Goal: Task Accomplishment & Management: Manage account settings

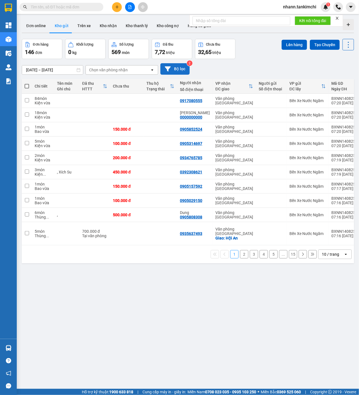
click at [183, 68] on button "Bộ lọc" at bounding box center [174, 68] width 29 height 11
type input "[DATE]"
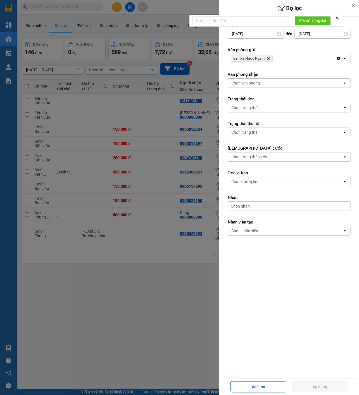
click at [257, 209] on div "Chọn nhãn" at bounding box center [289, 206] width 123 height 10
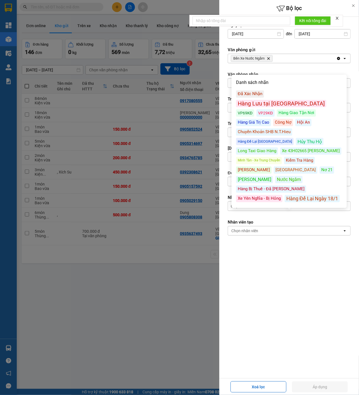
click at [257, 91] on div "Đã Xác Nhận" at bounding box center [250, 93] width 28 height 7
click at [325, 382] on button "Áp dụng" at bounding box center [320, 386] width 56 height 11
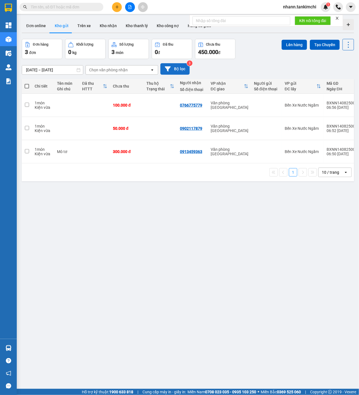
click at [175, 75] on button "Bộ lọc" at bounding box center [174, 68] width 29 height 11
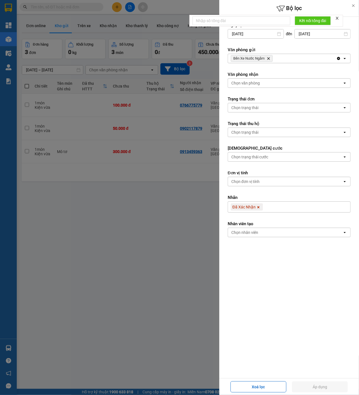
click at [258, 206] on span at bounding box center [259, 206] width 6 height 7
click at [334, 379] on div "Xoá lọc Áp dụng" at bounding box center [289, 386] width 140 height 17
click at [338, 382] on button "Áp dụng" at bounding box center [320, 386] width 56 height 11
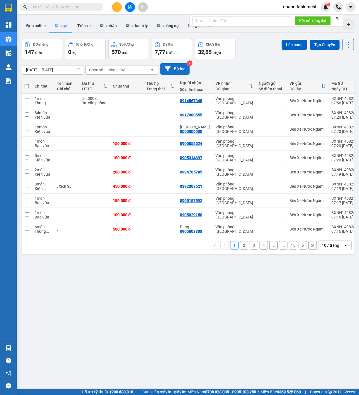
click at [183, 70] on button "Bộ lọc" at bounding box center [174, 68] width 29 height 11
click at [117, 7] on icon "plus" at bounding box center [117, 6] width 0 height 3
click at [130, 17] on div "Tạo đơn hàng" at bounding box center [136, 21] width 42 height 11
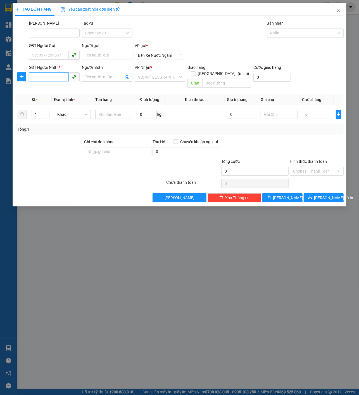
click at [59, 79] on input "SĐT Người Nhận *" at bounding box center [49, 76] width 40 height 9
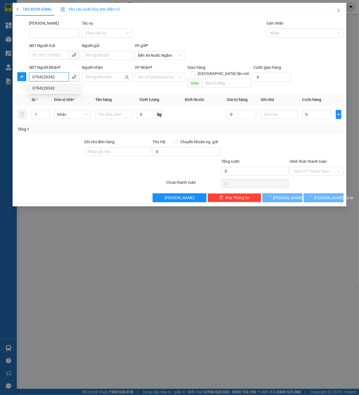
click at [61, 89] on div "0794226342" at bounding box center [54, 88] width 44 height 6
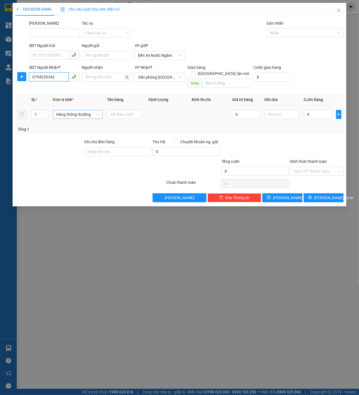
click at [87, 110] on span "Hàng thông thường" at bounding box center [77, 114] width 43 height 8
type input "0794226342"
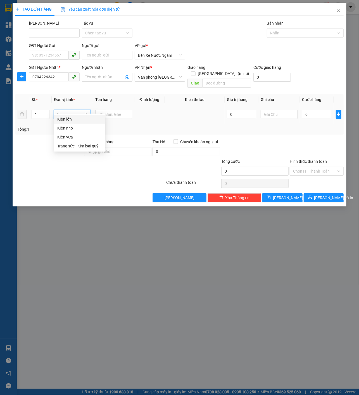
type input "kie"
click at [95, 137] on div "Kiện vừa" at bounding box center [79, 137] width 45 height 6
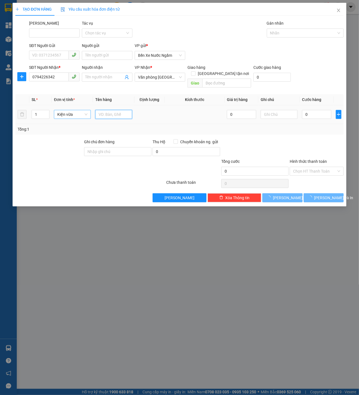
click at [108, 111] on input "text" at bounding box center [113, 114] width 37 height 9
type input "Ứng 500.000"
click at [310, 110] on input "0" at bounding box center [316, 114] width 29 height 9
type input "10"
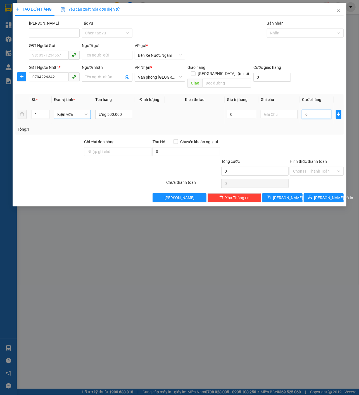
type input "10"
type input "190"
type input "10"
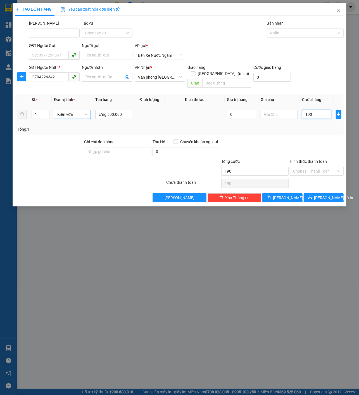
type input "10"
type input "0"
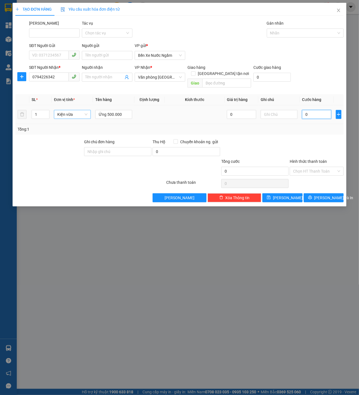
type input "20"
type input "240"
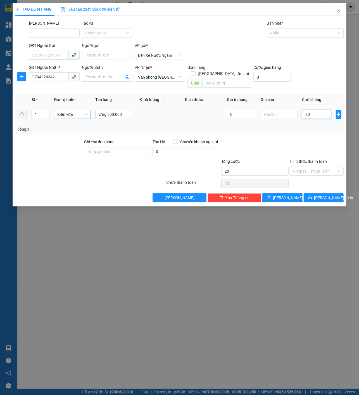
type input "240"
type input "2.400"
type input "24.000"
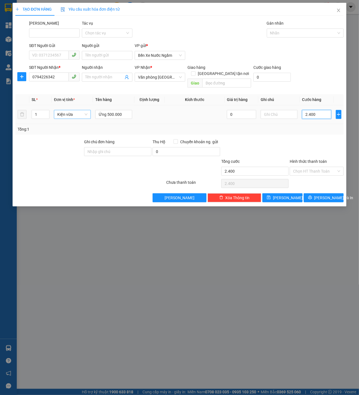
type input "24.000"
type input "240.000"
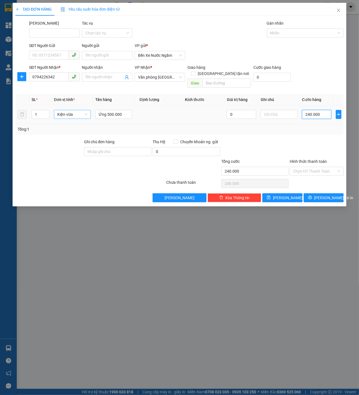
type input "2.400.000"
type input "24.000.000"
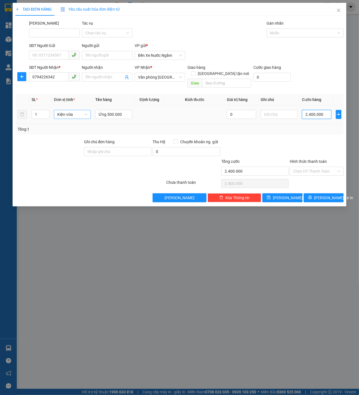
type input "24.000.000"
type input "2.400.000"
click at [301, 32] on div at bounding box center [302, 33] width 69 height 7
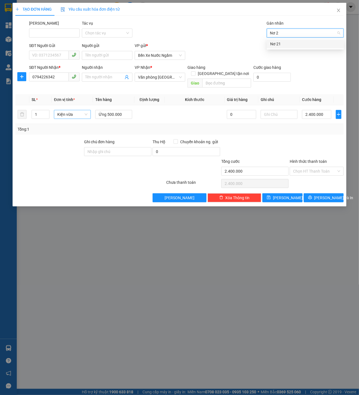
type input "Nơ 21"
click at [296, 44] on div "Nơ 21" at bounding box center [305, 44] width 70 height 6
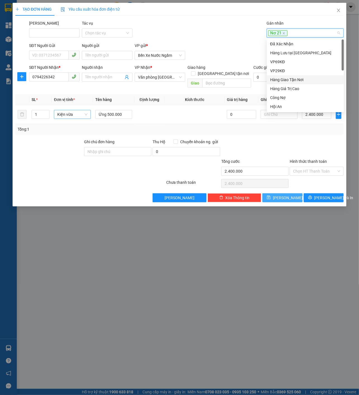
click at [289, 195] on span "[PERSON_NAME]" at bounding box center [288, 198] width 30 height 6
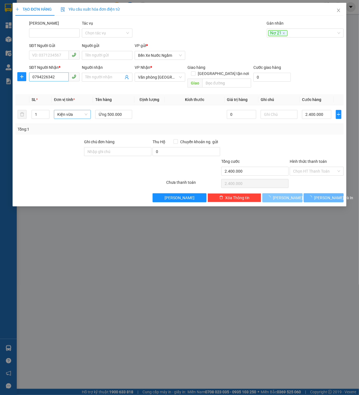
type input "0"
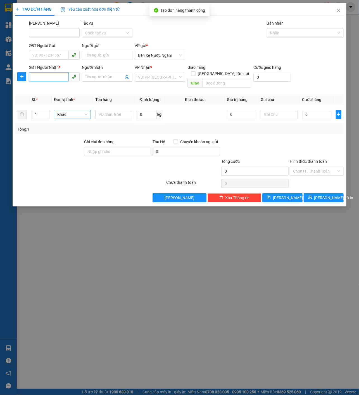
click at [41, 79] on input "SĐT Người Nhận *" at bounding box center [49, 76] width 40 height 9
click at [50, 87] on div "0762763468" at bounding box center [54, 88] width 44 height 6
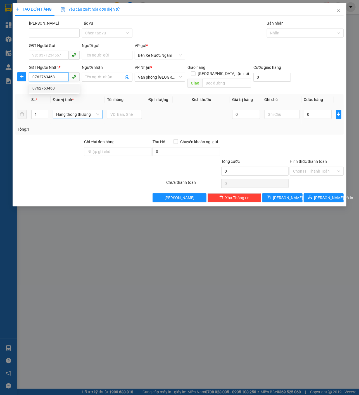
type input "0762763468"
click at [38, 113] on div "1" at bounding box center [39, 114] width 17 height 11
click at [39, 110] on input "1" at bounding box center [40, 114] width 16 height 8
type input "5"
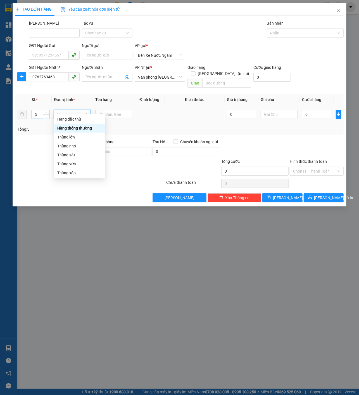
type input "thung"
click at [69, 146] on div "Thùng vừa" at bounding box center [79, 146] width 45 height 6
click at [119, 105] on td at bounding box center [113, 114] width 41 height 19
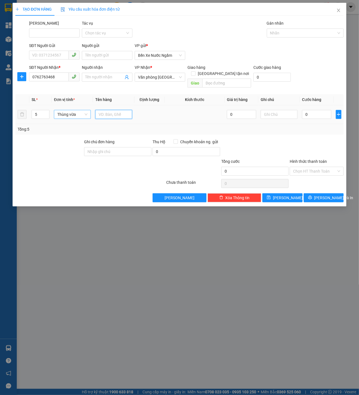
click at [119, 110] on input "text" at bounding box center [113, 114] width 37 height 9
click at [314, 111] on input "0" at bounding box center [316, 114] width 29 height 9
type input "03"
type input "3"
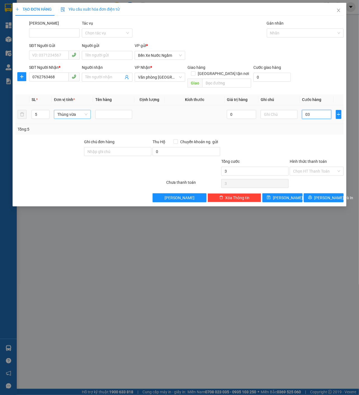
type input "035"
type input "35"
type input "0.350"
type input "350"
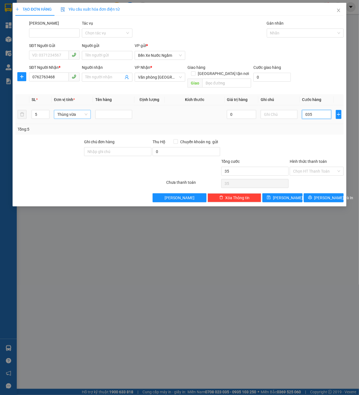
type input "350"
click at [303, 34] on div at bounding box center [302, 33] width 69 height 7
type input "350.000"
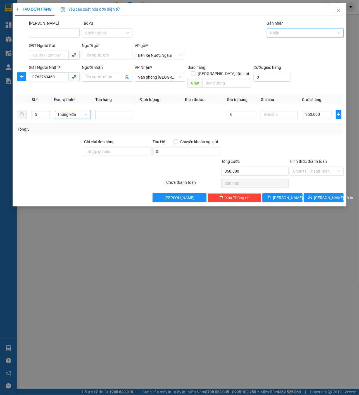
paste input "Nơ 21"
type input "Nơ 21"
click at [294, 42] on div "Nơ 21" at bounding box center [305, 44] width 70 height 6
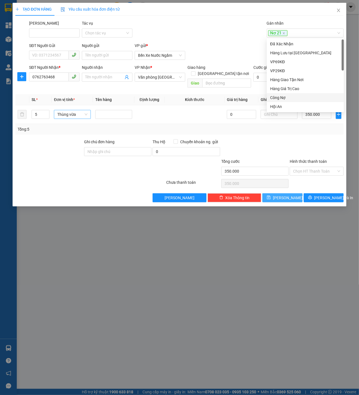
click at [281, 193] on button "[PERSON_NAME]" at bounding box center [283, 197] width 40 height 9
type input "1"
type input "0"
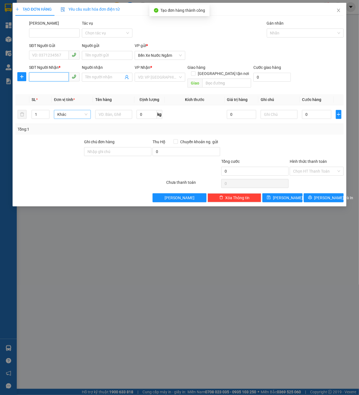
click at [61, 77] on input "SĐT Người Nhận *" at bounding box center [49, 76] width 40 height 9
click at [60, 88] on div "0989539375" at bounding box center [54, 88] width 44 height 6
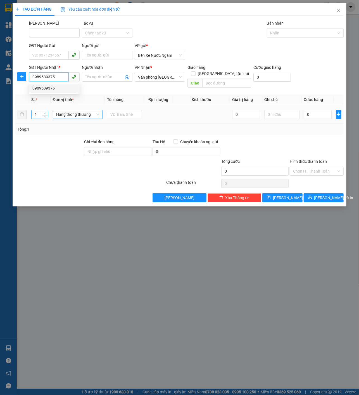
type input "0989539375"
click at [42, 110] on span "Increase Value" at bounding box center [45, 112] width 6 height 5
type input "3"
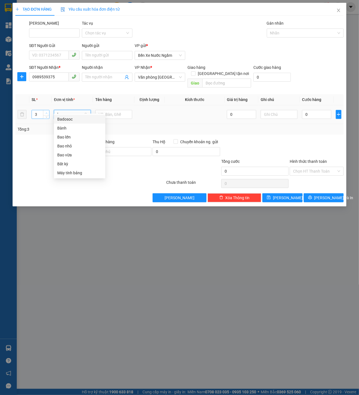
type input "bao"
click at [62, 135] on div "Bao vừa" at bounding box center [79, 137] width 45 height 6
click at [114, 110] on input "text" at bounding box center [113, 114] width 37 height 9
click at [343, 107] on td at bounding box center [339, 114] width 10 height 19
click at [340, 112] on icon "plus" at bounding box center [339, 114] width 4 height 4
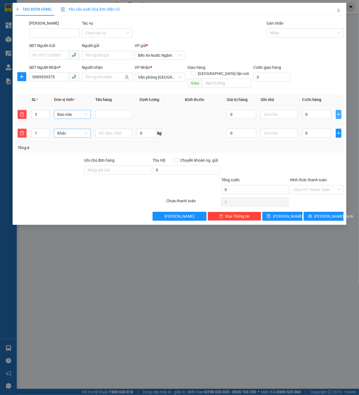
click at [74, 129] on div "Khác" at bounding box center [72, 133] width 37 height 9
type input "thung"
click at [79, 166] on div "Thùng vừa" at bounding box center [72, 165] width 30 height 6
click at [329, 131] on input "0" at bounding box center [316, 133] width 29 height 9
type input "8"
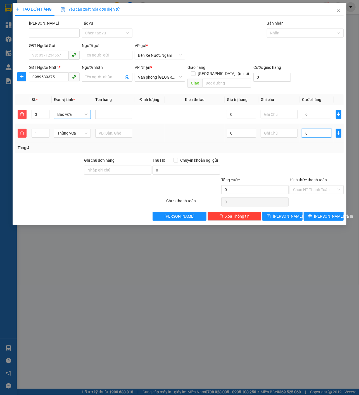
type input "8"
type input "08"
type input "80"
type input "080"
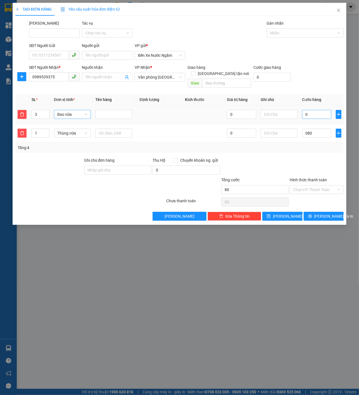
type input "80.000"
click at [318, 110] on input "0" at bounding box center [316, 114] width 29 height 9
type input "02"
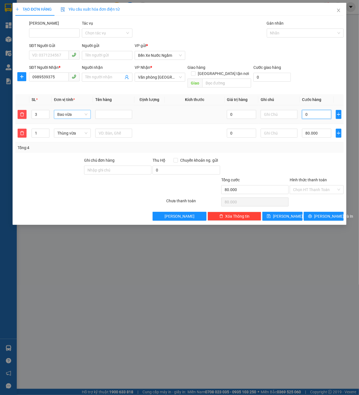
type input "80.002"
type input "020"
type input "80.020"
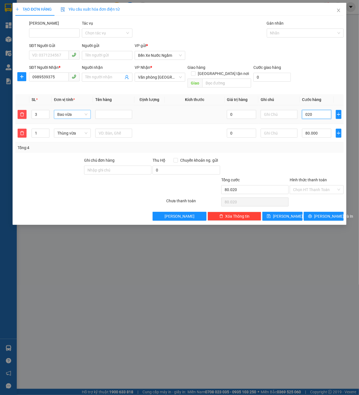
type input "0.200"
type input "80.200"
click at [307, 29] on div "Nhãn" at bounding box center [305, 33] width 77 height 9
type input "200.000"
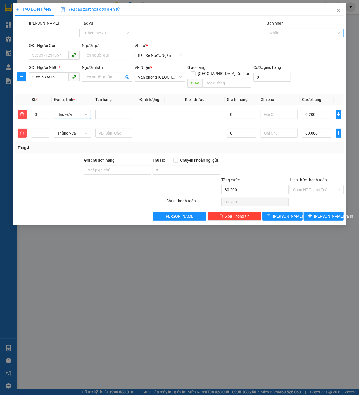
type input "280.000"
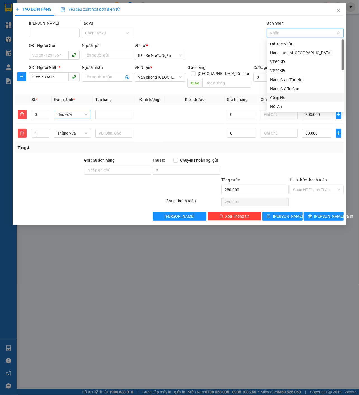
paste input "Nơ 21"
type input "Nơ 21"
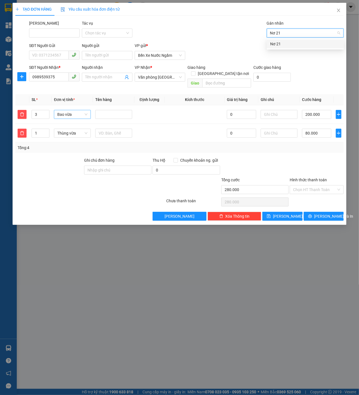
click at [290, 40] on div "Nơ 21" at bounding box center [305, 43] width 77 height 9
click at [309, 196] on div "Chọn HT Thanh Toán" at bounding box center [316, 201] width 55 height 11
click at [317, 185] on input "Hình thức thanh toán" at bounding box center [314, 189] width 43 height 8
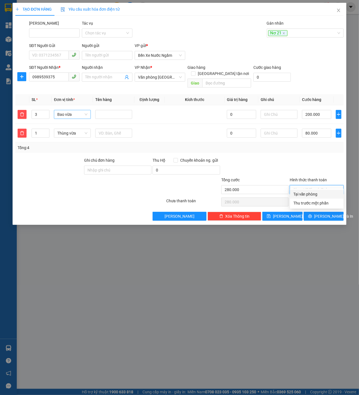
click at [304, 197] on div "Tại văn phòng" at bounding box center [317, 194] width 54 height 9
type input "0"
click at [291, 204] on div "Transit Pickup Surcharge Ids Transit Deliver Surcharge Ids Transit Deliver Surc…" at bounding box center [179, 120] width 329 height 200
click at [289, 215] on div "TẠO ĐƠN HÀNG Yêu cầu xuất hóa đơn điện tử Transit Pickup Surcharge Ids Transit …" at bounding box center [180, 114] width 334 height 222
click at [289, 213] on span "[PERSON_NAME]" at bounding box center [288, 216] width 30 height 6
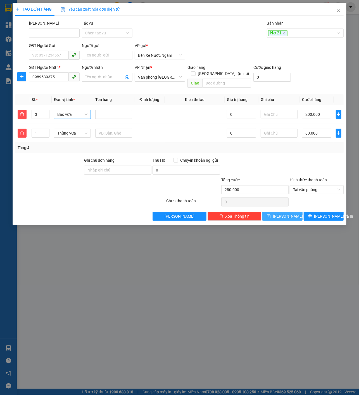
type input "1"
type input "0"
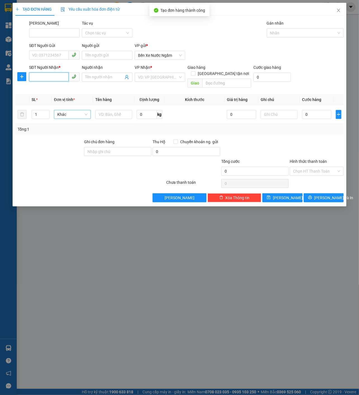
click at [59, 80] on input "SĐT Người Nhận *" at bounding box center [49, 76] width 40 height 9
type input "0935114634"
click at [170, 69] on div "VP Nhận *" at bounding box center [160, 67] width 51 height 6
click at [167, 76] on input "search" at bounding box center [158, 77] width 40 height 8
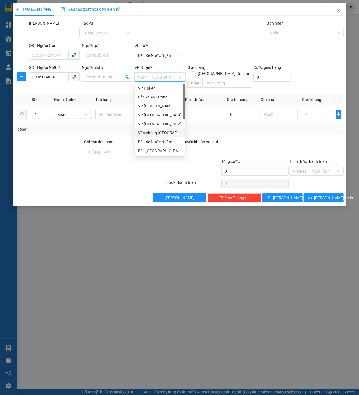
click at [160, 132] on div "Văn phòng [GEOGRAPHIC_DATA]" at bounding box center [160, 133] width 44 height 6
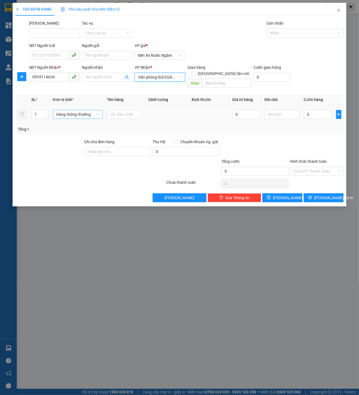
click at [82, 111] on span "Hàng thông thường" at bounding box center [77, 114] width 43 height 8
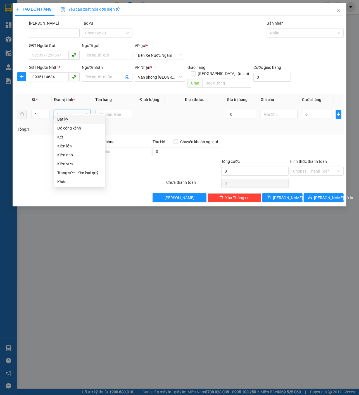
type input "kie"
click at [86, 134] on div "Kiện vừa" at bounding box center [79, 137] width 45 height 6
click at [128, 109] on div at bounding box center [113, 114] width 37 height 11
click at [132, 110] on input "text" at bounding box center [113, 114] width 37 height 9
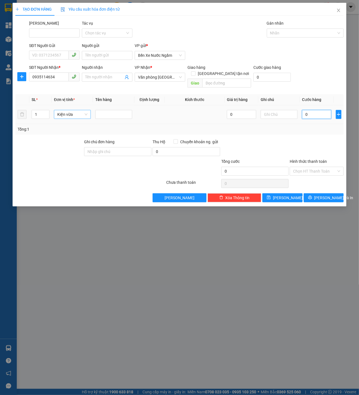
click at [328, 110] on input "0" at bounding box center [316, 114] width 29 height 9
type input "05"
type input "5"
type input "050"
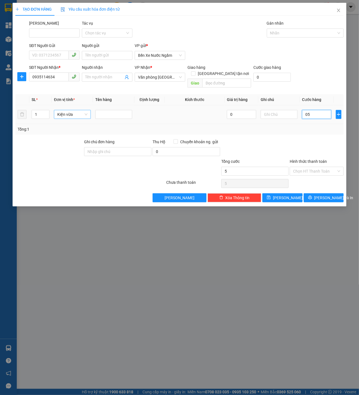
type input "50"
click at [297, 34] on div at bounding box center [302, 33] width 69 height 7
type input "50.000"
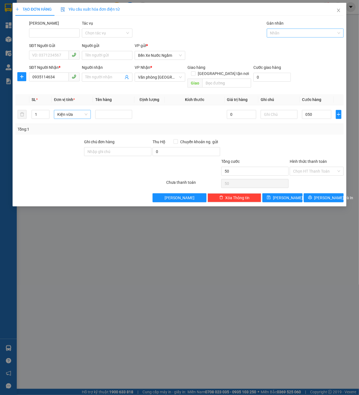
type input "50.000"
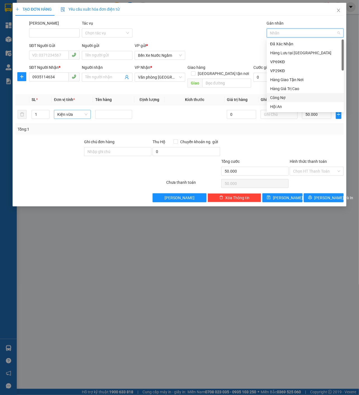
click at [298, 34] on div at bounding box center [302, 33] width 69 height 7
paste input "Nơ 21"
type input "Nơ 21"
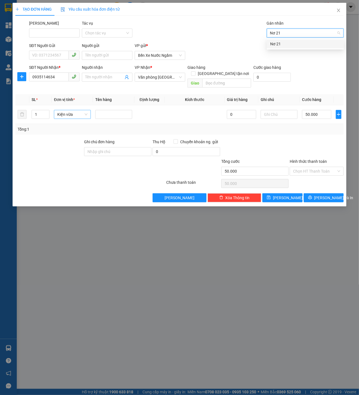
click at [292, 42] on div "Nơ 21" at bounding box center [305, 44] width 70 height 6
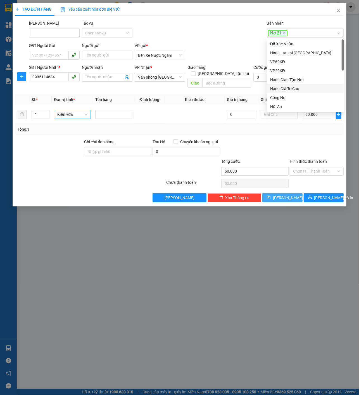
click at [273, 193] on button "[PERSON_NAME]" at bounding box center [283, 197] width 40 height 9
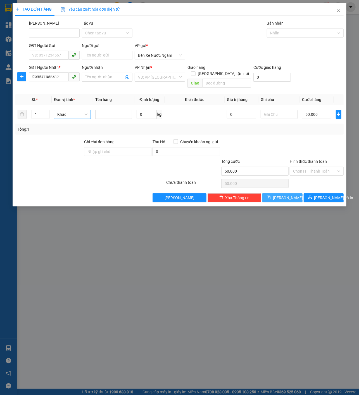
type input "0"
click at [51, 77] on input "SĐT Người Nhận *" at bounding box center [49, 76] width 40 height 9
click at [60, 86] on div "0966129956" at bounding box center [54, 88] width 44 height 6
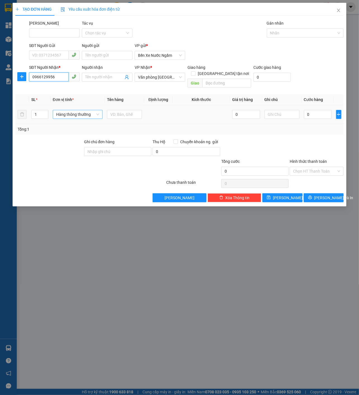
type input "0966129956"
click at [81, 126] on div "Tổng: 1" at bounding box center [79, 129] width 122 height 6
click at [34, 112] on div "1" at bounding box center [39, 114] width 17 height 11
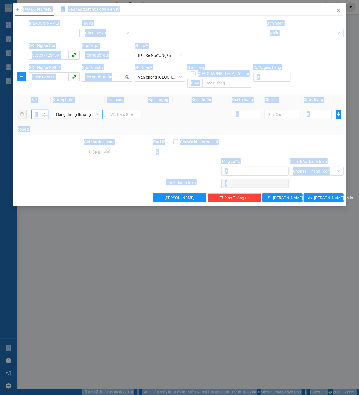
type input "2"
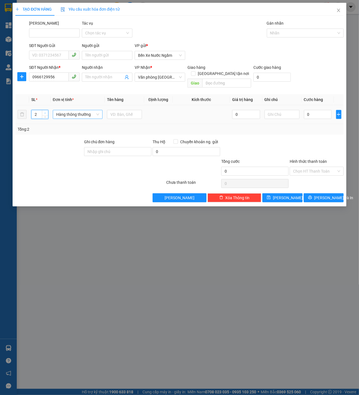
click at [42, 110] on span "Increase Value" at bounding box center [45, 112] width 6 height 5
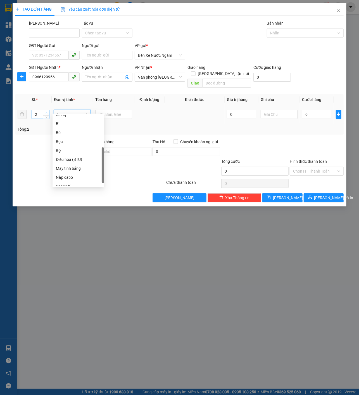
type input "bo"
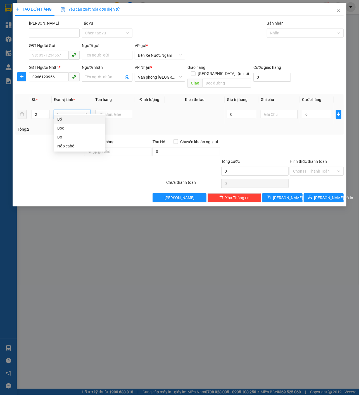
click at [60, 122] on div "Bó" at bounding box center [79, 119] width 51 height 9
click at [112, 109] on div at bounding box center [113, 114] width 37 height 11
click at [135, 105] on td at bounding box center [149, 114] width 30 height 19
click at [123, 110] on input "text" at bounding box center [113, 114] width 37 height 9
click at [300, 31] on div at bounding box center [302, 33] width 69 height 7
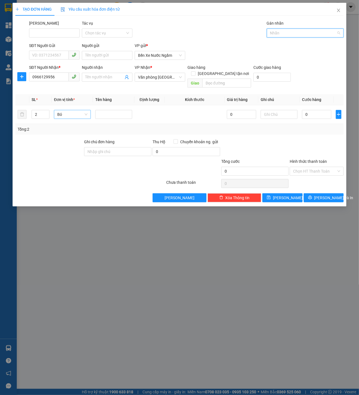
paste input "Nơ 21"
type input "Nơ 21"
click at [292, 41] on div "Nơ 21" at bounding box center [305, 44] width 70 height 6
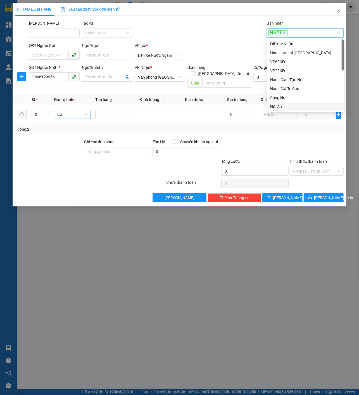
click at [300, 142] on div at bounding box center [316, 149] width 55 height 20
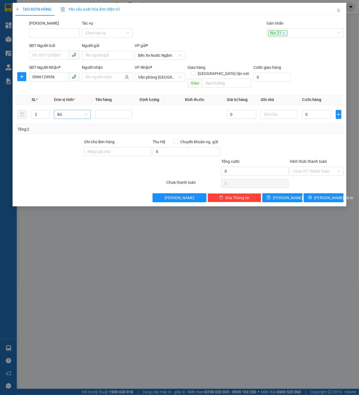
click at [314, 126] on div "Tổng: 2" at bounding box center [180, 129] width 324 height 6
click at [320, 110] on input "0" at bounding box center [316, 114] width 29 height 9
type input "02"
type input "2"
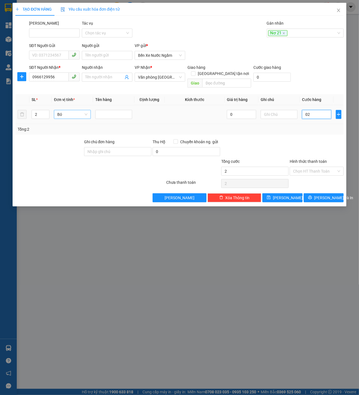
type input "020"
type input "20"
type input "0.200"
type input "200"
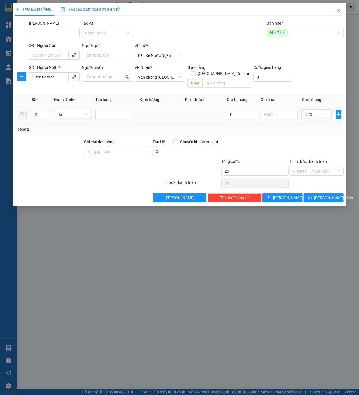
type input "200"
type input "200.000"
click at [287, 207] on div "TẠO ĐƠN HÀNG Yêu cầu xuất hóa đơn điện tử Transit Pickup Surcharge Ids Transit …" at bounding box center [179, 197] width 359 height 395
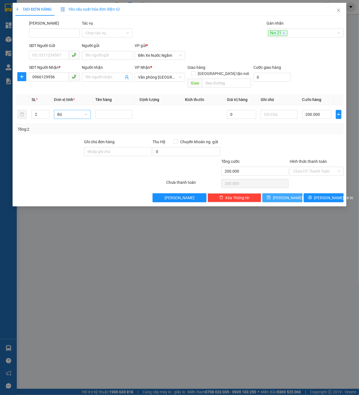
click at [287, 195] on span "[PERSON_NAME]" at bounding box center [288, 198] width 30 height 6
type input "1"
type input "0"
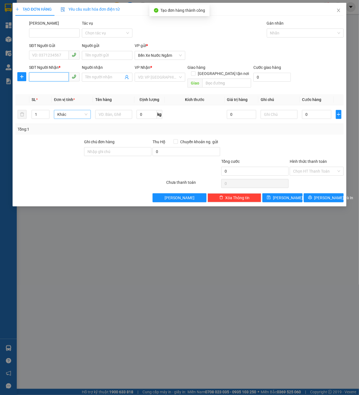
click at [63, 79] on input "SĐT Người Nhận *" at bounding box center [49, 76] width 40 height 9
click at [60, 89] on div "0788672673" at bounding box center [54, 88] width 44 height 6
click at [79, 110] on span "Hàng thông thường" at bounding box center [77, 114] width 43 height 8
type input "0788672673"
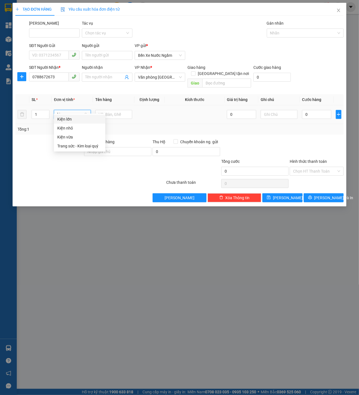
type input "kie"
click at [80, 118] on div "Kiện lớn" at bounding box center [79, 119] width 45 height 6
click at [111, 110] on input "text" at bounding box center [113, 114] width 37 height 9
type input "Tời"
click at [303, 110] on input "0" at bounding box center [316, 114] width 29 height 9
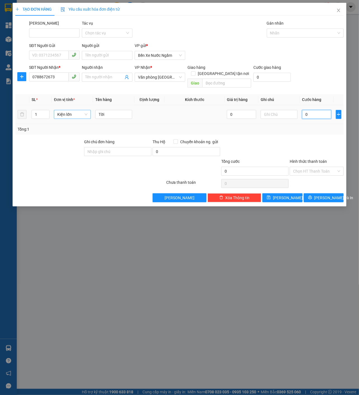
type input "30"
type input "300"
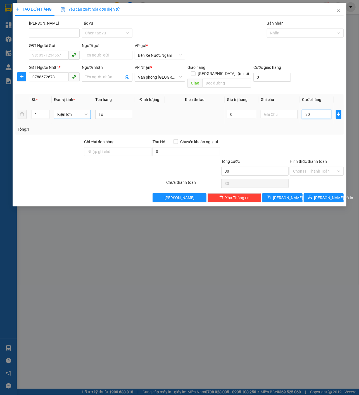
type input "300"
type input "3.000"
type input "30.000"
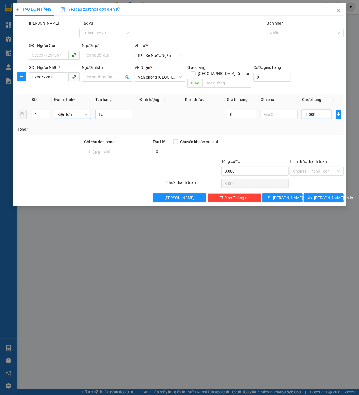
type input "30.000"
type input "300.000"
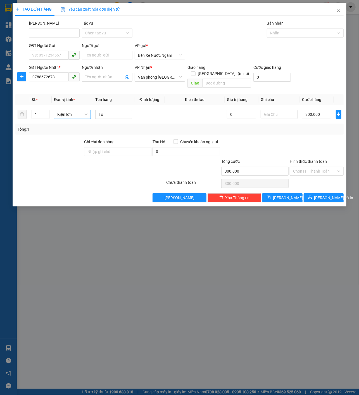
click at [319, 37] on div "Gán nhãn Nhãn" at bounding box center [305, 30] width 77 height 20
click at [315, 34] on div at bounding box center [302, 33] width 69 height 7
paste input "Nơ 21"
type input "Nơ 21"
click at [304, 39] on div "Nơ 21" at bounding box center [305, 43] width 77 height 9
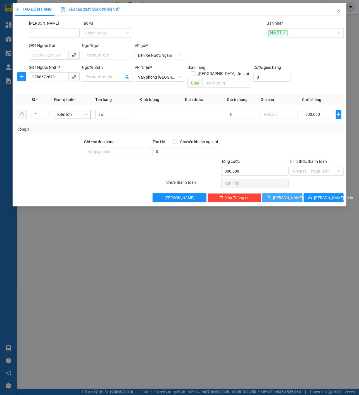
click at [285, 193] on button "[PERSON_NAME]" at bounding box center [283, 197] width 40 height 9
type input "0"
click at [56, 82] on div "SĐT Người Nhận * VD: 0377654321" at bounding box center [54, 74] width 51 height 20
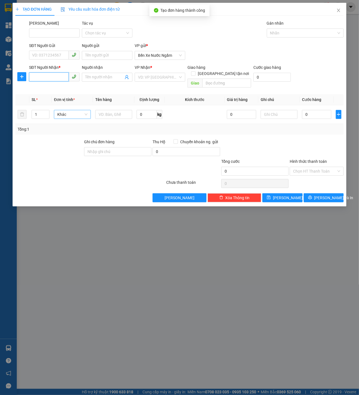
click at [56, 75] on input "SĐT Người Nhận *" at bounding box center [49, 76] width 40 height 9
type input "0989455395"
click at [161, 74] on input "search" at bounding box center [158, 77] width 40 height 8
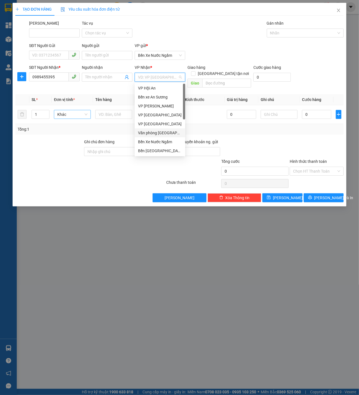
click at [160, 134] on div "Văn phòng [GEOGRAPHIC_DATA]" at bounding box center [160, 133] width 44 height 6
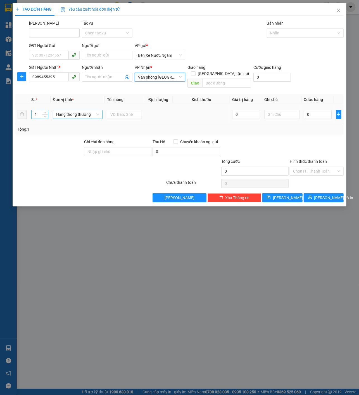
click at [36, 110] on input "1" at bounding box center [40, 114] width 16 height 8
type input "12"
type input "kie"
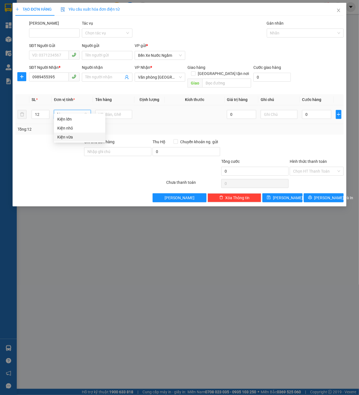
click at [64, 134] on div "Kiện vừa" at bounding box center [79, 137] width 45 height 6
click at [128, 109] on div at bounding box center [113, 114] width 37 height 11
click at [120, 110] on input "text" at bounding box center [113, 114] width 37 height 9
type input "Gỗ"
click at [339, 112] on icon "plus" at bounding box center [339, 114] width 4 height 4
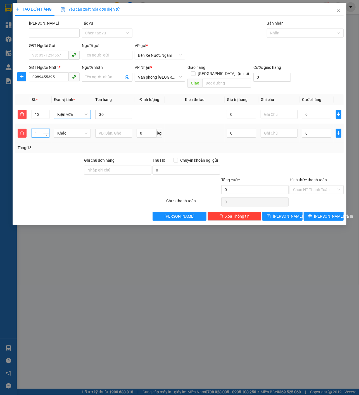
click at [34, 129] on input "1" at bounding box center [41, 133] width 18 height 8
type input "11"
type input "kie"
click at [80, 160] on div "Kiện vừa" at bounding box center [72, 155] width 37 height 9
click at [118, 129] on input "text" at bounding box center [113, 133] width 37 height 9
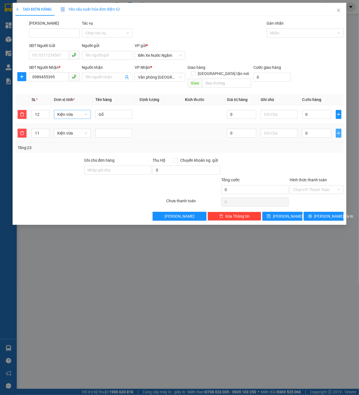
click at [337, 131] on icon "plus" at bounding box center [339, 133] width 4 height 4
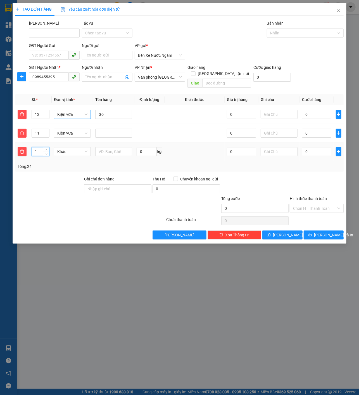
click at [39, 147] on input "1" at bounding box center [41, 151] width 18 height 8
type input "9"
type input "kie"
click at [67, 177] on div "Kiện vừa" at bounding box center [72, 174] width 30 height 6
click at [114, 153] on td at bounding box center [113, 151] width 41 height 19
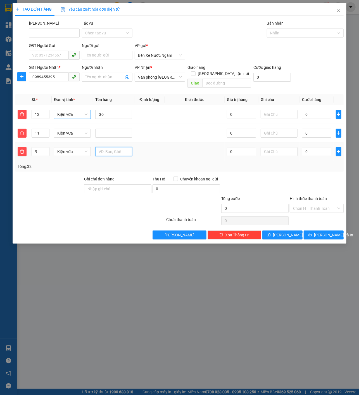
click at [122, 148] on input "text" at bounding box center [113, 151] width 37 height 9
type input "Cây Sắt"
click at [318, 129] on input "0" at bounding box center [316, 133] width 29 height 9
click at [319, 114] on td "0" at bounding box center [317, 114] width 34 height 19
click at [318, 110] on input "0" at bounding box center [316, 114] width 29 height 9
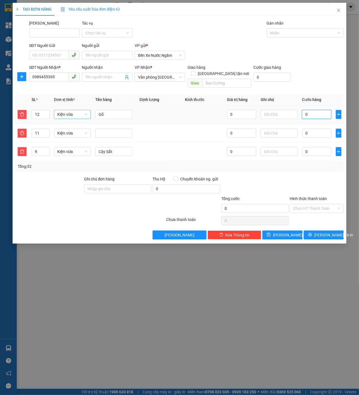
type input "02"
type input "2"
type input "020"
type input "20"
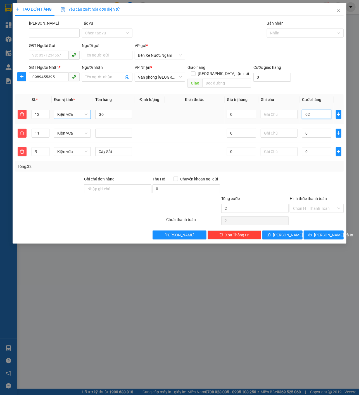
type input "20"
click at [318, 129] on input "0" at bounding box center [316, 133] width 29 height 9
click at [314, 149] on input "0" at bounding box center [316, 151] width 29 height 9
click at [292, 36] on div "Nhãn" at bounding box center [305, 33] width 77 height 9
paste input "Nơ 21"
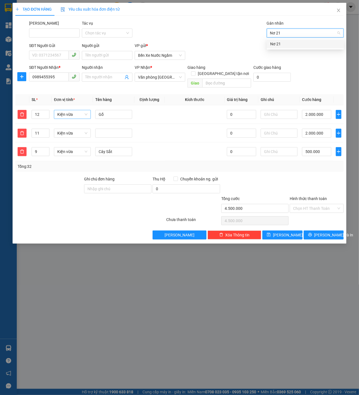
click at [292, 46] on div "Nơ 21" at bounding box center [305, 44] width 70 height 6
click at [281, 234] on div "TẠO ĐƠN HÀNG Yêu cầu xuất hóa đơn điện tử Transit Pickup Surcharge Ids Transit …" at bounding box center [180, 123] width 334 height 241
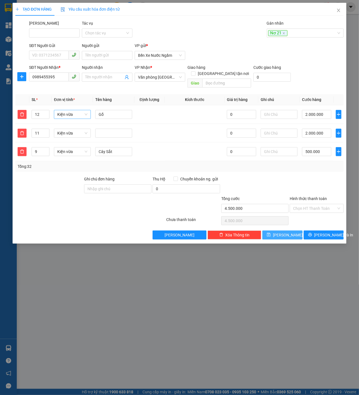
click at [285, 232] on span "[PERSON_NAME]" at bounding box center [288, 235] width 30 height 6
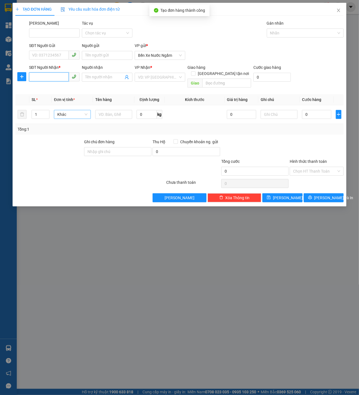
click at [54, 75] on input "SĐT Người Nhận *" at bounding box center [49, 76] width 40 height 9
click at [51, 82] on div "0565999679 0565999679" at bounding box center [54, 87] width 51 height 11
click at [60, 82] on div "SĐT Người Nhận * 0565999679" at bounding box center [54, 74] width 51 height 20
click at [64, 80] on input "0565999679" at bounding box center [49, 76] width 40 height 9
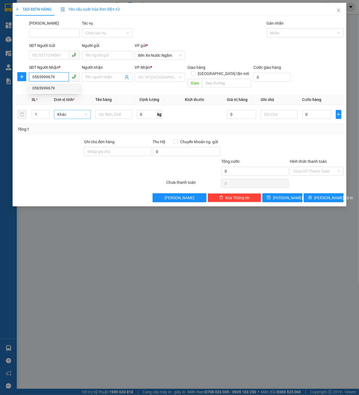
click at [52, 87] on div "0565999679" at bounding box center [54, 88] width 44 height 6
click at [73, 110] on span "Hàng thông thường" at bounding box center [77, 114] width 43 height 8
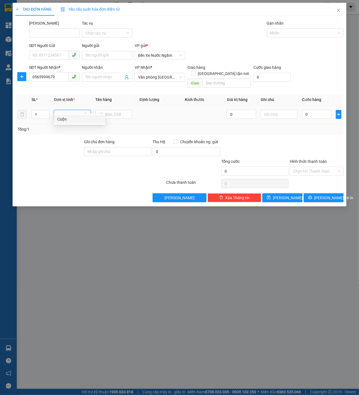
click at [80, 122] on div "Cuộn" at bounding box center [79, 119] width 45 height 6
click at [111, 105] on td at bounding box center [113, 114] width 41 height 19
click at [115, 110] on input "text" at bounding box center [113, 114] width 37 height 9
click at [313, 110] on input "0" at bounding box center [316, 114] width 29 height 9
click at [302, 32] on div at bounding box center [302, 33] width 69 height 7
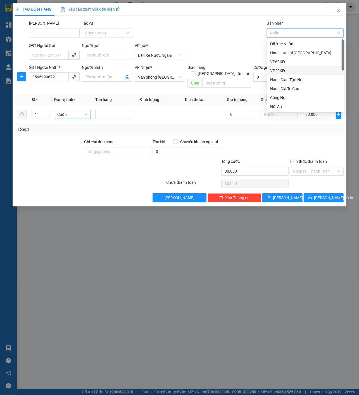
paste input "Nơ 21"
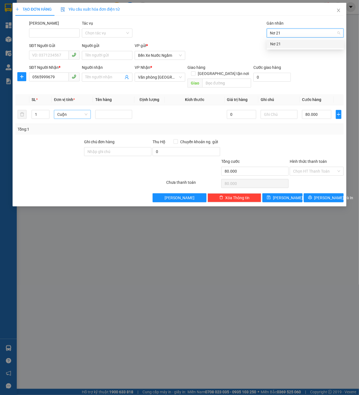
click at [295, 41] on div "Nơ 21" at bounding box center [305, 44] width 70 height 6
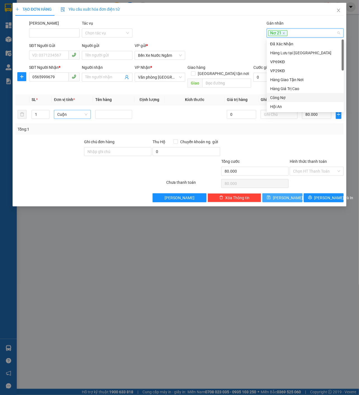
click at [279, 195] on button "[PERSON_NAME]" at bounding box center [283, 197] width 40 height 9
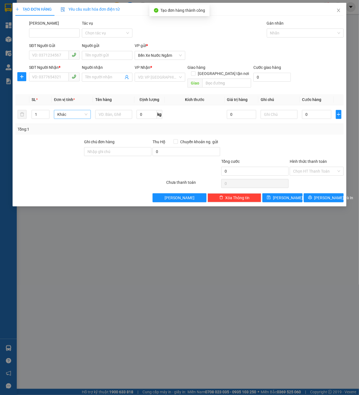
click at [56, 70] on div "SĐT Người Nhận *" at bounding box center [54, 67] width 51 height 6
click at [56, 72] on input "SĐT Người Nhận *" at bounding box center [49, 76] width 40 height 9
click at [57, 72] on input "SĐT Người Nhận *" at bounding box center [49, 76] width 40 height 9
click at [166, 81] on div "VP Nhận * VD: VP [GEOGRAPHIC_DATA]" at bounding box center [160, 74] width 51 height 20
click at [167, 75] on input "search" at bounding box center [158, 77] width 40 height 8
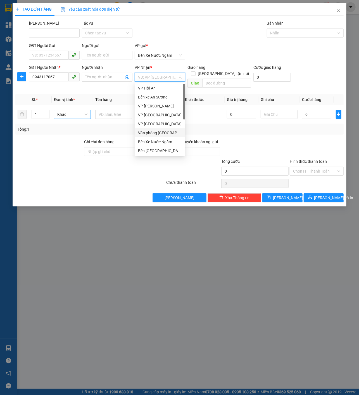
click at [164, 131] on div "Văn phòng [GEOGRAPHIC_DATA]" at bounding box center [160, 133] width 44 height 6
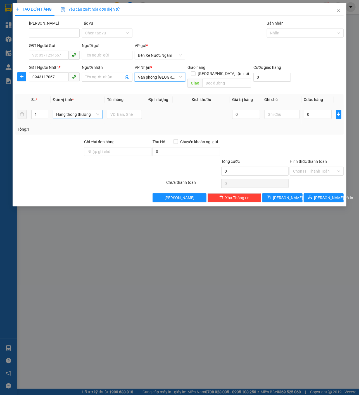
click at [74, 110] on span "Hàng thông thường" at bounding box center [77, 114] width 43 height 8
click at [86, 117] on div "Thùng xốp" at bounding box center [79, 119] width 45 height 6
click at [114, 110] on input "text" at bounding box center [113, 114] width 37 height 9
click at [321, 110] on input "0" at bounding box center [316, 114] width 29 height 9
click at [301, 29] on div "Nhãn" at bounding box center [305, 33] width 77 height 9
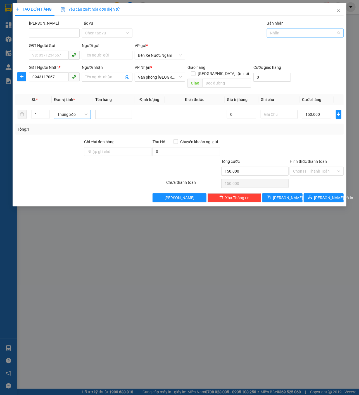
paste input "Nơ 21"
click at [291, 38] on body "Kết quả tìm kiếm ( 0 ) Bộ lọc No Data nhann.tankimchi 1 Tổng Quan Kho hàng mới …" at bounding box center [179, 197] width 359 height 395
click at [298, 36] on div "Nhãn" at bounding box center [305, 33] width 77 height 9
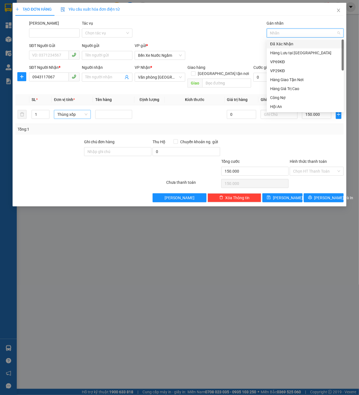
paste input "Nơ 21"
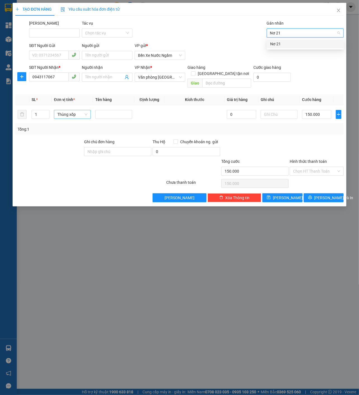
click at [286, 45] on div "Nơ 21" at bounding box center [305, 44] width 70 height 6
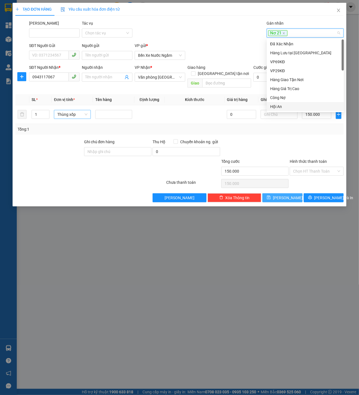
click at [289, 195] on div "TẠO ĐƠN HÀNG Yêu cầu xuất hóa đơn điện tử Transit Pickup Surcharge Ids Transit …" at bounding box center [180, 105] width 334 height 204
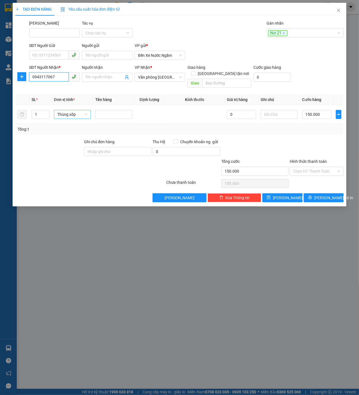
click at [58, 79] on input "0943117067" at bounding box center [49, 76] width 40 height 9
click at [274, 193] on button "[PERSON_NAME]" at bounding box center [283, 197] width 40 height 9
click at [61, 77] on input "SĐT Người Nhận *" at bounding box center [49, 76] width 40 height 9
click at [62, 88] on div "0911293172" at bounding box center [54, 88] width 44 height 6
click at [78, 113] on div "Hàng thông thường" at bounding box center [78, 114] width 50 height 11
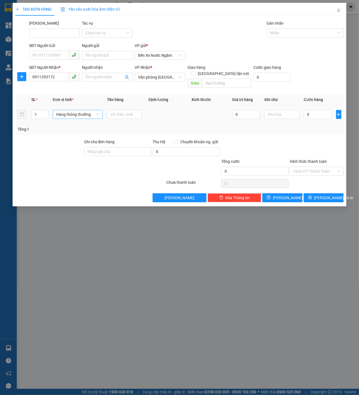
click at [79, 110] on span "Hàng thông thường" at bounding box center [77, 114] width 43 height 8
click at [69, 135] on div "Kiện vừa" at bounding box center [79, 137] width 45 height 6
click at [101, 126] on div "Tổng: 1" at bounding box center [79, 129] width 122 height 6
click at [113, 110] on input "text" at bounding box center [113, 114] width 37 height 9
click at [312, 110] on input "0" at bounding box center [316, 114] width 29 height 9
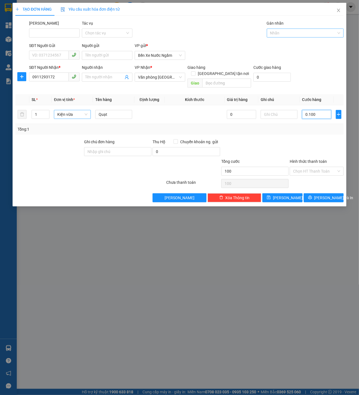
click at [306, 36] on div "Nhãn" at bounding box center [305, 33] width 77 height 9
paste input "Nơ 21"
click at [297, 41] on div "Nơ 21" at bounding box center [305, 44] width 70 height 6
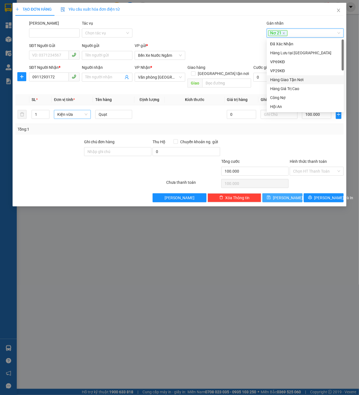
click at [291, 193] on button "[PERSON_NAME]" at bounding box center [283, 197] width 40 height 9
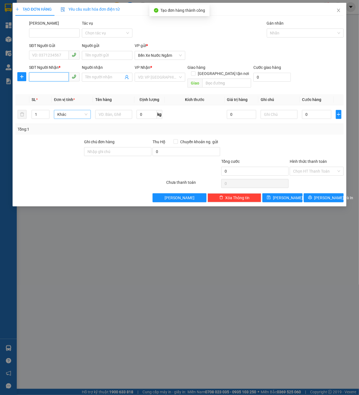
click at [45, 73] on input "SĐT Người Nhận *" at bounding box center [49, 76] width 40 height 9
click at [56, 79] on input "SĐT Người Nhận *" at bounding box center [49, 76] width 40 height 9
click at [184, 80] on div "VD: VP [GEOGRAPHIC_DATA]" at bounding box center [160, 77] width 51 height 9
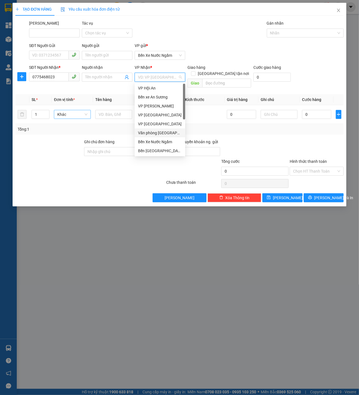
click at [154, 135] on div "Văn phòng [GEOGRAPHIC_DATA]" at bounding box center [160, 133] width 44 height 6
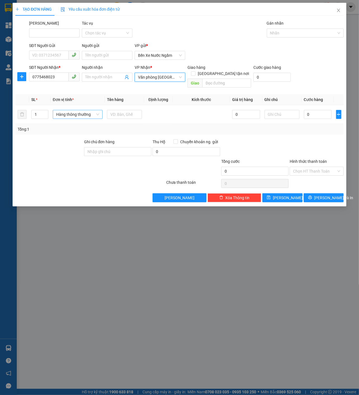
click at [83, 126] on div "Tổng: 1" at bounding box center [79, 129] width 122 height 6
click at [83, 110] on span "Hàng thông thường" at bounding box center [77, 114] width 43 height 8
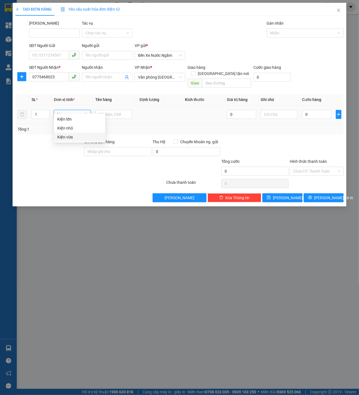
click at [76, 135] on div "Kiện vừa" at bounding box center [79, 137] width 45 height 6
click at [76, 139] on div at bounding box center [49, 149] width 69 height 20
click at [116, 105] on td at bounding box center [113, 114] width 41 height 19
click at [110, 110] on input "text" at bounding box center [113, 114] width 37 height 9
click at [325, 110] on input "0" at bounding box center [316, 114] width 29 height 9
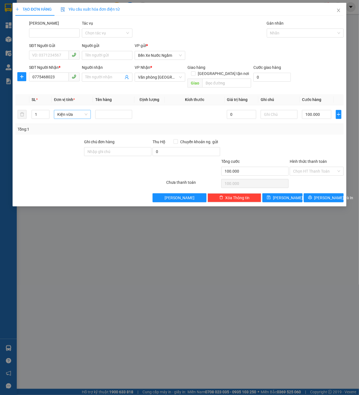
click at [295, 38] on div "Gán nhãn Nhãn" at bounding box center [305, 30] width 77 height 20
click at [301, 32] on div at bounding box center [302, 33] width 69 height 7
paste input "Nơ 21"
click at [288, 43] on div "Nơ 21" at bounding box center [305, 44] width 70 height 6
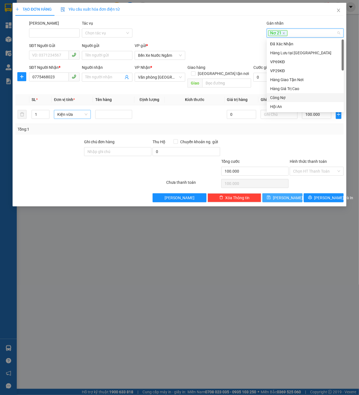
click at [280, 193] on button "[PERSON_NAME]" at bounding box center [283, 197] width 40 height 9
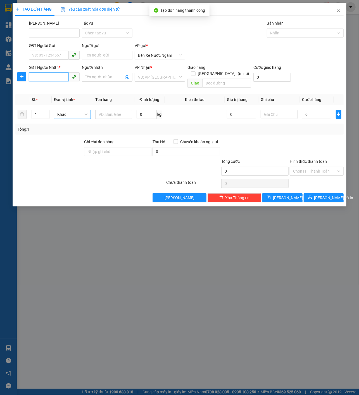
click at [60, 77] on input "SĐT Người Nhận *" at bounding box center [49, 76] width 40 height 9
click at [61, 88] on div "0898174555 - [PERSON_NAME]" at bounding box center [59, 88] width 55 height 6
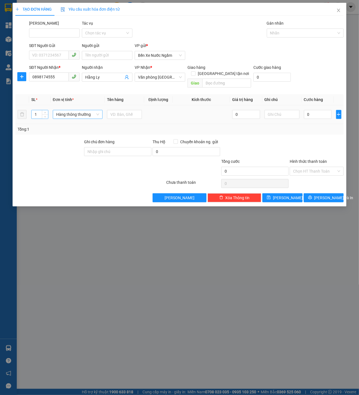
click at [38, 110] on input "1" at bounding box center [40, 114] width 16 height 8
click at [110, 110] on input "text" at bounding box center [113, 114] width 37 height 9
click at [290, 37] on div "Gán nhãn Nhãn" at bounding box center [305, 30] width 77 height 20
click at [300, 35] on div at bounding box center [302, 33] width 69 height 7
paste input "Nơ 21"
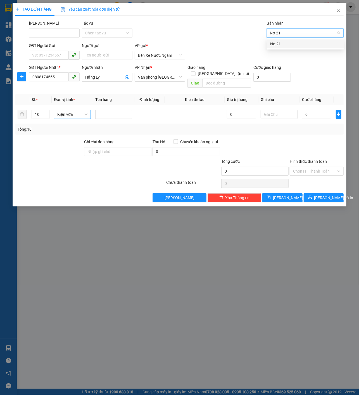
click at [290, 42] on div "Nơ 21" at bounding box center [305, 44] width 70 height 6
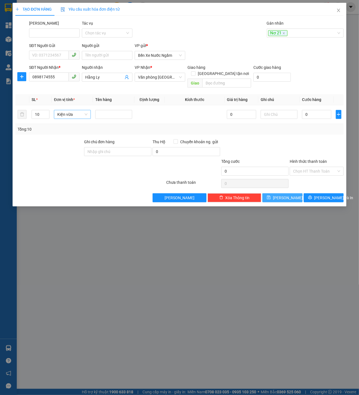
click at [284, 195] on span "[PERSON_NAME]" at bounding box center [288, 198] width 30 height 6
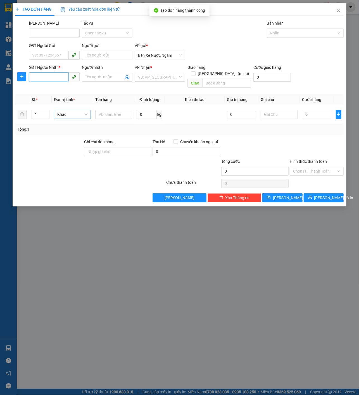
click at [60, 79] on input "SĐT Người Nhận *" at bounding box center [49, 76] width 40 height 9
click at [56, 87] on div "0905241284" at bounding box center [54, 88] width 44 height 6
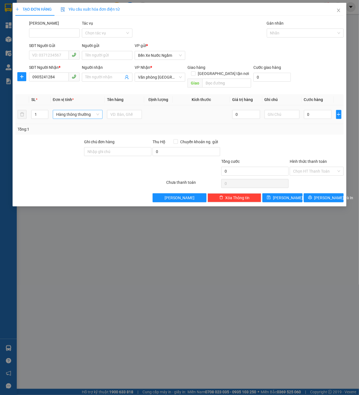
click at [36, 116] on td "1" at bounding box center [40, 114] width 22 height 19
click at [36, 110] on input "1" at bounding box center [40, 114] width 16 height 8
click at [37, 110] on input "21" at bounding box center [40, 114] width 16 height 8
click at [76, 140] on div "Kiện vừa" at bounding box center [79, 137] width 51 height 9
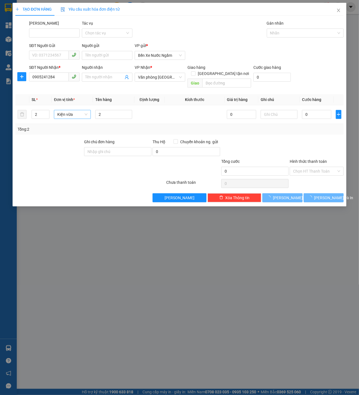
click at [107, 124] on div "Tổng: 2" at bounding box center [179, 129] width 329 height 11
click at [112, 112] on input "2" at bounding box center [113, 114] width 37 height 9
click at [304, 27] on div "Gán nhãn Nhãn" at bounding box center [305, 30] width 77 height 20
paste input "Nơ 21"
click at [291, 38] on div "Gán nhãn Nhãn" at bounding box center [305, 30] width 77 height 20
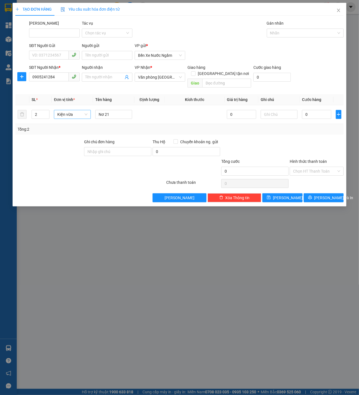
click at [295, 37] on div "Gán nhãn Nhãn" at bounding box center [305, 30] width 77 height 20
click at [300, 37] on div "Nhãn" at bounding box center [305, 33] width 77 height 9
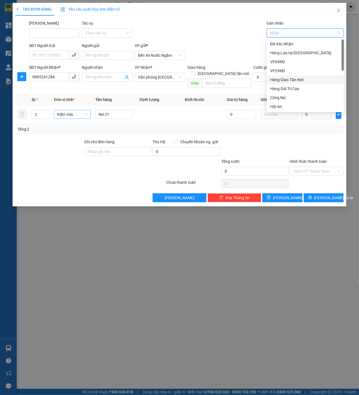
click at [300, 37] on div "Nhãn" at bounding box center [305, 33] width 77 height 9
paste input "Nơ 21"
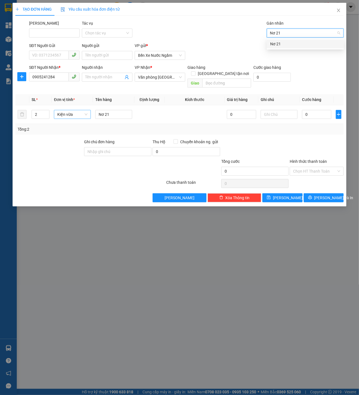
click at [292, 41] on div "Nơ 21" at bounding box center [305, 44] width 70 height 6
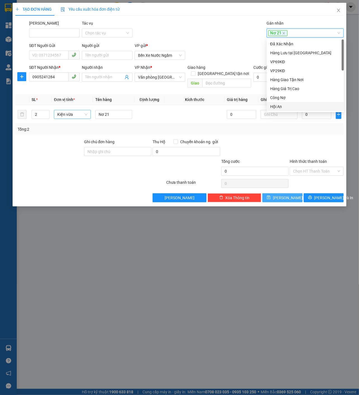
click at [286, 195] on span "[PERSON_NAME]" at bounding box center [288, 198] width 30 height 6
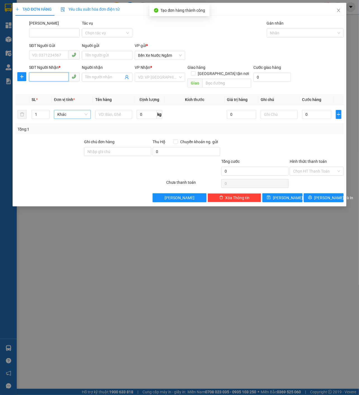
click at [52, 75] on input "SĐT Người Nhận *" at bounding box center [49, 76] width 40 height 9
click at [60, 91] on div "0931202033" at bounding box center [54, 88] width 44 height 6
click at [75, 110] on span "Hàng thông thường" at bounding box center [77, 114] width 43 height 8
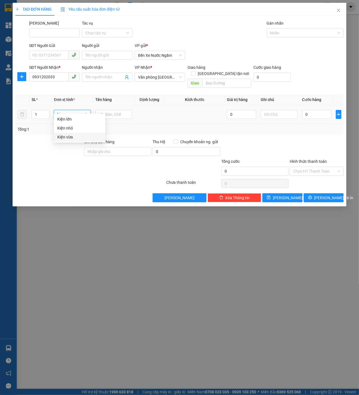
click at [79, 134] on div "Kiện vừa" at bounding box center [79, 137] width 45 height 6
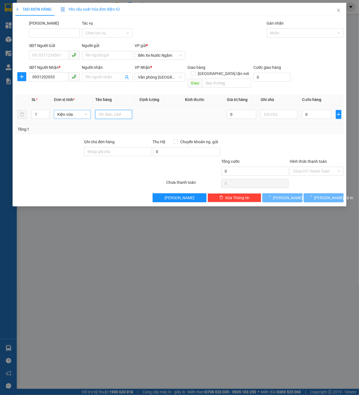
click at [115, 109] on div at bounding box center [113, 114] width 37 height 11
click at [284, 30] on div at bounding box center [302, 33] width 69 height 7
paste input "Nơ 21"
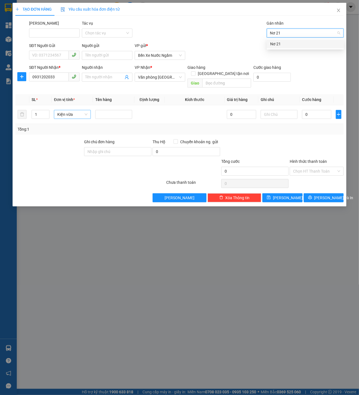
click at [282, 40] on div "Nơ 21" at bounding box center [305, 43] width 77 height 9
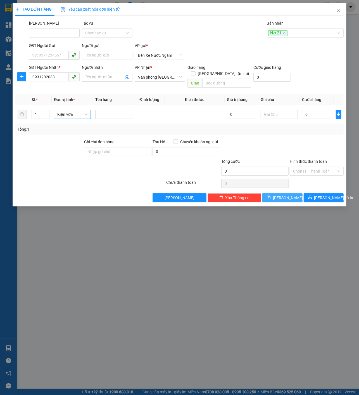
click at [282, 193] on button "[PERSON_NAME]" at bounding box center [283, 197] width 40 height 9
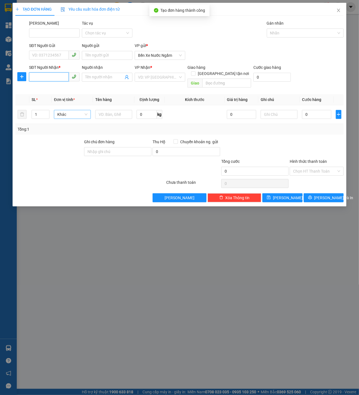
click at [63, 77] on input "SĐT Người Nhận *" at bounding box center [49, 76] width 40 height 9
click at [189, 79] on span "Giao" at bounding box center [195, 83] width 15 height 9
click at [172, 85] on div "Transit Pickup Surcharge Ids Transit Deliver Surcharge Ids Transit Deliver Surc…" at bounding box center [179, 111] width 329 height 182
click at [172, 82] on div "VP Nhận * VD: VP [GEOGRAPHIC_DATA]" at bounding box center [160, 74] width 51 height 20
click at [153, 83] on div "VP Nhận * VD: VP [GEOGRAPHIC_DATA]" at bounding box center [160, 74] width 51 height 20
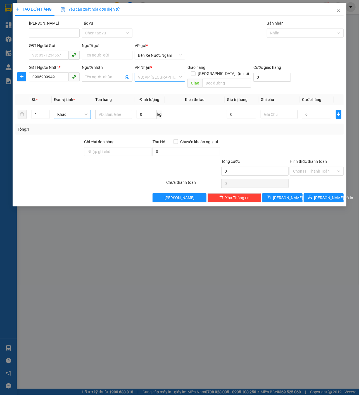
click at [168, 79] on input "search" at bounding box center [158, 77] width 40 height 8
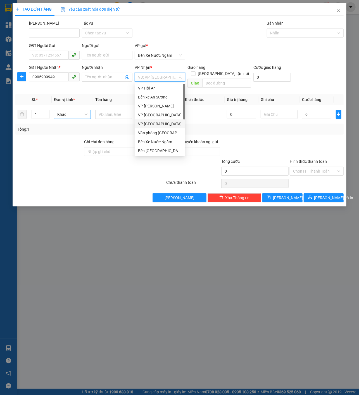
click at [160, 134] on div "Văn phòng [GEOGRAPHIC_DATA]" at bounding box center [160, 133] width 44 height 6
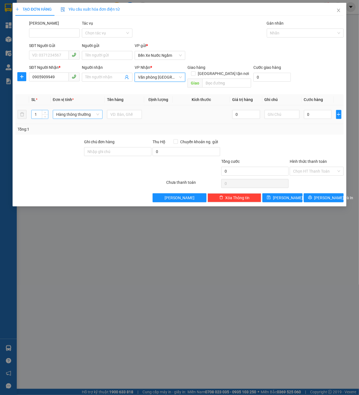
click at [34, 110] on input "1" at bounding box center [40, 114] width 16 height 8
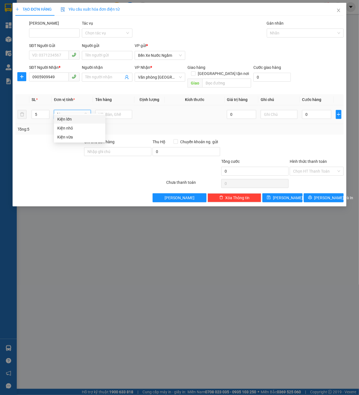
click at [68, 138] on div "Kiện vừa" at bounding box center [79, 137] width 45 height 6
click at [121, 110] on input "text" at bounding box center [113, 114] width 37 height 9
click at [339, 113] on icon "plus" at bounding box center [339, 115] width 0 height 4
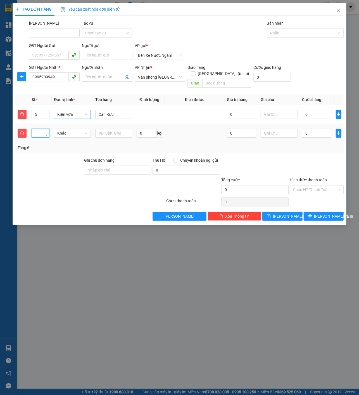
click at [42, 129] on input "1" at bounding box center [41, 133] width 18 height 8
click at [72, 154] on div "Kiện vừa" at bounding box center [72, 156] width 30 height 6
click at [106, 131] on input "text" at bounding box center [113, 133] width 37 height 9
click at [312, 111] on input "0" at bounding box center [316, 114] width 29 height 9
click at [312, 129] on input "0" at bounding box center [316, 133] width 29 height 9
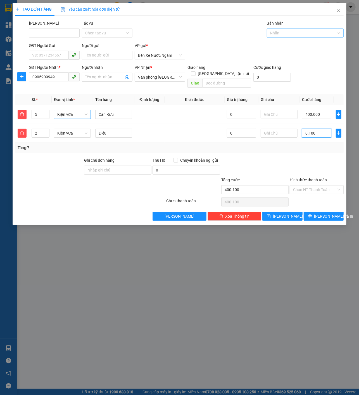
click at [296, 34] on div at bounding box center [302, 33] width 69 height 7
paste input "Nơ 21"
click at [287, 42] on div "Nơ 21" at bounding box center [305, 44] width 70 height 6
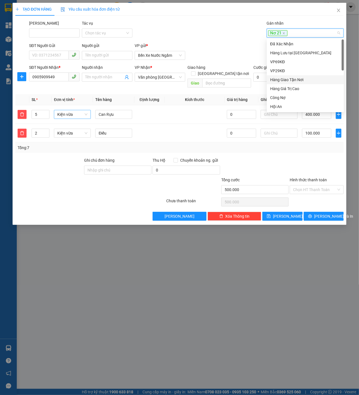
click at [321, 177] on div "Hình thức thanh toán" at bounding box center [317, 181] width 54 height 8
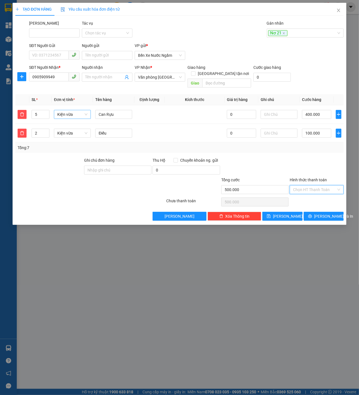
click at [315, 185] on input "Hình thức thanh toán" at bounding box center [314, 189] width 43 height 8
click at [307, 192] on div "Tại văn phòng" at bounding box center [317, 194] width 47 height 6
click at [289, 212] on button "[PERSON_NAME]" at bounding box center [283, 216] width 40 height 9
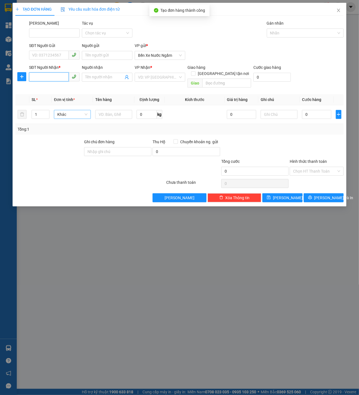
click at [54, 78] on input "SĐT Người Nhận *" at bounding box center [49, 76] width 40 height 9
click at [57, 88] on div "0702040818" at bounding box center [54, 88] width 44 height 6
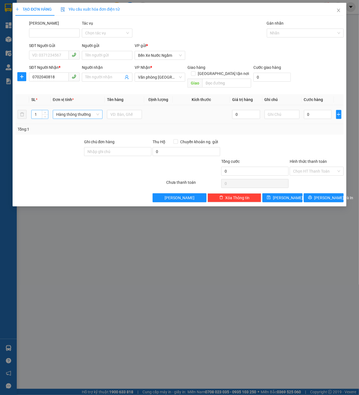
click at [37, 110] on input "1" at bounding box center [40, 114] width 16 height 8
click at [63, 134] on div "Kiện vừa" at bounding box center [79, 137] width 45 height 6
click at [108, 115] on td at bounding box center [113, 114] width 41 height 19
click at [112, 111] on input "text" at bounding box center [113, 114] width 37 height 9
click at [324, 112] on input "0" at bounding box center [316, 114] width 29 height 9
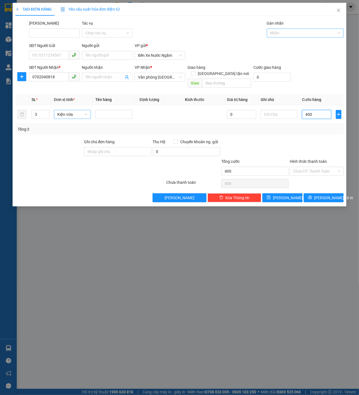
click at [305, 37] on div "Nhãn" at bounding box center [305, 33] width 77 height 9
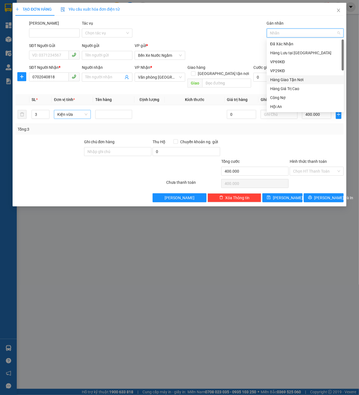
paste input "Nơ 21"
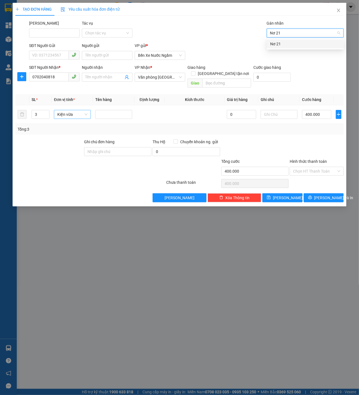
click at [295, 44] on div "Nơ 21" at bounding box center [305, 44] width 70 height 6
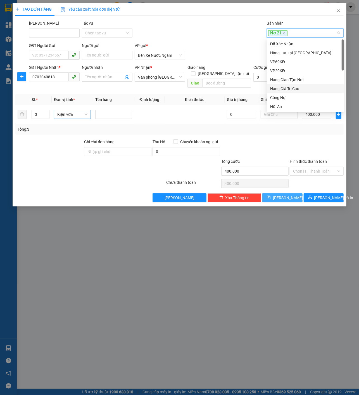
click at [293, 193] on button "[PERSON_NAME]" at bounding box center [283, 197] width 40 height 9
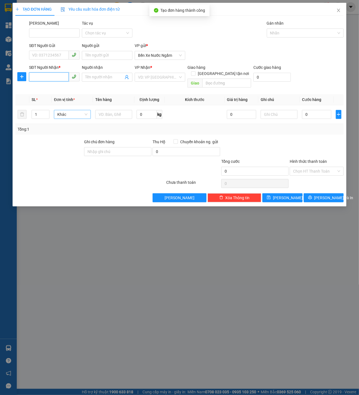
click at [53, 75] on input "SĐT Người Nhận *" at bounding box center [49, 76] width 40 height 9
click at [51, 88] on div "0905857987" at bounding box center [54, 88] width 44 height 6
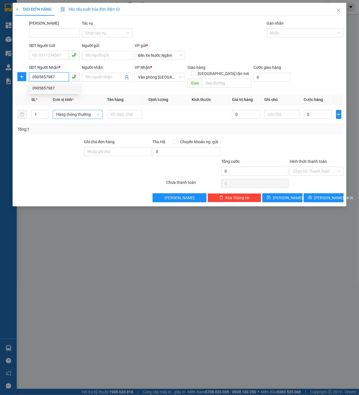
click at [51, 88] on div "0905857987" at bounding box center [54, 88] width 44 height 6
click at [86, 126] on div "Tổng: 1" at bounding box center [79, 129] width 122 height 6
click at [83, 110] on span "Hàng thông thường" at bounding box center [77, 114] width 43 height 8
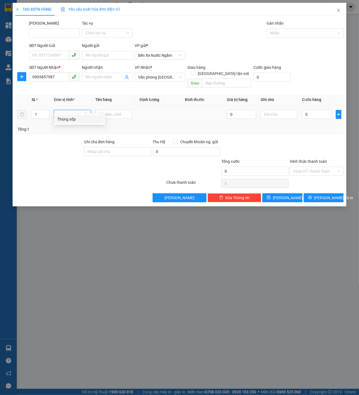
click at [77, 117] on div "Thùng xốp" at bounding box center [79, 119] width 45 height 6
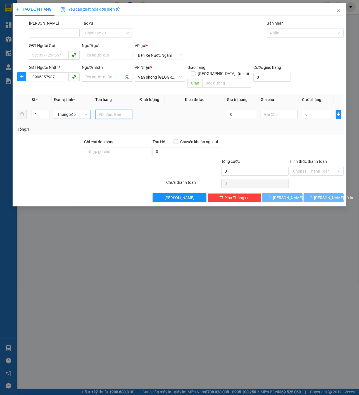
click at [106, 110] on input "text" at bounding box center [113, 114] width 37 height 9
click at [310, 111] on input "0" at bounding box center [316, 114] width 29 height 9
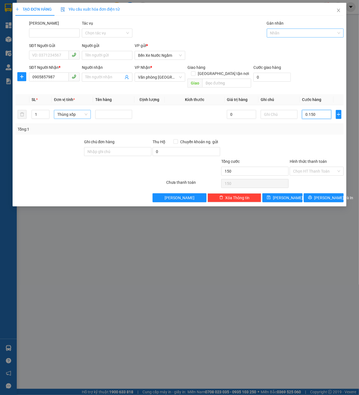
click at [289, 32] on div at bounding box center [302, 33] width 69 height 7
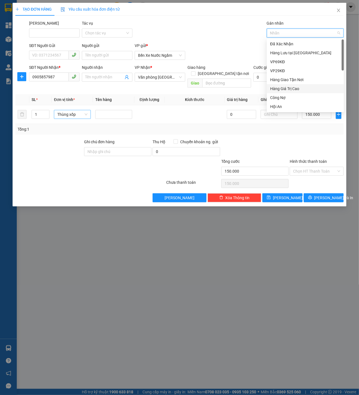
paste input "Nơ 21"
click at [318, 167] on input "Hình thức thanh toán" at bounding box center [314, 171] width 43 height 8
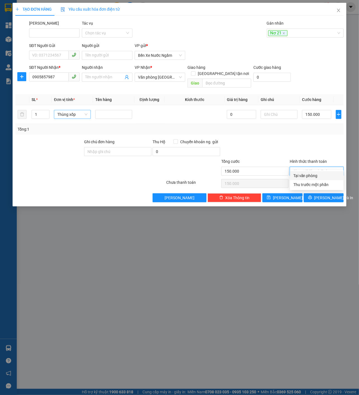
click at [307, 175] on div "Tại văn phòng" at bounding box center [317, 176] width 47 height 6
click at [291, 193] on button "[PERSON_NAME]" at bounding box center [283, 197] width 40 height 9
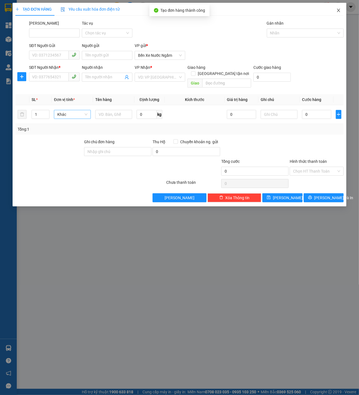
click at [340, 7] on span "Close" at bounding box center [339, 11] width 16 height 16
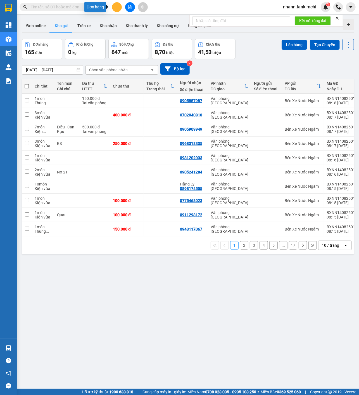
click at [116, 9] on button at bounding box center [117, 7] width 10 height 10
click at [132, 22] on div "Tạo đơn hàng" at bounding box center [139, 21] width 24 height 6
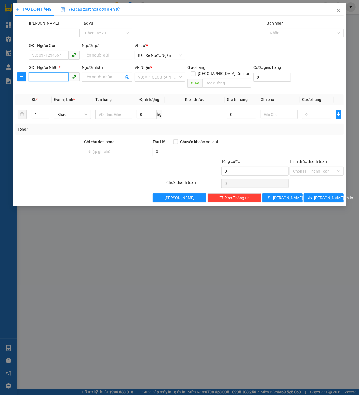
click at [64, 76] on input "SĐT Người Nhận *" at bounding box center [49, 76] width 40 height 9
click at [56, 86] on div "0984048339" at bounding box center [54, 88] width 44 height 6
click at [43, 109] on div "1" at bounding box center [39, 114] width 17 height 11
click at [41, 110] on input "1" at bounding box center [40, 114] width 16 height 8
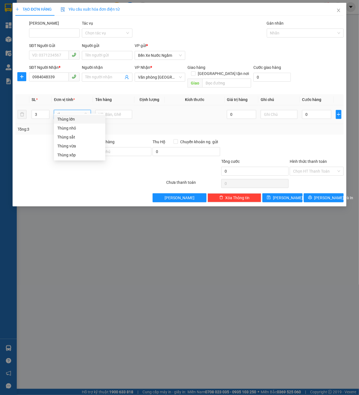
click at [67, 149] on div "Thùng vừa" at bounding box center [79, 145] width 51 height 9
click at [119, 113] on div at bounding box center [113, 114] width 37 height 11
click at [122, 110] on input "text" at bounding box center [113, 114] width 37 height 9
click at [317, 110] on input "0" at bounding box center [316, 114] width 29 height 9
click at [290, 31] on div at bounding box center [302, 33] width 69 height 7
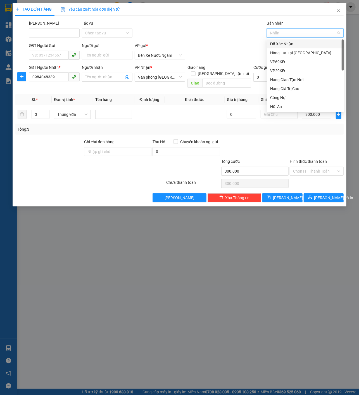
paste input "Nơ 21"
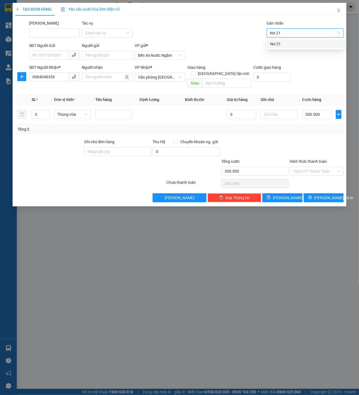
click at [287, 44] on div "Nơ 21" at bounding box center [305, 44] width 70 height 6
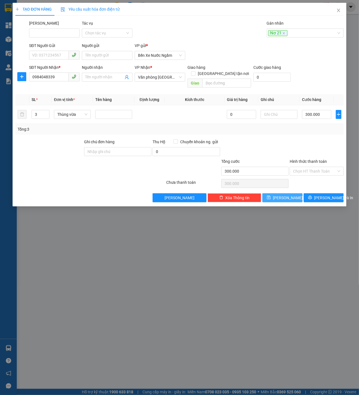
click at [287, 195] on span "[PERSON_NAME]" at bounding box center [288, 198] width 30 height 6
click at [59, 70] on div "SĐT Người Nhận *" at bounding box center [54, 68] width 51 height 8
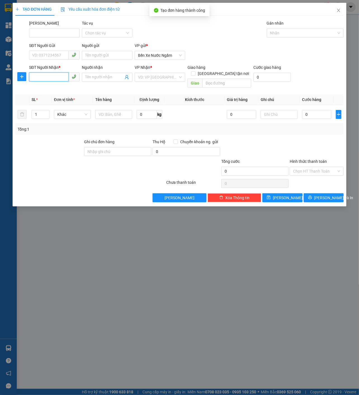
click at [55, 75] on input "SĐT Người Nhận *" at bounding box center [49, 76] width 40 height 9
click at [58, 86] on div "0949888875" at bounding box center [54, 88] width 44 height 6
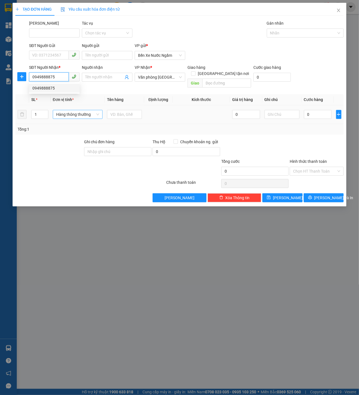
click at [80, 110] on span "Hàng thông thường" at bounding box center [77, 114] width 43 height 8
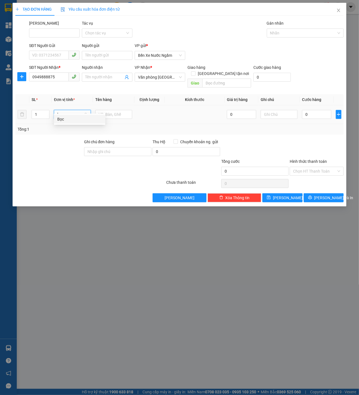
click at [77, 117] on div "Bọc" at bounding box center [79, 119] width 45 height 6
click at [112, 111] on input "text" at bounding box center [113, 114] width 37 height 9
click at [315, 110] on input "0" at bounding box center [316, 114] width 29 height 9
click at [306, 38] on div "Gán nhãn Nhãn" at bounding box center [305, 30] width 77 height 20
click at [306, 34] on div at bounding box center [302, 33] width 69 height 7
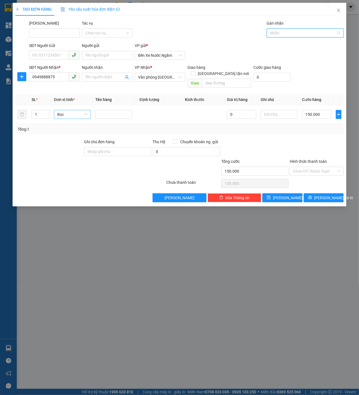
paste input "Nơ 21"
click at [289, 48] on div "Nơ 21" at bounding box center [305, 43] width 77 height 9
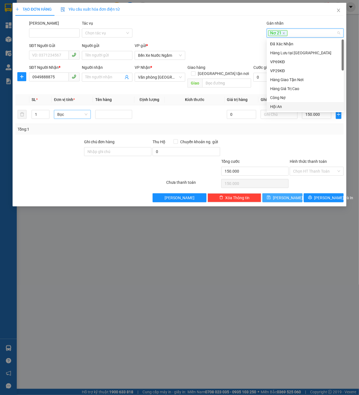
click at [271, 195] on icon "save" at bounding box center [269, 197] width 4 height 4
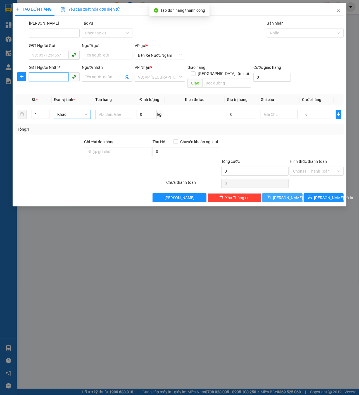
click at [59, 77] on input "SĐT Người Nhận *" at bounding box center [49, 76] width 40 height 9
click at [56, 90] on div "0905813858" at bounding box center [54, 88] width 44 height 6
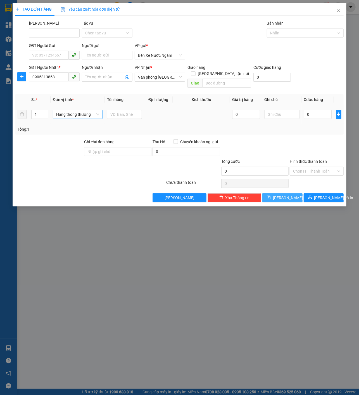
click at [38, 112] on div "1" at bounding box center [39, 114] width 17 height 11
click at [38, 110] on input "1" at bounding box center [40, 114] width 16 height 8
click at [83, 136] on div "Kiện vừa" at bounding box center [79, 137] width 45 height 6
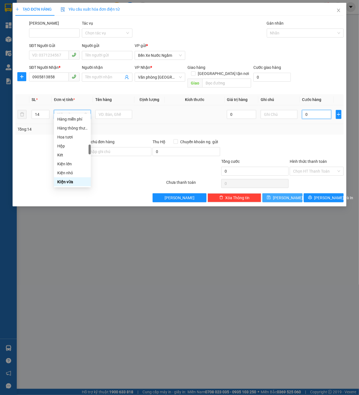
click at [318, 110] on input "0" at bounding box center [316, 114] width 29 height 9
click at [287, 30] on div at bounding box center [302, 33] width 69 height 7
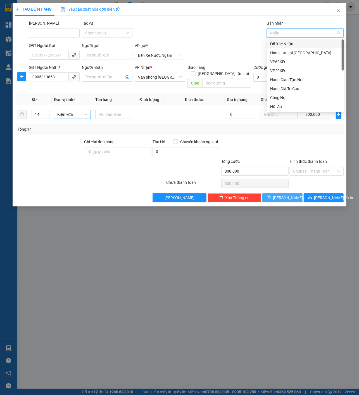
paste input "Nơ 21"
click at [294, 193] on button "[PERSON_NAME]" at bounding box center [283, 197] width 40 height 9
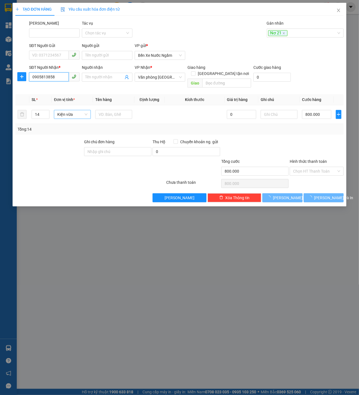
click at [54, 73] on input "0905813858" at bounding box center [49, 76] width 40 height 9
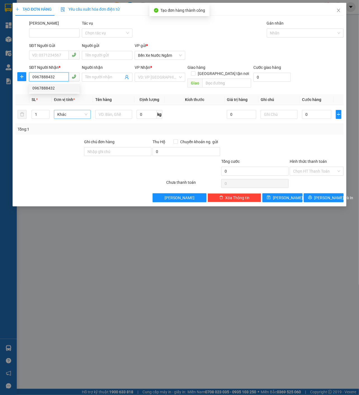
click at [58, 88] on div "0967888432" at bounding box center [54, 88] width 44 height 6
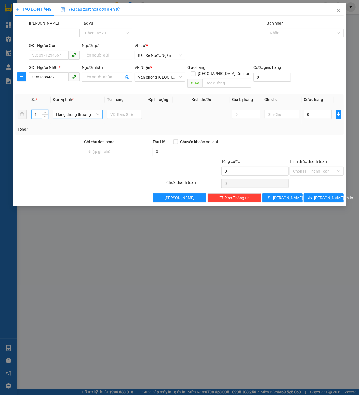
click at [41, 110] on input "1" at bounding box center [40, 114] width 16 height 8
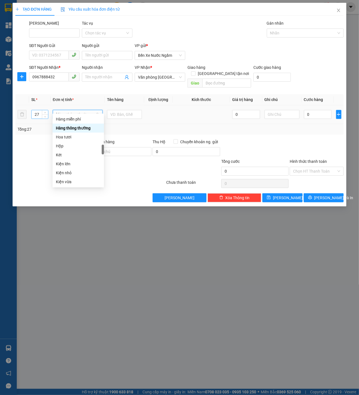
scroll to position [0, 0]
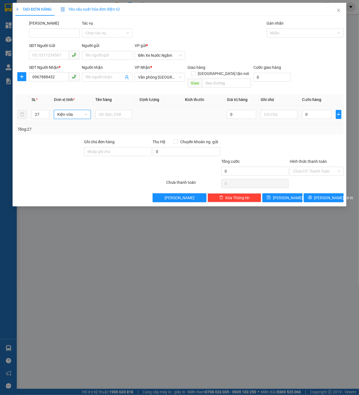
click at [105, 114] on td at bounding box center [113, 114] width 41 height 19
click at [109, 110] on input "text" at bounding box center [113, 114] width 37 height 9
click at [313, 110] on input "0" at bounding box center [316, 114] width 29 height 9
click at [298, 32] on div at bounding box center [302, 33] width 69 height 7
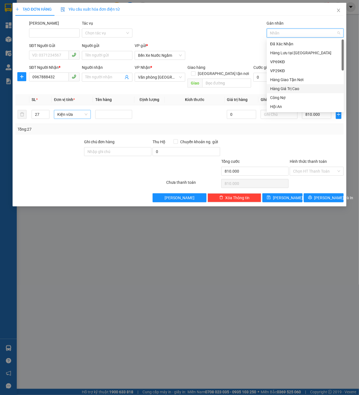
paste input "Nơ 21"
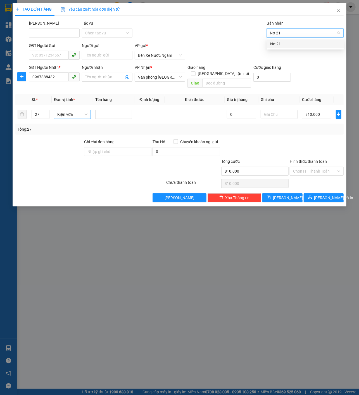
click at [289, 39] on div "Nơ 21" at bounding box center [305, 43] width 77 height 9
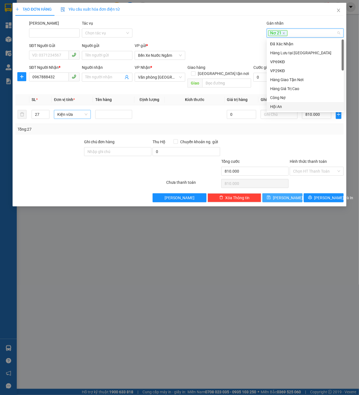
click at [289, 193] on button "[PERSON_NAME]" at bounding box center [283, 197] width 40 height 9
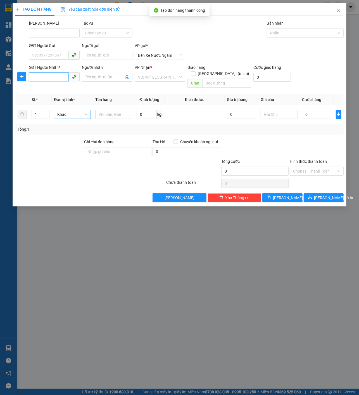
click at [58, 81] on input "SĐT Người Nhận *" at bounding box center [49, 76] width 40 height 9
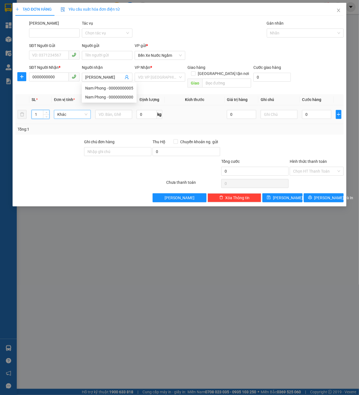
click at [41, 110] on input "1" at bounding box center [41, 114] width 18 height 8
click at [161, 77] on input "search" at bounding box center [158, 77] width 40 height 8
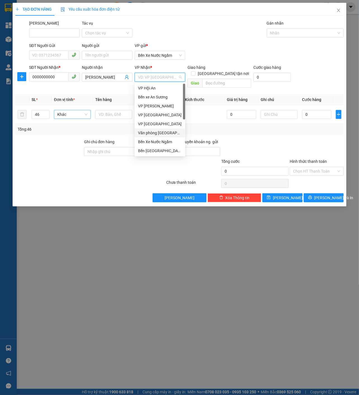
click at [162, 132] on div "Văn phòng [GEOGRAPHIC_DATA]" at bounding box center [160, 133] width 44 height 6
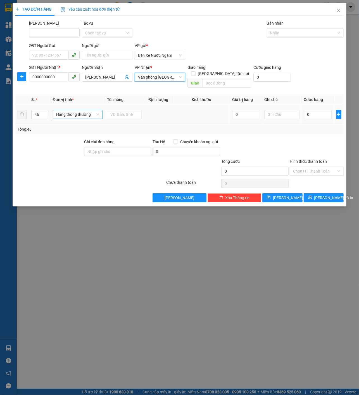
click at [60, 110] on span "Hàng thông thường" at bounding box center [77, 114] width 43 height 8
click at [77, 141] on body "Kết quả tìm kiếm ( 0 ) Bộ lọc No Data nhann.tankimchi 1 Tổng Quan Kho hàng mới …" at bounding box center [179, 197] width 359 height 395
click at [91, 113] on div "Hàng thông thường" at bounding box center [78, 114] width 50 height 11
click at [88, 110] on span "Hàng thông thường" at bounding box center [77, 114] width 43 height 8
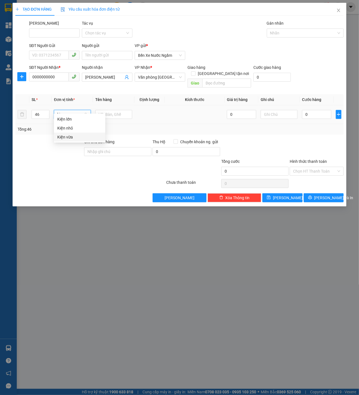
click at [80, 137] on div "Kiện vừa" at bounding box center [79, 137] width 45 height 6
click at [105, 116] on td at bounding box center [113, 114] width 41 height 19
click at [110, 111] on input "text" at bounding box center [113, 114] width 37 height 9
click at [337, 111] on button "button" at bounding box center [339, 114] width 6 height 9
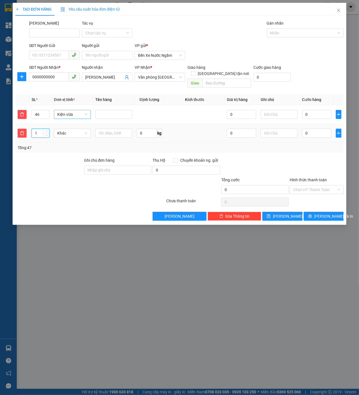
click at [40, 129] on input "1" at bounding box center [41, 133] width 18 height 8
click at [72, 153] on div "Kiện vừa" at bounding box center [72, 156] width 30 height 6
click at [107, 130] on input "text" at bounding box center [113, 133] width 37 height 9
click at [281, 33] on div at bounding box center [302, 33] width 69 height 7
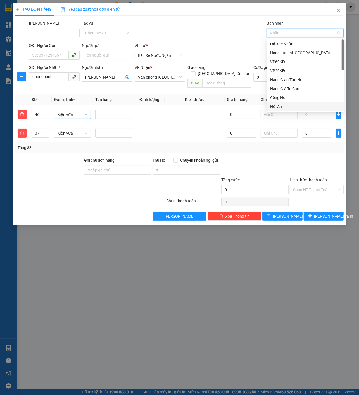
paste input "Nơ 21"
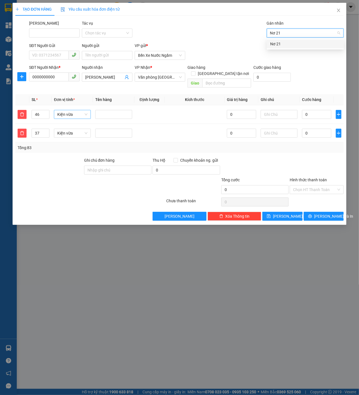
click at [283, 44] on div "Nơ 21" at bounding box center [305, 44] width 70 height 6
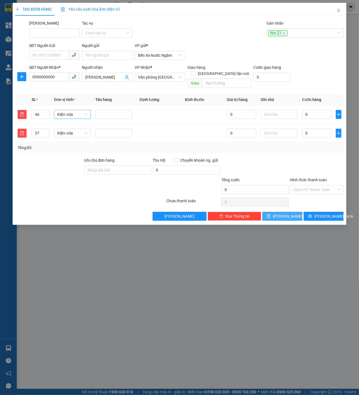
click at [284, 213] on span "[PERSON_NAME]" at bounding box center [288, 216] width 30 height 6
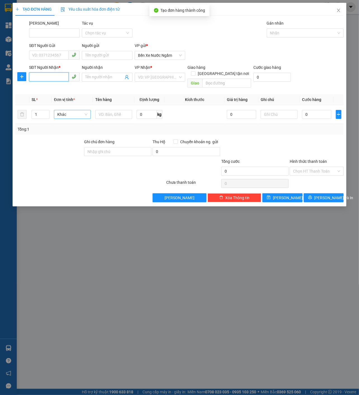
click at [55, 79] on input "SĐT Người Nhận *" at bounding box center [49, 76] width 40 height 9
click at [66, 92] on div "0935496943" at bounding box center [54, 88] width 51 height 9
click at [72, 111] on span "Hàng thông thường" at bounding box center [77, 114] width 43 height 8
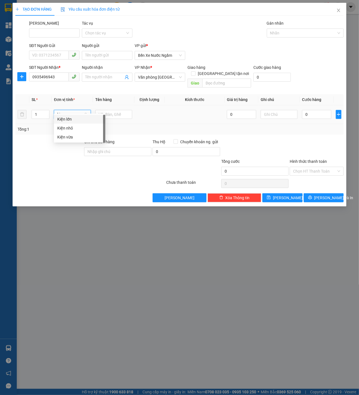
click at [80, 140] on div "Kiện vừa" at bounding box center [79, 137] width 45 height 6
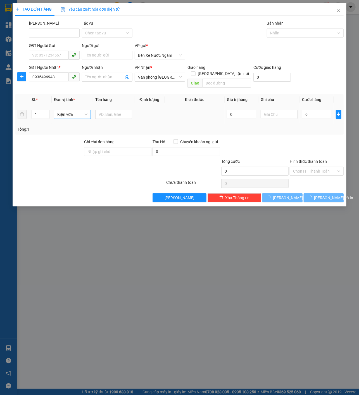
click at [116, 116] on td at bounding box center [113, 114] width 41 height 19
click at [118, 110] on input "text" at bounding box center [113, 114] width 37 height 9
click at [311, 111] on input "0" at bounding box center [316, 114] width 29 height 9
click at [308, 34] on div at bounding box center [302, 33] width 69 height 7
paste input "Nơ 21"
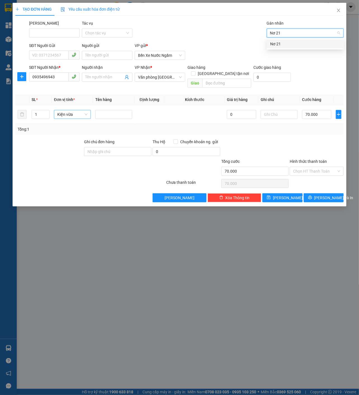
click at [298, 39] on div "Nơ 21" at bounding box center [305, 43] width 77 height 9
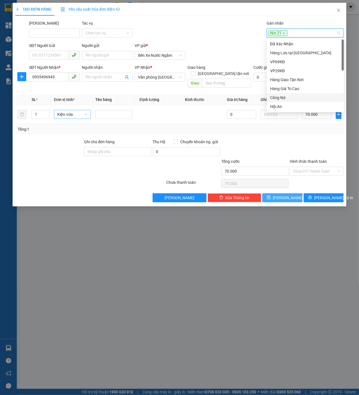
click at [287, 193] on button "[PERSON_NAME]" at bounding box center [283, 197] width 40 height 9
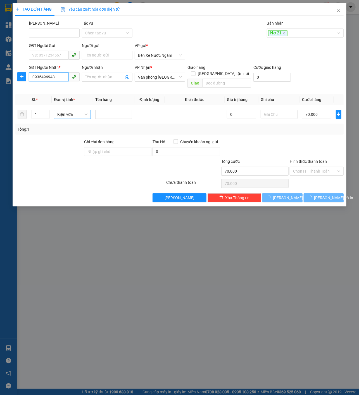
click at [60, 78] on input "0935496943" at bounding box center [49, 76] width 40 height 9
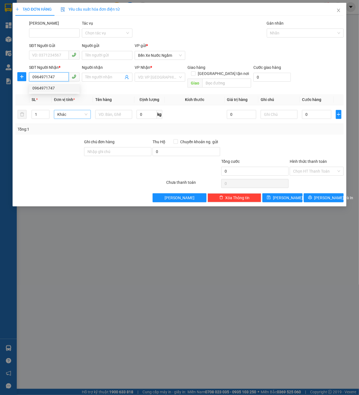
click at [52, 84] on div "0964971747" at bounding box center [54, 88] width 51 height 9
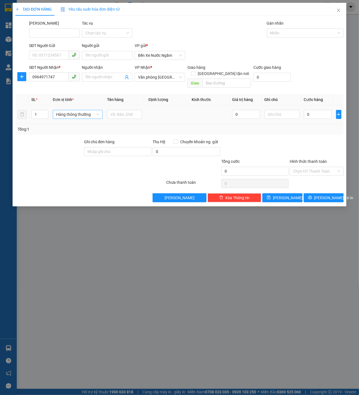
click at [35, 113] on div "1" at bounding box center [39, 114] width 17 height 11
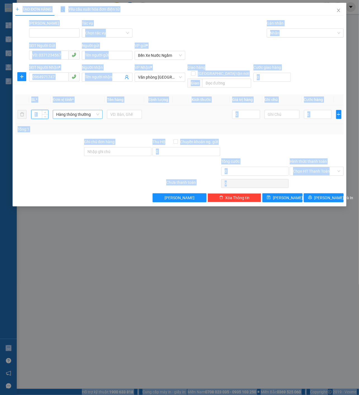
click at [40, 110] on input "1" at bounding box center [40, 114] width 16 height 8
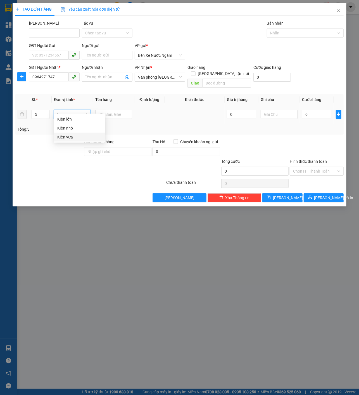
click at [68, 138] on div "Kiện vừa" at bounding box center [79, 137] width 45 height 6
click at [104, 110] on input "text" at bounding box center [113, 114] width 37 height 9
click at [322, 110] on input "0" at bounding box center [316, 114] width 29 height 9
click at [293, 36] on div at bounding box center [302, 33] width 69 height 7
paste input "Nơ 21"
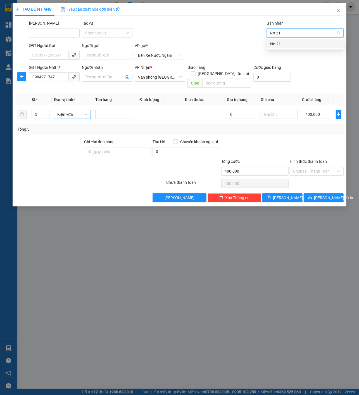
click at [289, 39] on div "Nơ 21" at bounding box center [305, 43] width 77 height 9
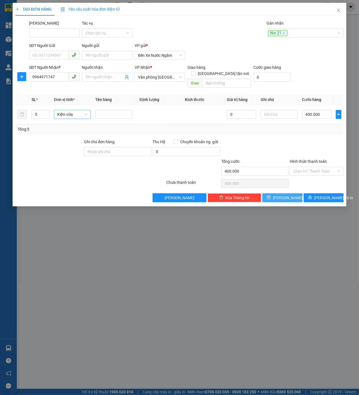
click at [287, 195] on span "[PERSON_NAME]" at bounding box center [288, 198] width 30 height 6
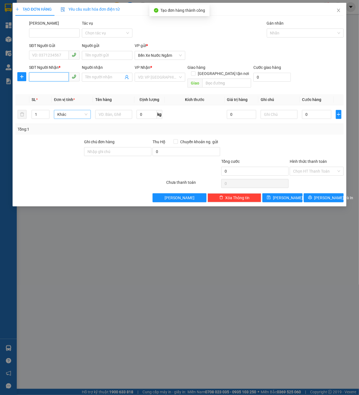
click at [63, 74] on input "SĐT Người Nhận *" at bounding box center [49, 76] width 40 height 9
click at [61, 82] on div "SĐT Người Nhận * 0775468023" at bounding box center [54, 74] width 51 height 20
click at [64, 76] on input "0775468023" at bounding box center [49, 76] width 40 height 9
click at [55, 89] on div "0775468023" at bounding box center [54, 88] width 44 height 6
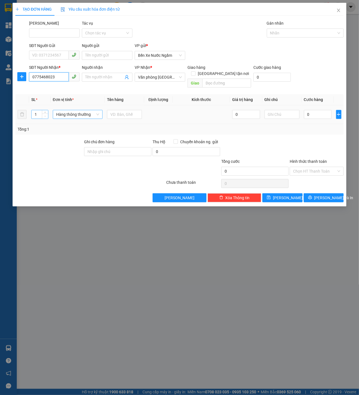
click at [43, 114] on span "Decrease Value" at bounding box center [45, 116] width 6 height 5
click at [37, 110] on input "1" at bounding box center [40, 114] width 16 height 8
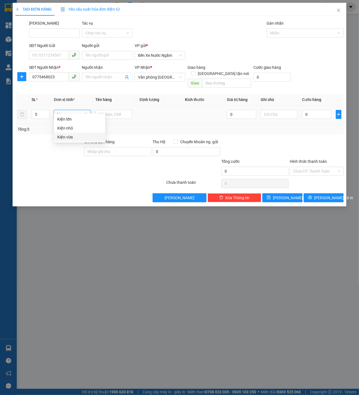
click at [64, 138] on div "Kiện vừa" at bounding box center [79, 137] width 45 height 6
click at [99, 111] on input "text" at bounding box center [113, 114] width 37 height 9
click at [310, 110] on input "0" at bounding box center [316, 114] width 29 height 9
click at [298, 35] on div at bounding box center [302, 33] width 69 height 7
paste input "Nơ 21"
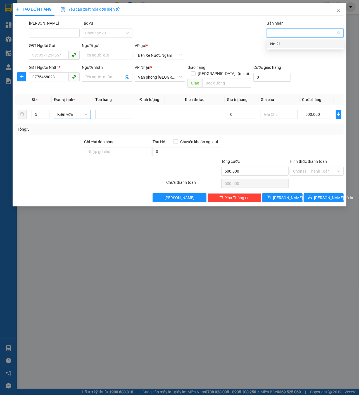
click at [290, 38] on div "Gán nhãn Nơ 21" at bounding box center [305, 30] width 77 height 20
click at [296, 37] on div "Nhãn" at bounding box center [305, 33] width 77 height 9
paste input "Nơ 21"
drag, startPoint x: 294, startPoint y: 39, endPoint x: 287, endPoint y: 43, distance: 7.6
click at [287, 43] on div "Nơ 21" at bounding box center [305, 44] width 70 height 6
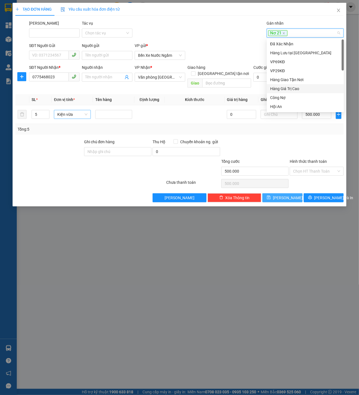
click at [286, 195] on span "[PERSON_NAME]" at bounding box center [288, 198] width 30 height 6
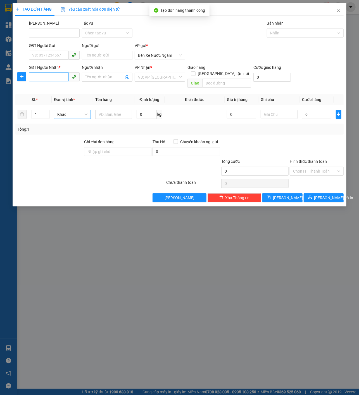
click at [58, 72] on div "SĐT Người Nhận * VD: 0377654321" at bounding box center [54, 74] width 51 height 20
click at [61, 75] on input "SĐT Người Nhận *" at bounding box center [49, 76] width 40 height 9
click at [58, 86] on div "0933740009" at bounding box center [54, 88] width 44 height 6
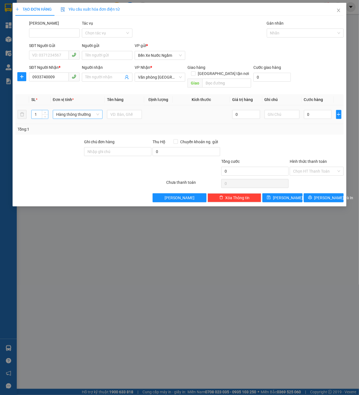
click at [45, 110] on div "1" at bounding box center [39, 114] width 17 height 9
click at [42, 110] on span "Increase Value" at bounding box center [45, 112] width 6 height 5
click at [69, 122] on div "Kiện lớn" at bounding box center [79, 119] width 45 height 6
click at [110, 112] on input "text" at bounding box center [113, 114] width 37 height 9
click at [337, 114] on td at bounding box center [339, 114] width 10 height 19
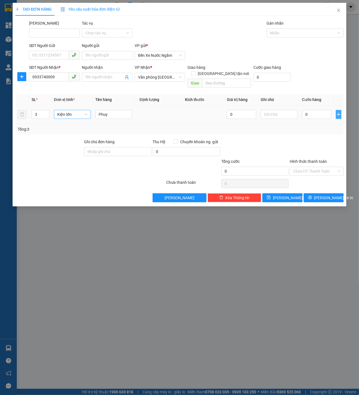
click at [337, 112] on icon "plus" at bounding box center [339, 114] width 4 height 4
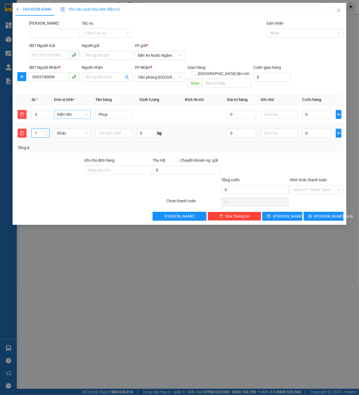
click at [39, 129] on input "1" at bounding box center [41, 133] width 18 height 8
click at [71, 156] on div "Kiện vừa" at bounding box center [72, 156] width 30 height 6
click at [117, 129] on input "text" at bounding box center [113, 133] width 37 height 9
click at [301, 109] on td "0" at bounding box center [317, 114] width 34 height 19
click at [315, 110] on input "0" at bounding box center [316, 114] width 29 height 9
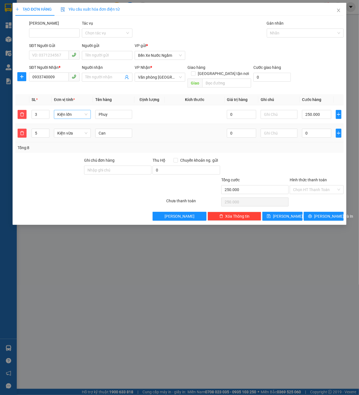
click at [313, 128] on div "0" at bounding box center [316, 133] width 29 height 11
click at [317, 129] on input "0" at bounding box center [316, 133] width 29 height 9
click at [304, 27] on div "Gán nhãn" at bounding box center [305, 24] width 77 height 8
click at [308, 27] on div "Gán nhãn" at bounding box center [305, 24] width 77 height 8
click at [304, 30] on div at bounding box center [302, 33] width 69 height 7
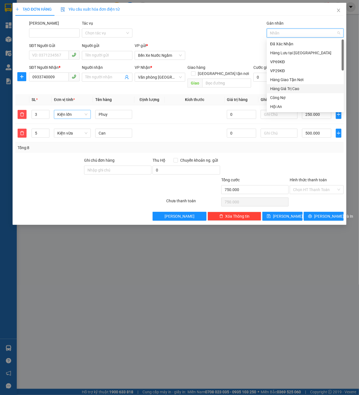
paste input "Nơ 21"
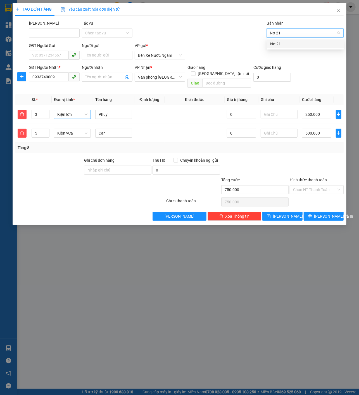
click at [287, 43] on div "Nơ 21" at bounding box center [305, 44] width 70 height 6
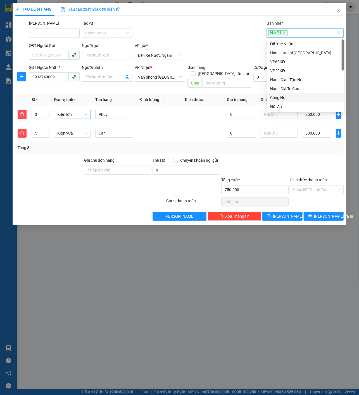
click at [280, 214] on div "TẠO ĐƠN HÀNG Yêu cầu xuất hóa đơn điện tử Transit Pickup Surcharge Ids Transit …" at bounding box center [180, 114] width 334 height 222
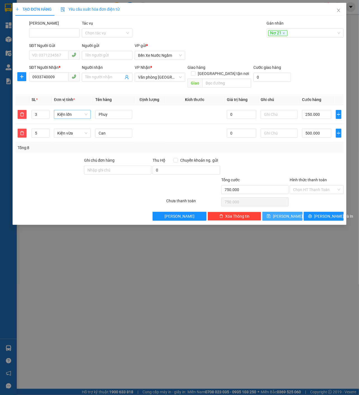
click at [284, 213] on span "[PERSON_NAME]" at bounding box center [288, 216] width 30 height 6
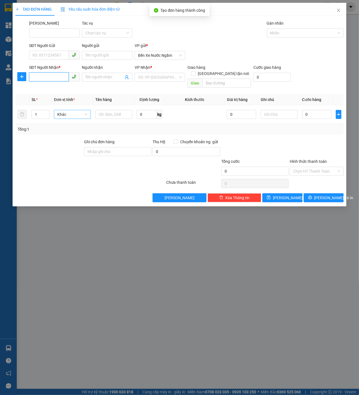
click at [46, 81] on input "SĐT Người Nhận *" at bounding box center [49, 76] width 40 height 9
click at [56, 87] on div "0915670343" at bounding box center [54, 88] width 44 height 6
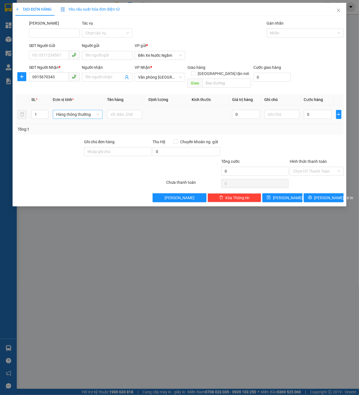
click at [79, 117] on td "Hàng thông thường" at bounding box center [78, 114] width 54 height 19
click at [83, 113] on div "Hàng thông thường" at bounding box center [78, 114] width 50 height 11
click at [98, 109] on div "Hàng thông thường" at bounding box center [78, 114] width 50 height 11
click at [90, 110] on span "Hàng thông thường" at bounding box center [77, 114] width 43 height 8
click at [79, 135] on div "Kiện vừa" at bounding box center [79, 137] width 45 height 6
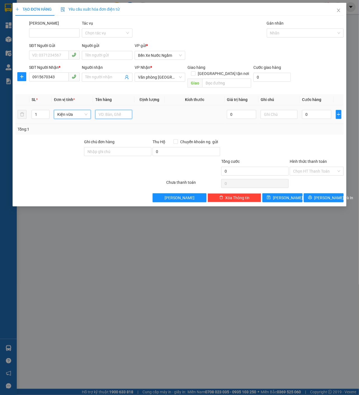
click at [122, 110] on input "text" at bounding box center [113, 114] width 37 height 9
click at [313, 110] on input "0" at bounding box center [316, 114] width 29 height 9
click at [303, 34] on div at bounding box center [302, 33] width 69 height 7
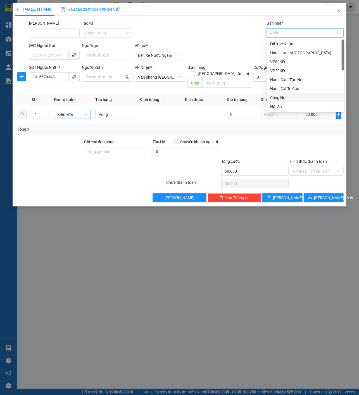
paste input "Nơ 21"
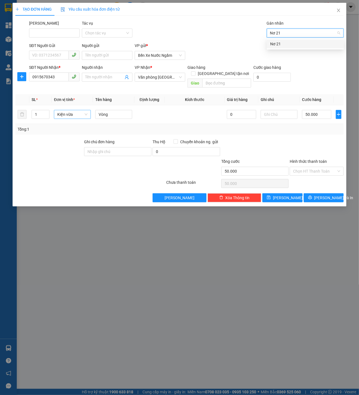
click at [290, 40] on div "Nơ 21" at bounding box center [305, 43] width 77 height 9
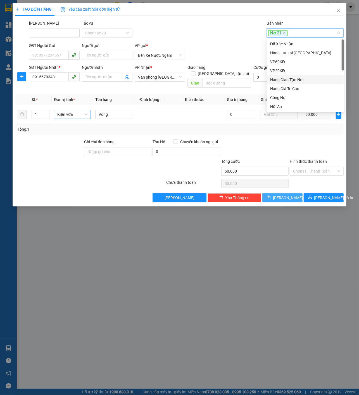
click at [287, 195] on button "[PERSON_NAME]" at bounding box center [283, 197] width 40 height 9
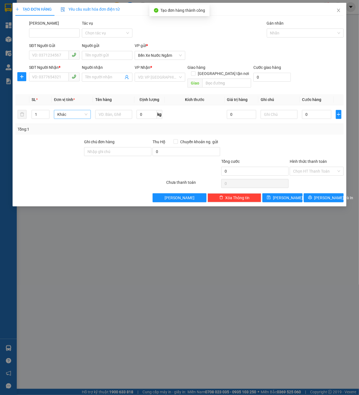
click at [67, 82] on div "SĐT Người Nhận * VD: 0377654321" at bounding box center [54, 74] width 51 height 20
click at [60, 79] on input "SĐT Người Nhận *" at bounding box center [49, 76] width 40 height 9
click at [60, 89] on div "0905279281" at bounding box center [54, 88] width 44 height 6
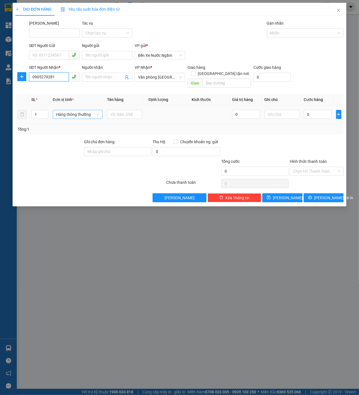
click at [79, 111] on span "Hàng thông thường" at bounding box center [77, 114] width 43 height 8
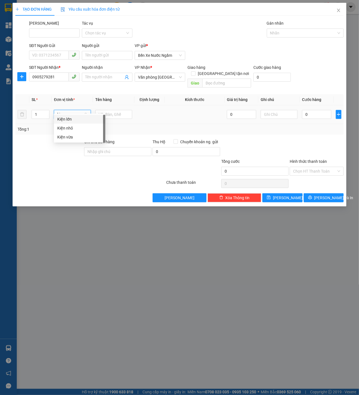
click at [74, 136] on div "Kiện vừa" at bounding box center [79, 137] width 45 height 6
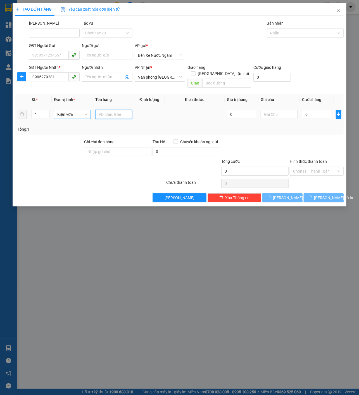
click at [116, 110] on input "text" at bounding box center [113, 114] width 37 height 9
click at [311, 110] on input "0" at bounding box center [316, 114] width 29 height 9
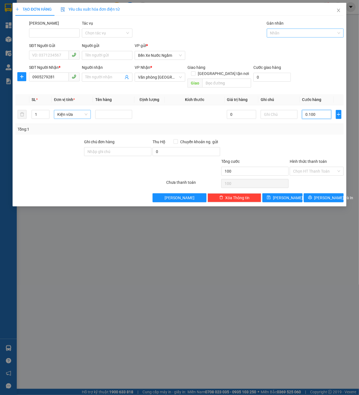
click at [304, 32] on div at bounding box center [302, 33] width 69 height 7
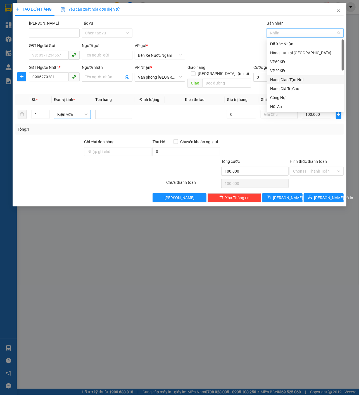
paste input "Nơ 21"
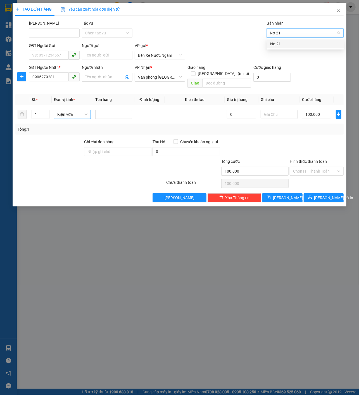
click at [289, 42] on div "Nơ 21" at bounding box center [305, 44] width 70 height 6
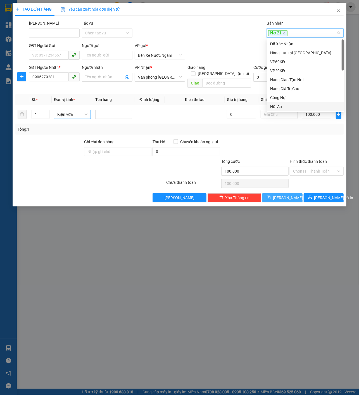
click at [290, 193] on button "[PERSON_NAME]" at bounding box center [283, 197] width 40 height 9
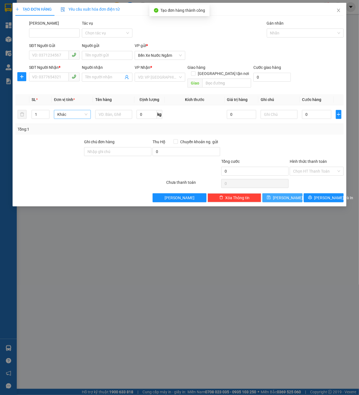
click at [71, 77] on span at bounding box center [74, 76] width 11 height 9
click at [57, 76] on input "SĐT Người Nhận *" at bounding box center [49, 76] width 40 height 9
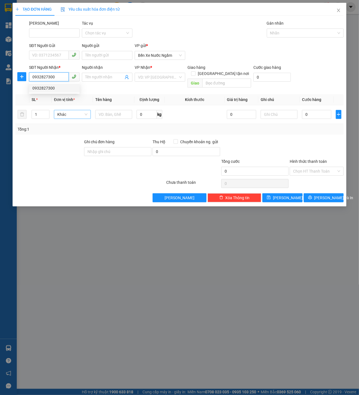
click at [57, 87] on div "0932827300" at bounding box center [54, 88] width 44 height 6
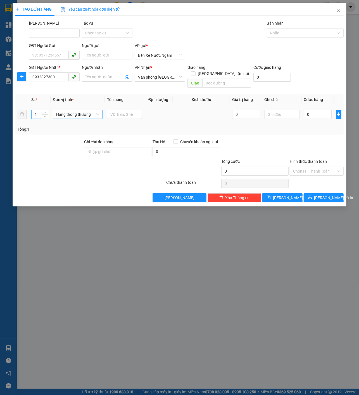
click at [39, 110] on input "1" at bounding box center [40, 114] width 16 height 8
click at [78, 138] on div "Kiện vừa" at bounding box center [79, 137] width 45 height 6
click at [112, 110] on input "text" at bounding box center [113, 114] width 37 height 9
click at [307, 110] on input "0" at bounding box center [316, 114] width 29 height 9
click at [300, 33] on div at bounding box center [302, 33] width 69 height 7
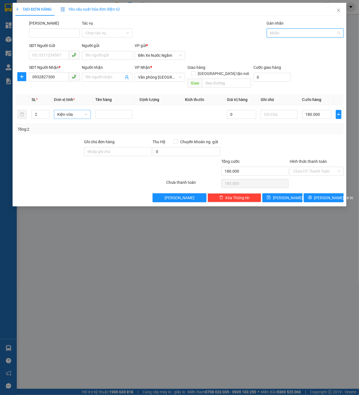
paste input "Nơ 21"
click at [282, 49] on body "Kết quả tìm kiếm ( 0 ) Bộ lọc No Data nhann.tankimchi 1 Tổng Quan Kho hàng mới …" at bounding box center [179, 197] width 359 height 395
click at [299, 37] on div "Gán nhãn Nhãn" at bounding box center [305, 30] width 77 height 20
click at [290, 43] on div "SĐT Người Gửi VD: 0371234567 Người gửi Tên người gửi VP gửi * Bến Xe Nước Ngầm" at bounding box center [186, 53] width 317 height 20
click at [296, 37] on div "Gán nhãn Nhãn" at bounding box center [305, 30] width 77 height 20
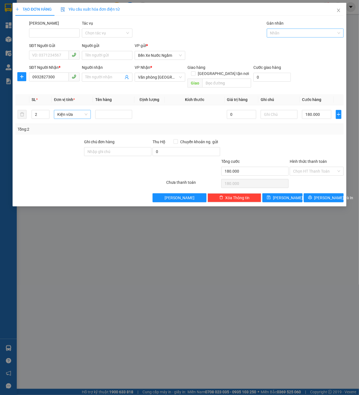
click at [304, 32] on div at bounding box center [302, 33] width 69 height 7
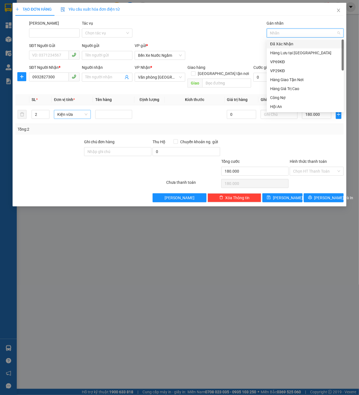
paste input "Nơ 21"
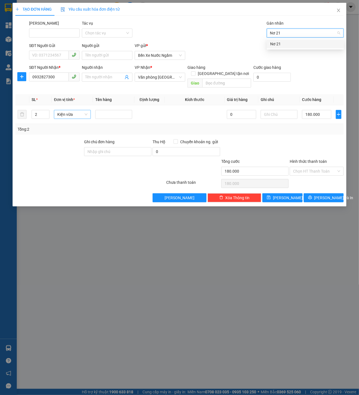
click at [286, 47] on div "Nơ 21" at bounding box center [305, 43] width 77 height 9
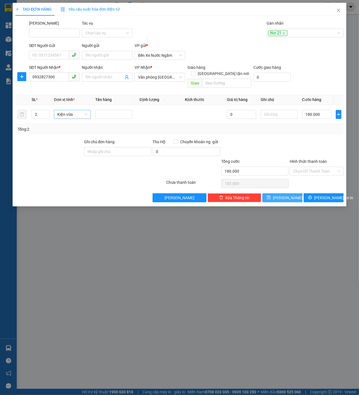
click at [281, 193] on button "[PERSON_NAME]" at bounding box center [283, 197] width 40 height 9
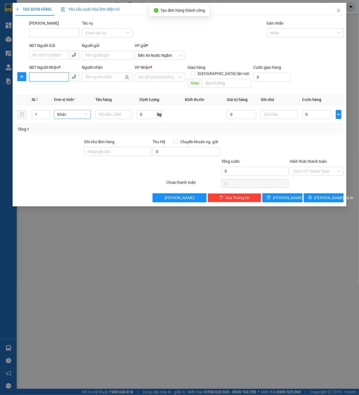
click at [57, 76] on input "SĐT Người Nhận *" at bounding box center [49, 76] width 40 height 9
click at [65, 91] on div "0783662667" at bounding box center [54, 88] width 44 height 6
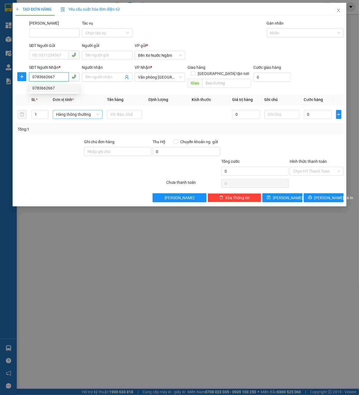
click at [77, 110] on span "Hàng thông thường" at bounding box center [77, 114] width 43 height 8
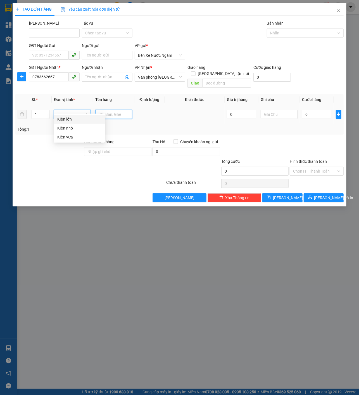
click at [112, 110] on input "text" at bounding box center [113, 114] width 37 height 9
click at [82, 110] on span "Hàng thông thường" at bounding box center [77, 114] width 43 height 8
click at [73, 136] on div "Kiện vừa" at bounding box center [79, 137] width 45 height 6
click at [121, 110] on input "text" at bounding box center [113, 114] width 37 height 9
click at [310, 110] on input "0" at bounding box center [316, 114] width 29 height 9
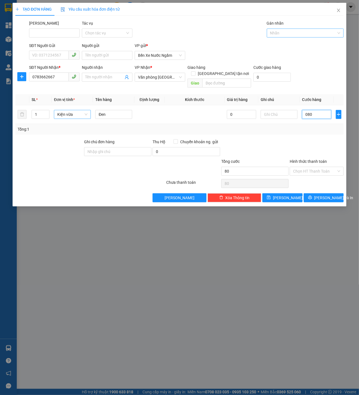
click at [297, 31] on div at bounding box center [302, 33] width 69 height 7
paste input "Nơ 21"
click at [287, 43] on div "Nơ 21" at bounding box center [305, 44] width 70 height 6
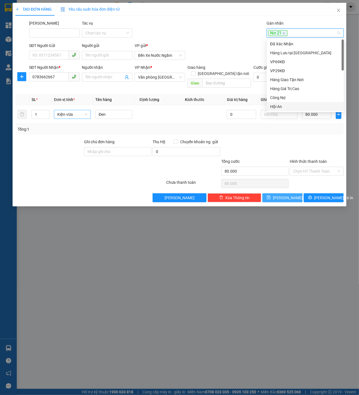
click at [291, 195] on button "[PERSON_NAME]" at bounding box center [283, 197] width 40 height 9
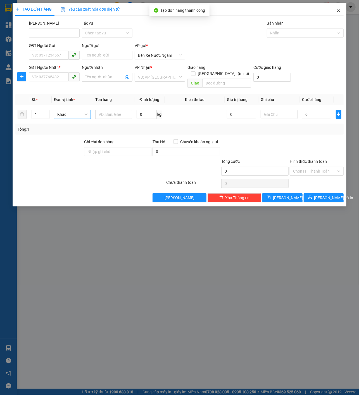
click at [343, 7] on span "Close" at bounding box center [339, 11] width 16 height 16
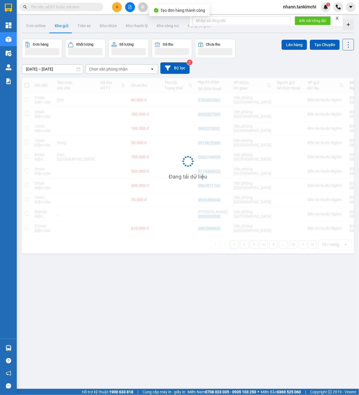
click at [70, 10] on span at bounding box center [62, 7] width 84 height 8
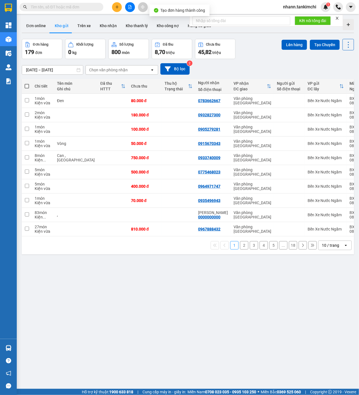
click at [77, 6] on input "text" at bounding box center [64, 7] width 66 height 6
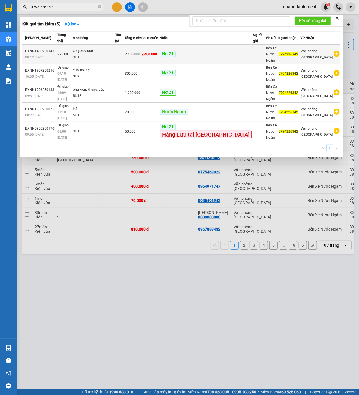
click at [160, 53] on td "2.400.000" at bounding box center [151, 54] width 18 height 19
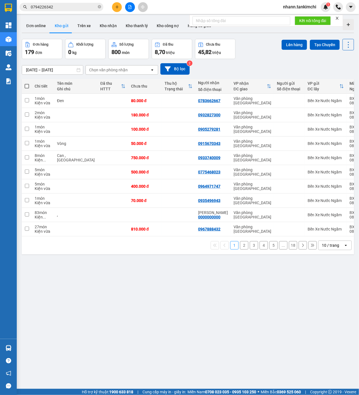
click at [304, 348] on div "ver 1.8.138 Đơn online Kho gửi Trên xe Kho nhận Kho thanh lý Kho công nợ Hàng đ…" at bounding box center [188, 214] width 337 height 395
click at [120, 13] on div "Kết quả tìm kiếm ( 5 ) Bộ lọc Mã ĐH Trạng thái Món hàng Thu hộ Tổng cước Chưa c…" at bounding box center [179, 7] width 359 height 14
click at [116, 8] on icon "plus" at bounding box center [117, 7] width 4 height 4
click at [129, 19] on div "Tạo đơn hàng" at bounding box center [139, 21] width 24 height 6
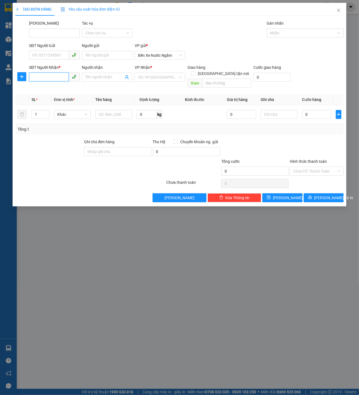
click at [58, 79] on input "SĐT Người Nhận *" at bounding box center [49, 76] width 40 height 9
click at [184, 80] on div "VD: VP [GEOGRAPHIC_DATA]" at bounding box center [160, 77] width 51 height 9
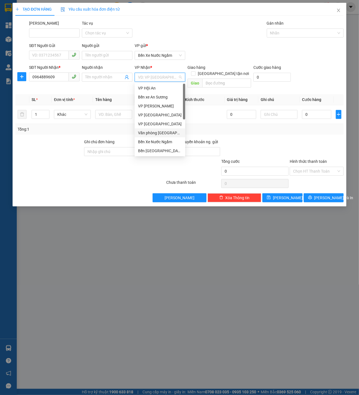
click at [167, 132] on div "Văn phòng [GEOGRAPHIC_DATA]" at bounding box center [160, 133] width 44 height 6
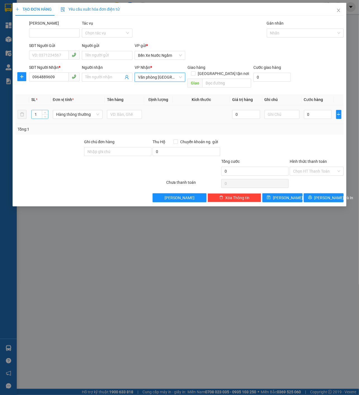
click at [41, 110] on input "1" at bounding box center [40, 114] width 16 height 8
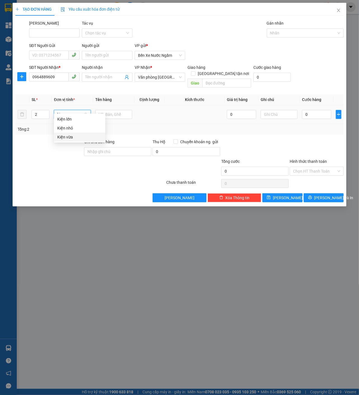
click at [91, 139] on div "Kiện vừa" at bounding box center [79, 137] width 45 height 6
click at [112, 110] on input "text" at bounding box center [113, 114] width 37 height 9
click at [319, 110] on input "0" at bounding box center [316, 114] width 29 height 9
click at [301, 26] on div "Gán nhãn" at bounding box center [305, 24] width 77 height 8
click at [296, 35] on div at bounding box center [302, 33] width 69 height 7
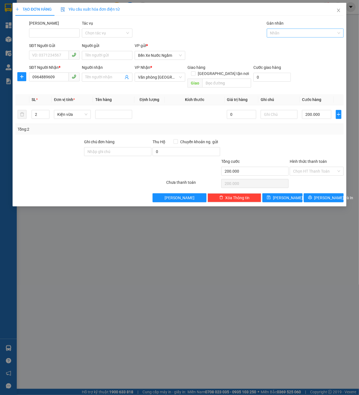
paste input "Nơ 21"
click at [284, 45] on div "Nơ 21" at bounding box center [305, 44] width 70 height 6
click at [285, 195] on span "[PERSON_NAME]" at bounding box center [288, 198] width 30 height 6
click at [57, 80] on input "SĐT Người Nhận *" at bounding box center [49, 76] width 40 height 9
click at [60, 85] on div "0934959857" at bounding box center [54, 88] width 44 height 6
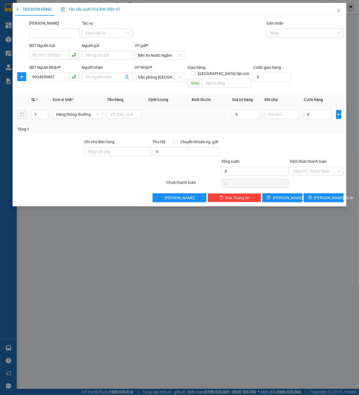
click at [79, 113] on div "Hàng thông thường" at bounding box center [78, 114] width 50 height 11
click at [82, 110] on span "Hàng thông thường" at bounding box center [77, 114] width 43 height 8
click at [82, 119] on div "Bì" at bounding box center [79, 119] width 45 height 6
click at [120, 111] on input "text" at bounding box center [113, 114] width 37 height 9
click at [316, 110] on input "0" at bounding box center [316, 114] width 29 height 9
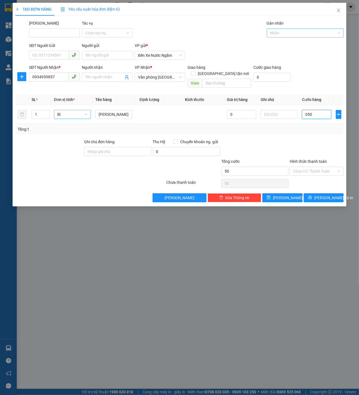
click at [310, 36] on div "Nhãn" at bounding box center [305, 33] width 77 height 9
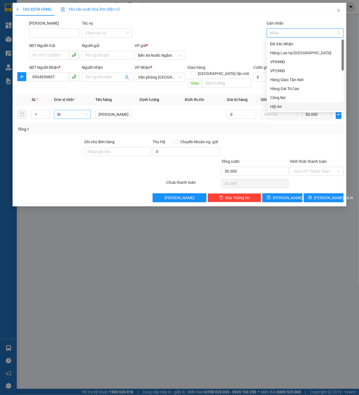
paste input "Nơ 21"
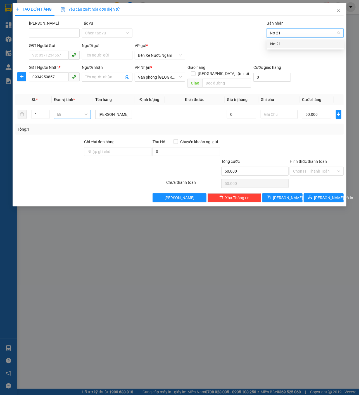
click at [296, 43] on div "Nơ 21" at bounding box center [305, 44] width 70 height 6
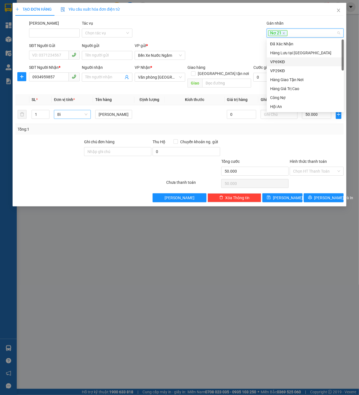
click at [304, 158] on div "Hình thức thanh toán" at bounding box center [317, 162] width 54 height 8
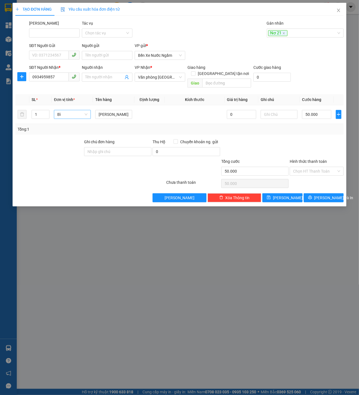
click at [311, 169] on div "Hình thức thanh toán Chọn HT Thanh Toán" at bounding box center [317, 168] width 54 height 20
click at [314, 167] on input "Hình thức thanh toán" at bounding box center [314, 171] width 43 height 8
click at [309, 175] on div "Tại văn phòng" at bounding box center [317, 176] width 47 height 6
click at [287, 195] on span "[PERSON_NAME]" at bounding box center [288, 198] width 30 height 6
click at [59, 75] on input "SĐT Người Nhận *" at bounding box center [49, 76] width 40 height 9
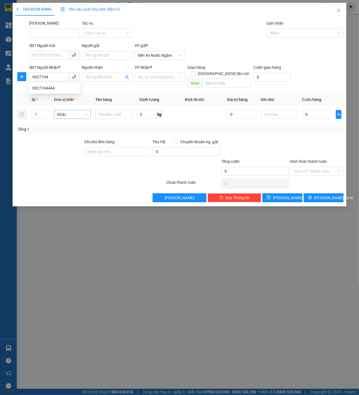
click at [57, 82] on div "0927744444 0927744444" at bounding box center [54, 87] width 51 height 11
click at [57, 84] on div "Transit Pickup Surcharge Ids Transit Deliver Surcharge Ids Transit Deliver Surc…" at bounding box center [179, 111] width 329 height 182
click at [57, 79] on input "0927744" at bounding box center [49, 76] width 40 height 9
click at [55, 89] on div "0927744444" at bounding box center [54, 88] width 44 height 6
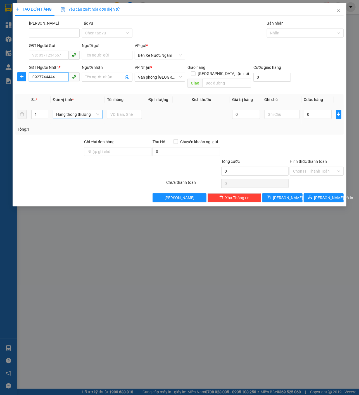
click at [66, 110] on span "Hàng thông thường" at bounding box center [77, 114] width 43 height 8
click at [71, 117] on div "Cuộn" at bounding box center [79, 119] width 45 height 6
click at [105, 111] on input "text" at bounding box center [113, 114] width 37 height 9
click at [327, 111] on input "0" at bounding box center [316, 114] width 29 height 9
click at [286, 30] on div at bounding box center [302, 33] width 69 height 7
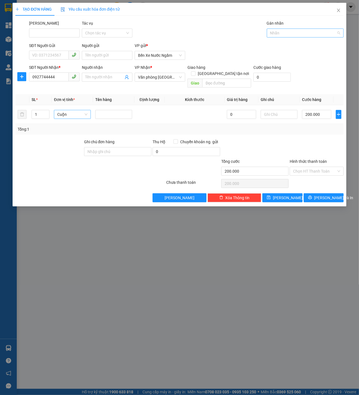
paste input "Nơ 21"
click at [285, 36] on div "Nơ 21" at bounding box center [305, 33] width 77 height 9
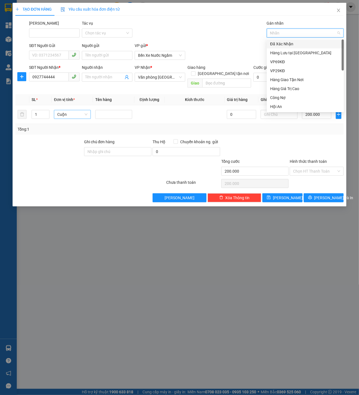
click at [285, 36] on div "Nhãn" at bounding box center [305, 33] width 77 height 9
paste input "Nơ 21"
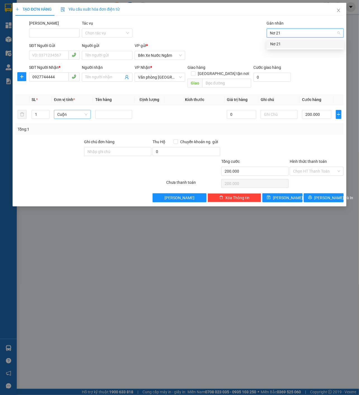
click at [282, 39] on div "Nơ 21" at bounding box center [305, 43] width 77 height 9
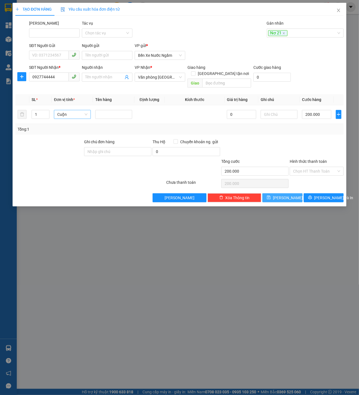
click at [288, 195] on span "[PERSON_NAME]" at bounding box center [288, 198] width 30 height 6
click at [341, 9] on icon "close" at bounding box center [339, 10] width 4 height 4
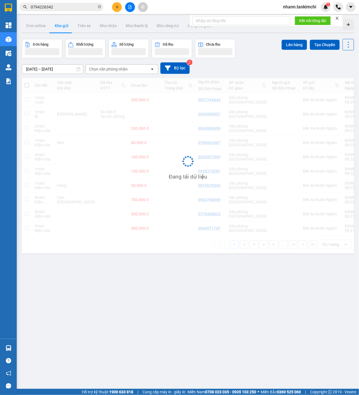
click at [74, 8] on input "0794226342" at bounding box center [64, 7] width 66 height 6
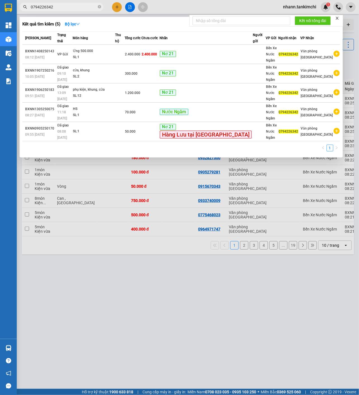
paste input "946683986"
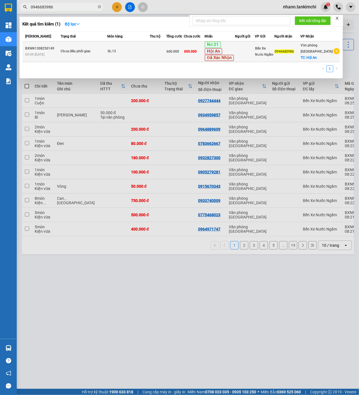
click at [202, 55] on td "600.000" at bounding box center [194, 51] width 21 height 21
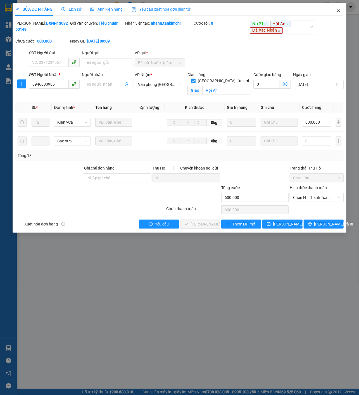
click at [336, 11] on span "Close" at bounding box center [339, 11] width 16 height 16
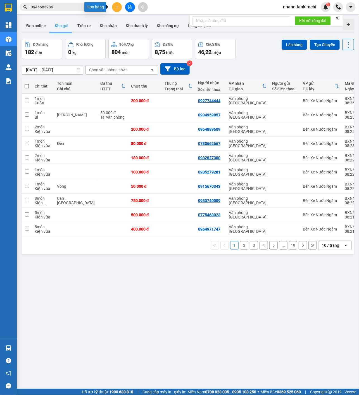
click at [116, 7] on icon "plus" at bounding box center [117, 7] width 4 height 4
click at [131, 20] on div "Tạo đơn hàng" at bounding box center [139, 21] width 24 height 6
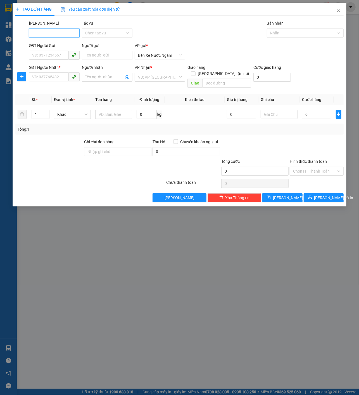
click at [71, 80] on span at bounding box center [74, 76] width 11 height 9
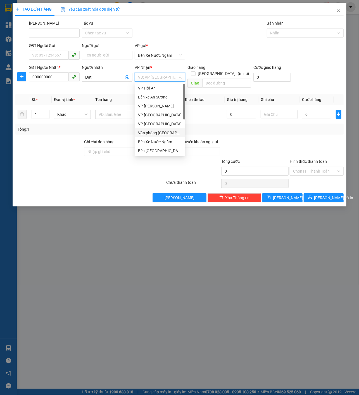
click at [155, 132] on div "Văn phòng [GEOGRAPHIC_DATA]" at bounding box center [160, 133] width 44 height 6
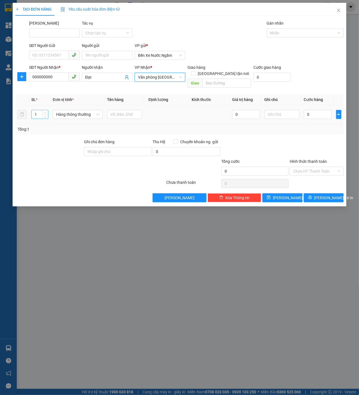
click at [39, 110] on input "1" at bounding box center [40, 114] width 16 height 8
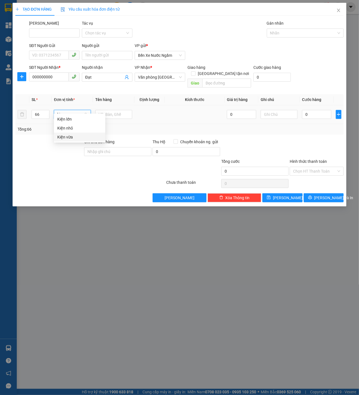
click at [77, 139] on div "Kiện vừa" at bounding box center [79, 137] width 45 height 6
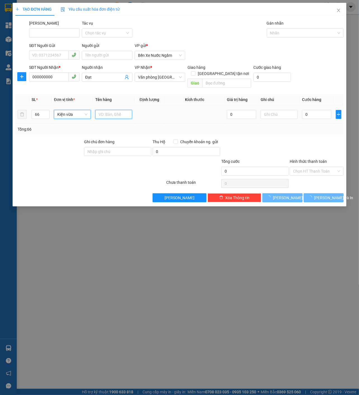
click at [123, 110] on input "text" at bounding box center [113, 114] width 37 height 9
click at [287, 30] on div at bounding box center [302, 33] width 69 height 7
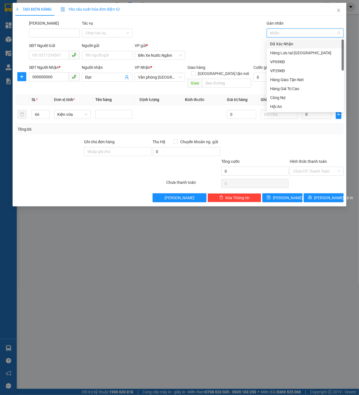
paste input "0946683986"
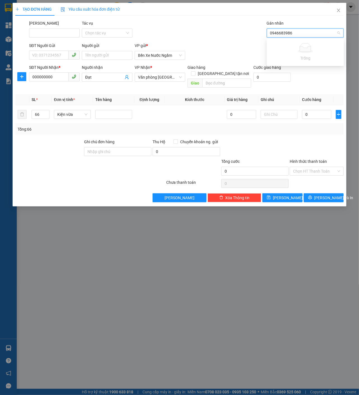
click at [282, 41] on div "Trống" at bounding box center [305, 51] width 77 height 25
click at [310, 39] on div "Trống" at bounding box center [305, 51] width 77 height 25
click at [104, 74] on input "Đạt" at bounding box center [104, 77] width 38 height 6
click at [289, 23] on div "Gán nhãn" at bounding box center [305, 24] width 77 height 8
click at [300, 31] on div at bounding box center [302, 33] width 69 height 7
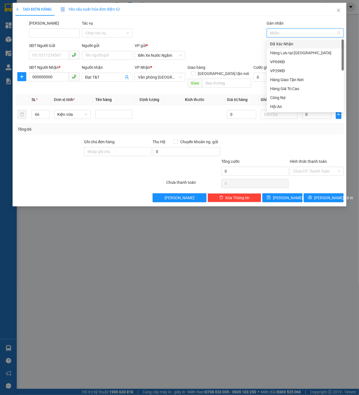
paste input "Nơ 21"
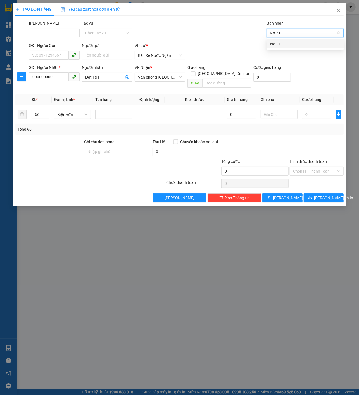
click at [294, 39] on div "Nơ 21" at bounding box center [305, 43] width 77 height 9
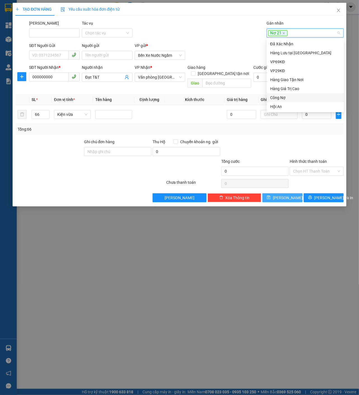
click at [298, 193] on button "[PERSON_NAME]" at bounding box center [283, 197] width 40 height 9
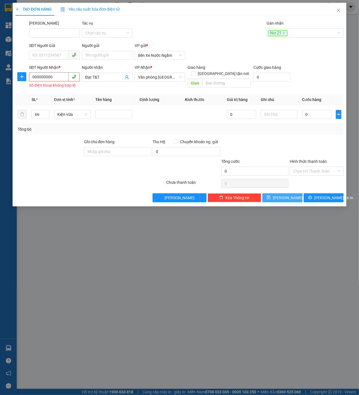
click at [298, 193] on button "[PERSON_NAME]" at bounding box center [283, 197] width 40 height 9
click at [49, 84] on div "Số điện thoại không hợp lệ" at bounding box center [54, 85] width 51 height 6
click at [57, 77] on input "000000000" at bounding box center [49, 76] width 40 height 9
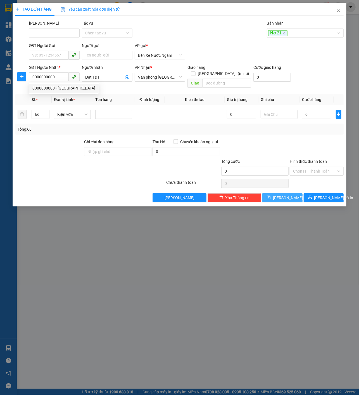
click at [282, 195] on button "[PERSON_NAME]" at bounding box center [283, 197] width 40 height 9
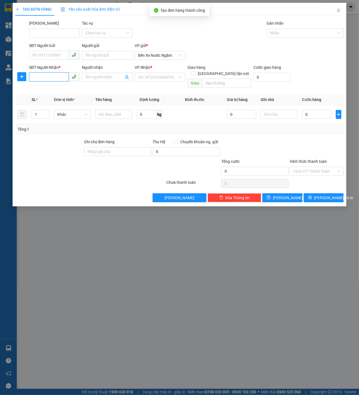
click at [51, 74] on input "SĐT Người Nhận *" at bounding box center [49, 76] width 40 height 9
click at [343, 12] on span "Close" at bounding box center [339, 11] width 16 height 16
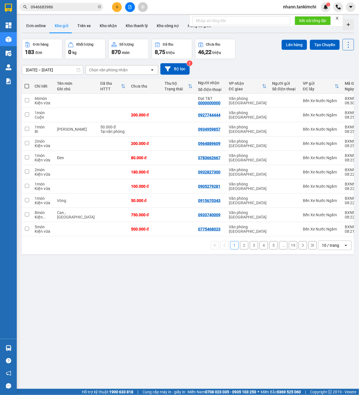
click at [117, 4] on button at bounding box center [117, 7] width 10 height 10
click at [130, 16] on div "Tạo đơn hàng" at bounding box center [136, 21] width 42 height 11
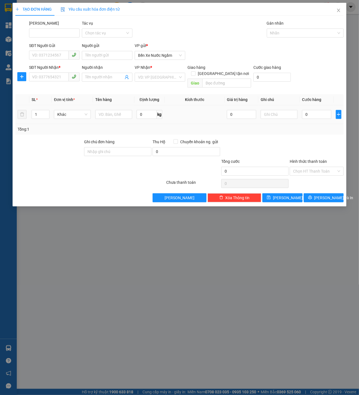
click at [53, 106] on td "Khác" at bounding box center [72, 114] width 41 height 19
click at [55, 82] on div "SĐT Người Nhận * VD: 0377654321" at bounding box center [54, 74] width 51 height 20
click at [57, 80] on input "SĐT Người Nhận *" at bounding box center [49, 76] width 40 height 9
click at [62, 87] on div "0988690933" at bounding box center [54, 88] width 44 height 6
click at [35, 110] on input "1" at bounding box center [40, 114] width 16 height 8
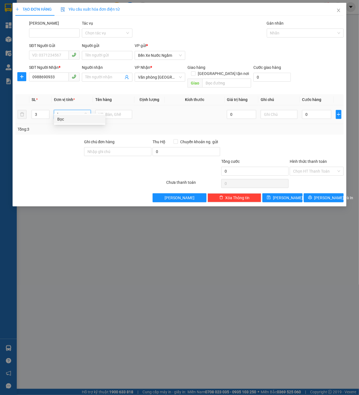
click at [73, 119] on div "Bọc" at bounding box center [79, 119] width 45 height 6
click at [110, 105] on td at bounding box center [113, 114] width 41 height 19
click at [115, 110] on input "text" at bounding box center [113, 114] width 37 height 9
click at [311, 110] on input "0" at bounding box center [316, 114] width 29 height 9
click at [306, 34] on div at bounding box center [302, 33] width 69 height 7
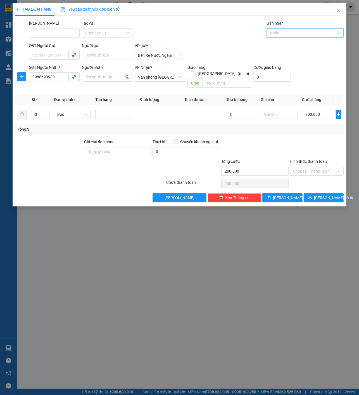
paste input "Nơ 21"
click at [299, 41] on div "Nơ 21" at bounding box center [305, 43] width 77 height 9
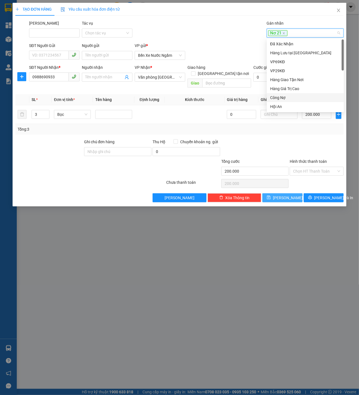
click at [284, 195] on span "[PERSON_NAME]" at bounding box center [288, 198] width 30 height 6
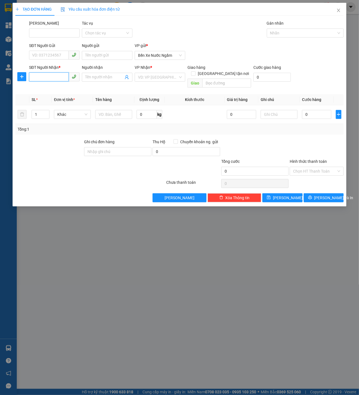
click at [58, 79] on input "SĐT Người Nhận *" at bounding box center [49, 76] width 40 height 9
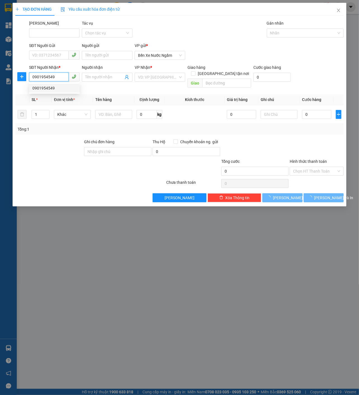
click at [51, 90] on div "0901954549" at bounding box center [54, 88] width 44 height 6
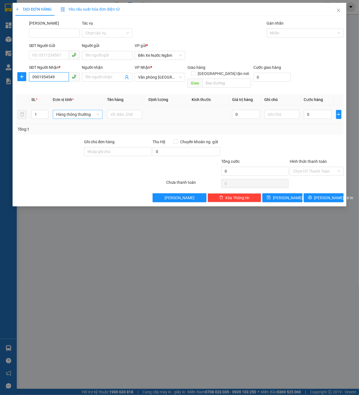
click at [81, 110] on span "Hàng thông thường" at bounding box center [77, 114] width 43 height 8
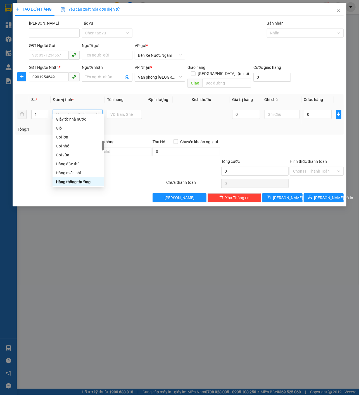
click at [84, 110] on span "Hàng thông thường" at bounding box center [77, 114] width 43 height 8
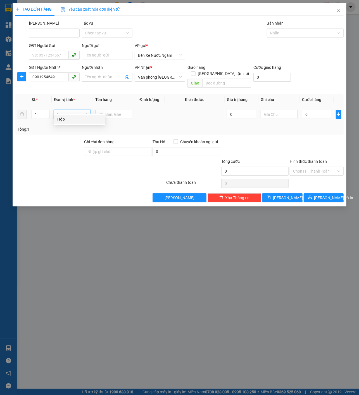
click at [90, 117] on div "Hộp" at bounding box center [79, 119] width 45 height 6
click at [116, 111] on input "text" at bounding box center [113, 114] width 37 height 9
click at [320, 110] on input "0" at bounding box center [316, 114] width 29 height 9
click at [283, 43] on div "SĐT Người Gửi VD: 0371234567 Người gửi Tên người gửi VP gửi * Bến Xe Nước Ngầm" at bounding box center [186, 53] width 317 height 20
click at [291, 33] on div at bounding box center [302, 33] width 69 height 7
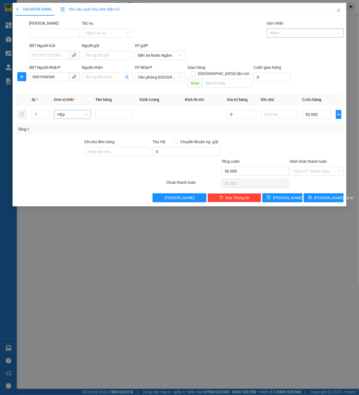
paste input "Nơ 21"
click at [288, 46] on div "Nơ 21" at bounding box center [305, 44] width 70 height 6
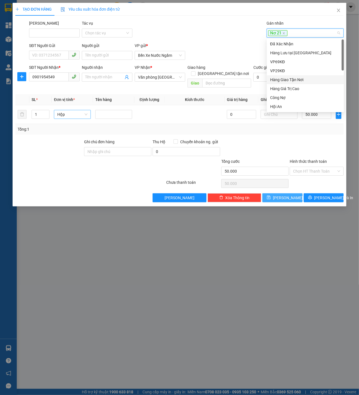
click at [289, 195] on span "[PERSON_NAME]" at bounding box center [288, 198] width 30 height 6
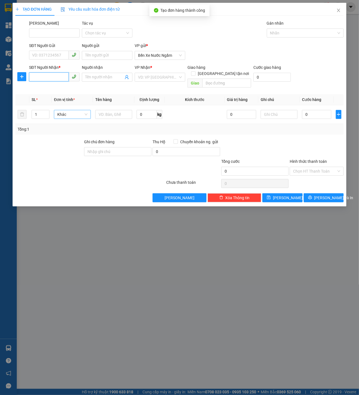
click at [49, 80] on input "SĐT Người Nhận *" at bounding box center [49, 76] width 40 height 9
click at [170, 74] on input "search" at bounding box center [158, 77] width 40 height 8
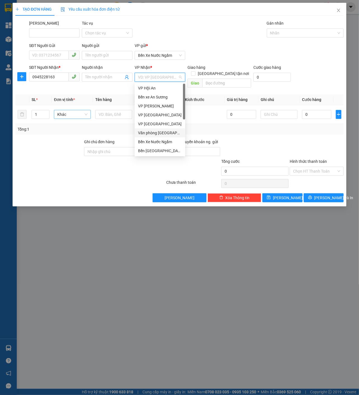
click at [162, 133] on div "Văn phòng [GEOGRAPHIC_DATA]" at bounding box center [160, 133] width 44 height 6
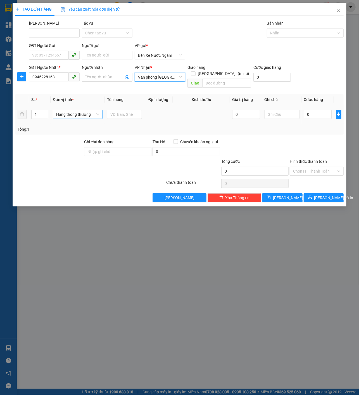
click at [79, 112] on div "Hàng thông thường" at bounding box center [78, 114] width 50 height 11
click at [87, 111] on span "Hàng thông thường" at bounding box center [77, 114] width 43 height 8
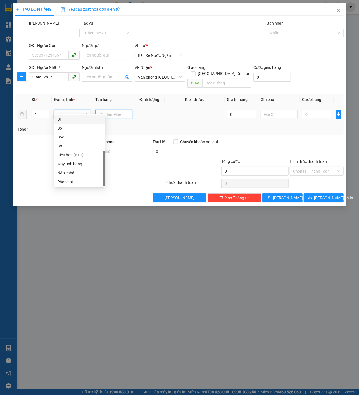
click at [114, 110] on input "text" at bounding box center [113, 114] width 37 height 9
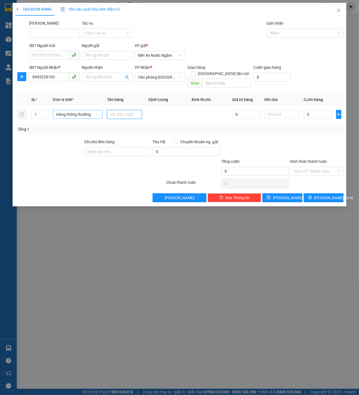
click at [74, 110] on span "Hàng thông thường" at bounding box center [77, 114] width 43 height 8
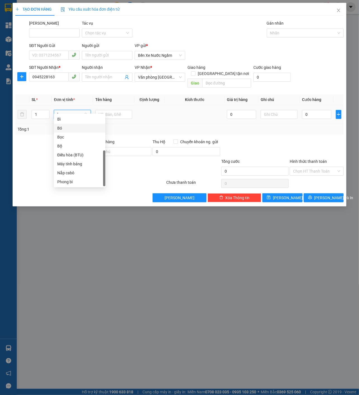
click at [73, 129] on div "Bó" at bounding box center [79, 128] width 45 height 6
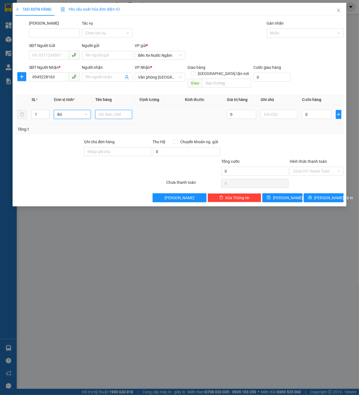
click at [99, 112] on input "text" at bounding box center [113, 114] width 37 height 9
click at [315, 110] on input "0" at bounding box center [316, 114] width 29 height 9
click at [287, 30] on div at bounding box center [302, 33] width 69 height 7
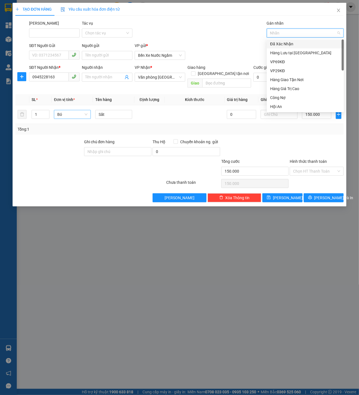
paste input "Nơ 21"
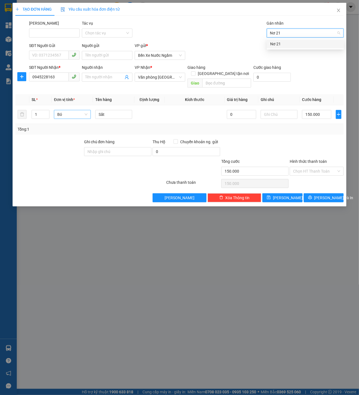
click at [291, 43] on div "Nơ 21" at bounding box center [305, 44] width 70 height 6
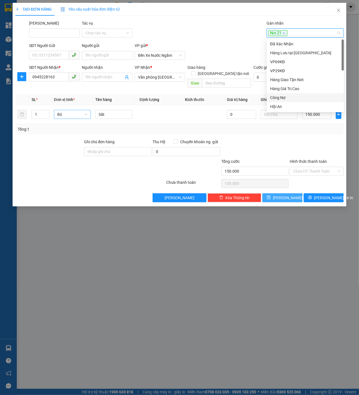
click at [281, 193] on button "[PERSON_NAME]" at bounding box center [283, 197] width 40 height 9
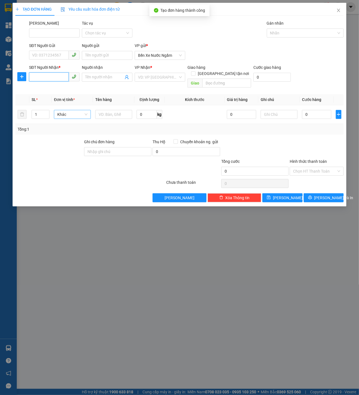
click at [44, 76] on input "SĐT Người Nhận *" at bounding box center [49, 76] width 40 height 9
click at [65, 88] on div "0935479335" at bounding box center [54, 88] width 44 height 6
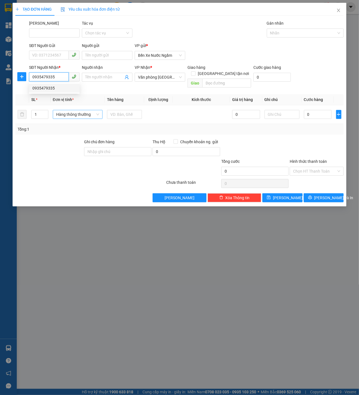
click at [79, 110] on span "Hàng thông thường" at bounding box center [77, 114] width 43 height 8
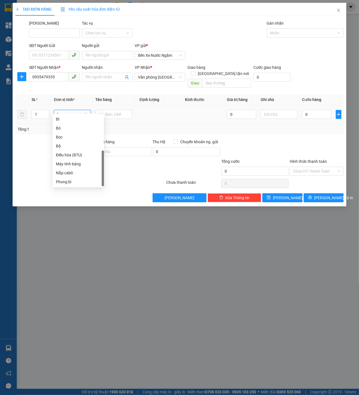
scroll to position [0, 0]
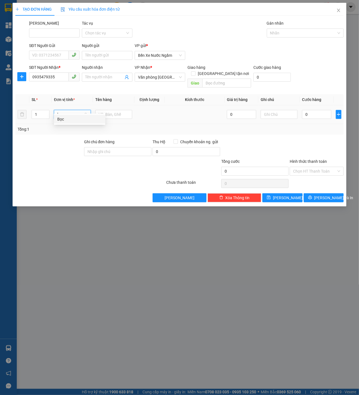
click at [73, 119] on div "Bọc" at bounding box center [79, 119] width 45 height 6
click at [102, 110] on input "text" at bounding box center [113, 114] width 37 height 9
click at [328, 110] on input "0" at bounding box center [316, 114] width 29 height 9
click at [298, 30] on div at bounding box center [302, 33] width 69 height 7
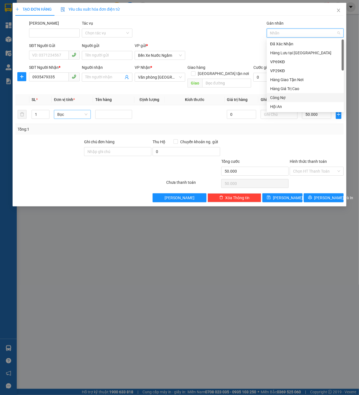
paste input "Nơ 21"
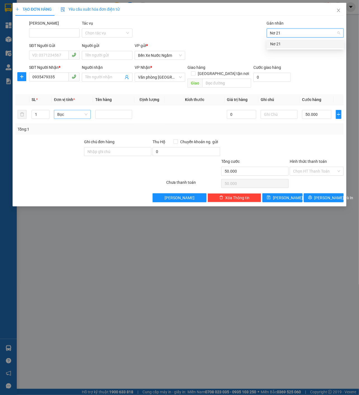
click at [291, 43] on div "Nơ 21" at bounding box center [305, 44] width 70 height 6
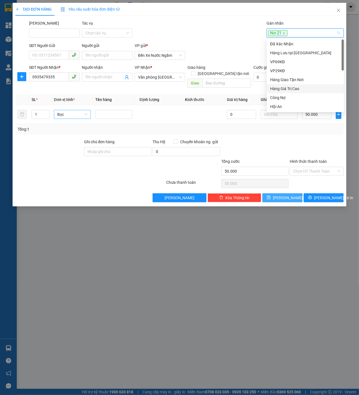
click at [281, 193] on button "[PERSON_NAME]" at bounding box center [283, 197] width 40 height 9
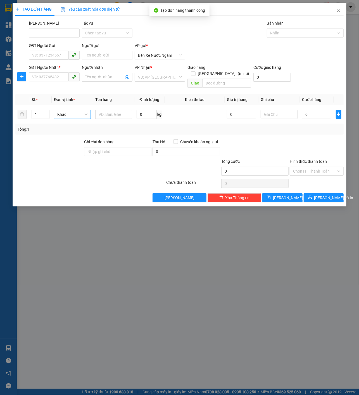
click at [65, 82] on div "SĐT Người Nhận * VD: 0377654321" at bounding box center [54, 74] width 51 height 20
click at [60, 79] on input "SĐT Người Nhận *" at bounding box center [49, 76] width 40 height 9
click at [60, 89] on div "0935817372" at bounding box center [54, 88] width 44 height 6
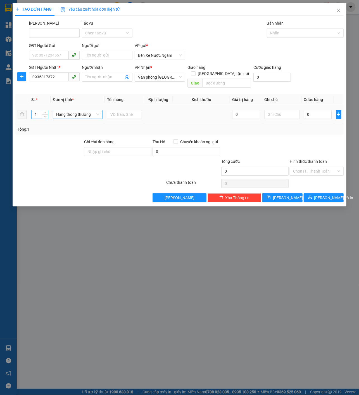
click at [37, 110] on input "1" at bounding box center [40, 114] width 16 height 8
click at [60, 136] on div "Kiện vừa" at bounding box center [79, 137] width 45 height 6
click at [93, 112] on td at bounding box center [113, 114] width 41 height 19
click at [114, 110] on input "text" at bounding box center [113, 114] width 37 height 9
click at [296, 30] on div at bounding box center [302, 33] width 69 height 7
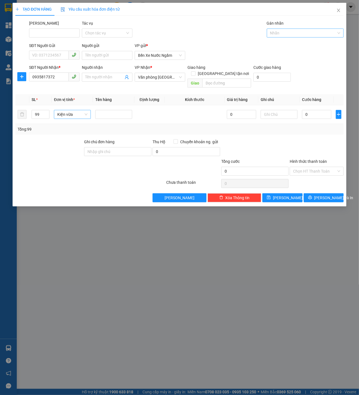
paste input "Nơ 21"
click at [292, 39] on body "Kết quả tìm kiếm ( 1 ) Bộ lọc Mã ĐH Trạng thái Món hàng Thu hộ Tổng cước Chưa c…" at bounding box center [179, 197] width 359 height 395
click at [295, 36] on div "Nhãn" at bounding box center [305, 33] width 77 height 9
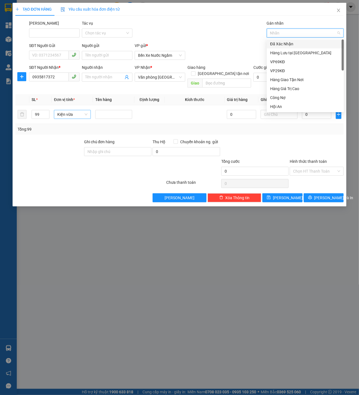
paste input "Nơ 21"
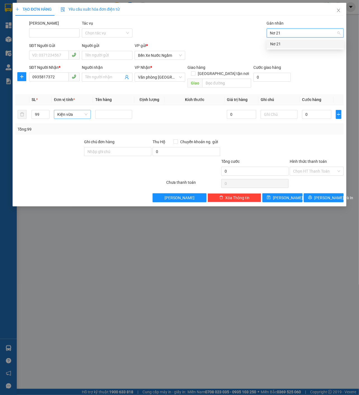
click at [289, 40] on div "Nơ 21" at bounding box center [305, 43] width 77 height 9
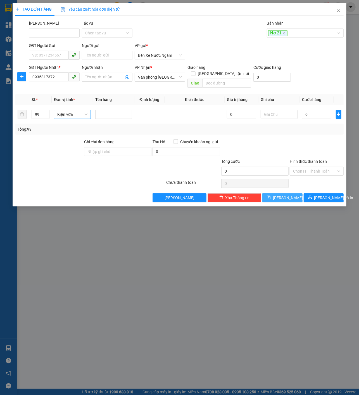
click at [281, 195] on button "[PERSON_NAME]" at bounding box center [283, 197] width 40 height 9
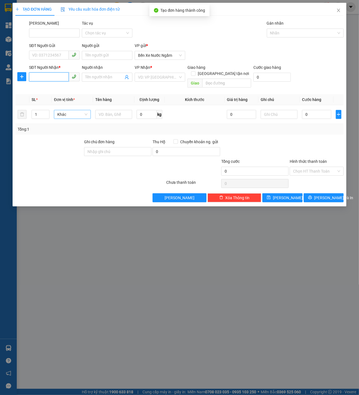
click at [55, 78] on input "SĐT Người Nhận *" at bounding box center [49, 76] width 40 height 9
click at [110, 80] on input "Vinh Quy" at bounding box center [104, 77] width 38 height 6
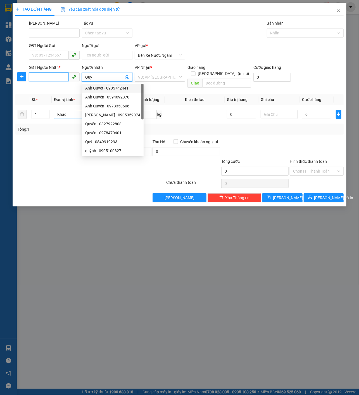
click at [60, 73] on input "SĐT Người Nhận *" at bounding box center [49, 76] width 40 height 9
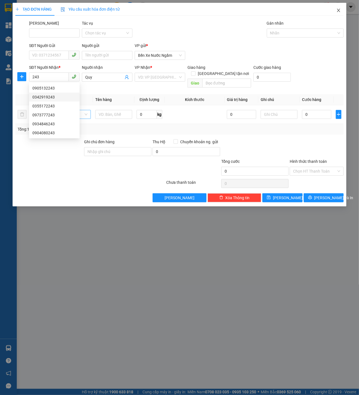
click at [341, 8] on icon "close" at bounding box center [339, 10] width 4 height 4
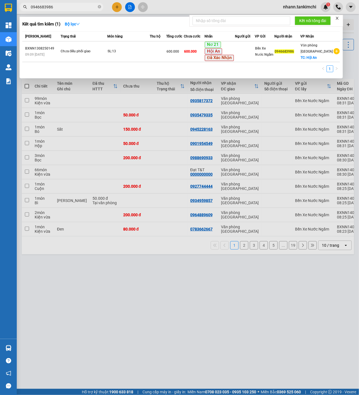
click at [57, 8] on input "0946683986" at bounding box center [64, 7] width 66 height 6
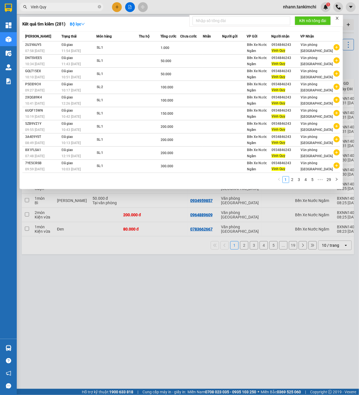
click at [117, 7] on div at bounding box center [179, 197] width 359 height 395
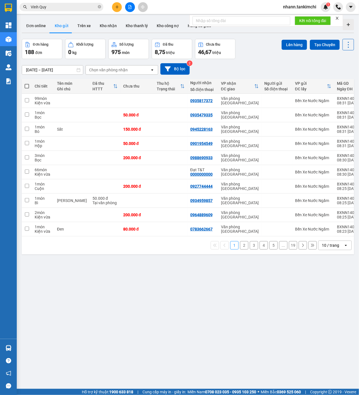
click at [115, 9] on button at bounding box center [117, 7] width 10 height 10
click at [128, 17] on div "Tạo đơn hàng" at bounding box center [136, 21] width 42 height 11
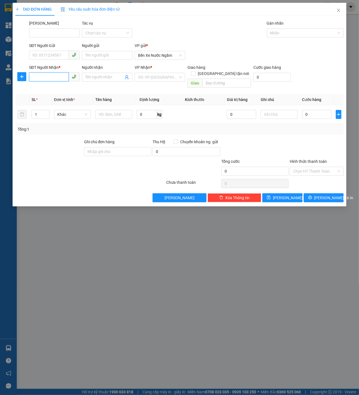
click at [56, 72] on input "SĐT Người Nhận *" at bounding box center [49, 76] width 40 height 9
click at [59, 89] on div "0934846243" at bounding box center [54, 88] width 44 height 6
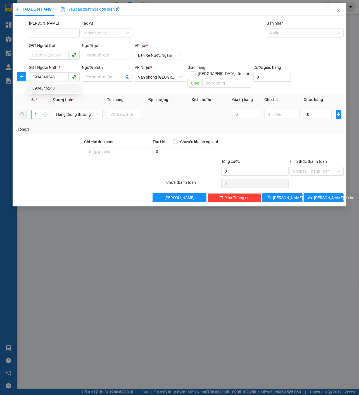
click at [39, 110] on input "1" at bounding box center [40, 114] width 16 height 8
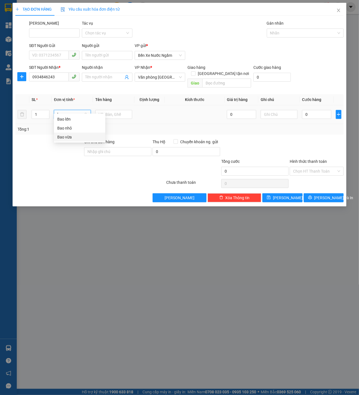
click at [69, 134] on div "Bao vừa" at bounding box center [79, 137] width 45 height 6
click at [104, 115] on td at bounding box center [113, 114] width 41 height 19
click at [110, 110] on input "text" at bounding box center [113, 114] width 37 height 9
click at [321, 110] on input "0" at bounding box center [316, 114] width 29 height 9
click at [290, 35] on div at bounding box center [302, 33] width 69 height 7
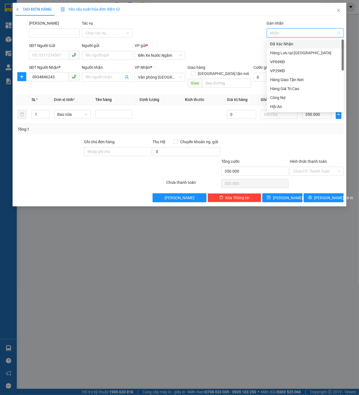
paste input "Nơ 21"
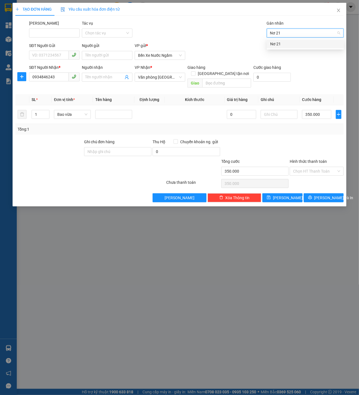
click at [289, 47] on div "Nơ 21" at bounding box center [305, 43] width 77 height 9
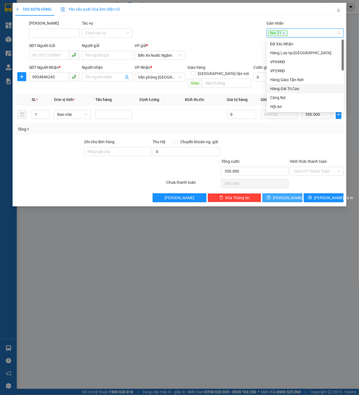
click at [291, 193] on button "[PERSON_NAME]" at bounding box center [283, 197] width 40 height 9
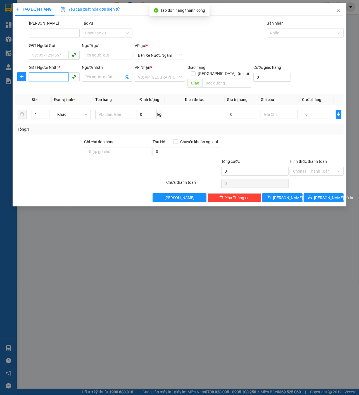
click at [61, 79] on input "SĐT Người Nhận *" at bounding box center [49, 76] width 40 height 9
click at [65, 88] on div "0917020266" at bounding box center [54, 88] width 44 height 6
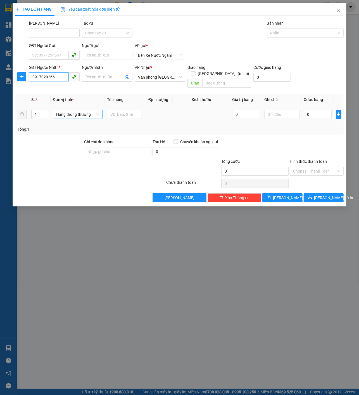
click at [72, 110] on span "Hàng thông thường" at bounding box center [77, 114] width 43 height 8
click at [79, 121] on div "Kiện lớn" at bounding box center [79, 119] width 45 height 6
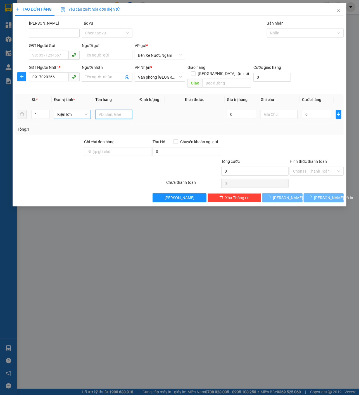
click at [103, 110] on input "text" at bounding box center [113, 114] width 37 height 9
click at [313, 110] on input "0" at bounding box center [316, 114] width 29 height 9
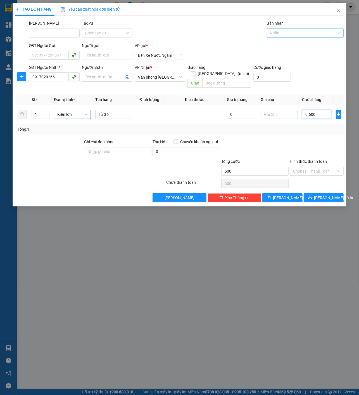
click at [296, 35] on div at bounding box center [302, 33] width 69 height 7
paste input "Nơ 21"
click at [290, 42] on div "Nơ 21" at bounding box center [305, 44] width 70 height 6
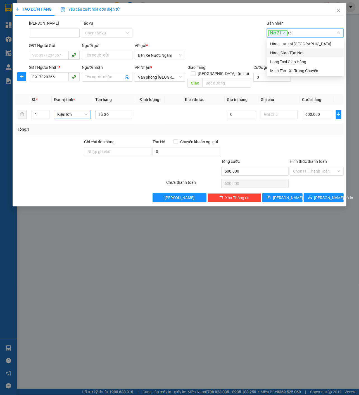
click at [302, 55] on div "Hàng Giao Tận Nơi" at bounding box center [305, 53] width 70 height 6
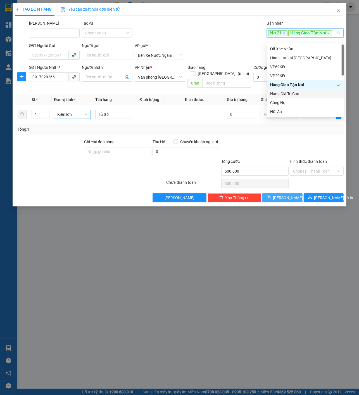
click at [294, 198] on button "[PERSON_NAME]" at bounding box center [283, 197] width 40 height 9
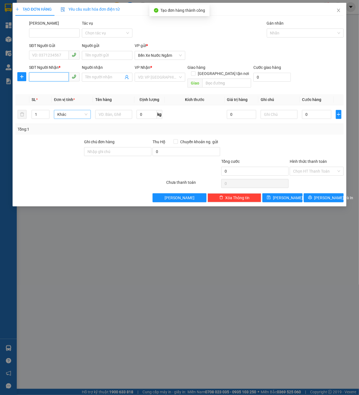
click at [64, 74] on input "SĐT Người Nhận *" at bounding box center [49, 76] width 40 height 9
click at [170, 69] on div "VP Nhận *" at bounding box center [160, 67] width 51 height 6
click at [168, 77] on input "search" at bounding box center [158, 77] width 40 height 8
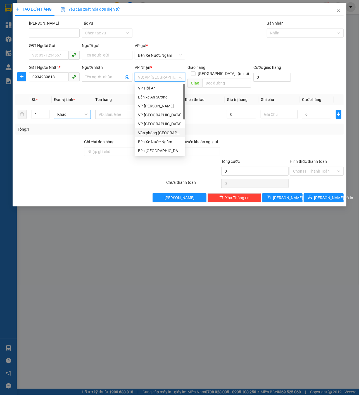
click at [162, 135] on div "Văn phòng [GEOGRAPHIC_DATA]" at bounding box center [160, 133] width 44 height 6
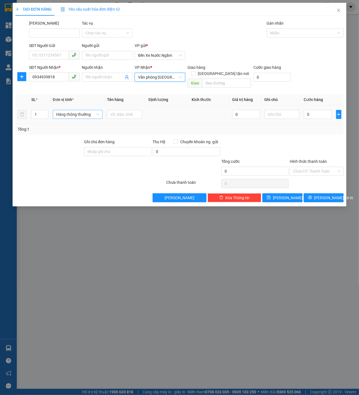
click at [83, 111] on span "Hàng thông thường" at bounding box center [77, 114] width 43 height 8
click at [84, 121] on div "Cuộn" at bounding box center [79, 119] width 45 height 6
click at [112, 112] on div at bounding box center [113, 114] width 37 height 11
click at [98, 110] on input "text" at bounding box center [113, 114] width 37 height 9
click at [326, 110] on input "0" at bounding box center [316, 114] width 29 height 9
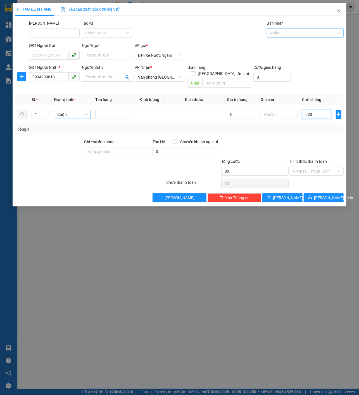
click at [296, 35] on div at bounding box center [302, 33] width 69 height 7
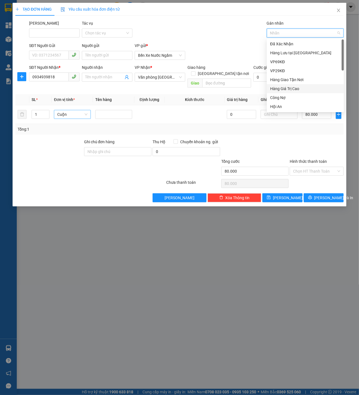
paste input "Nơ 21"
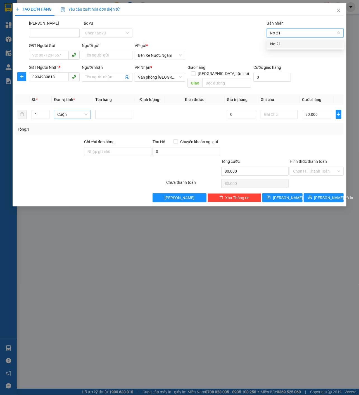
click at [293, 43] on div "Nơ 21" at bounding box center [305, 44] width 70 height 6
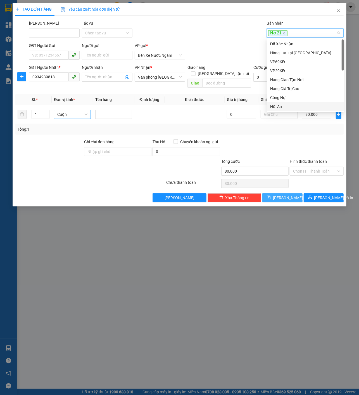
click at [290, 193] on button "[PERSON_NAME]" at bounding box center [283, 197] width 40 height 9
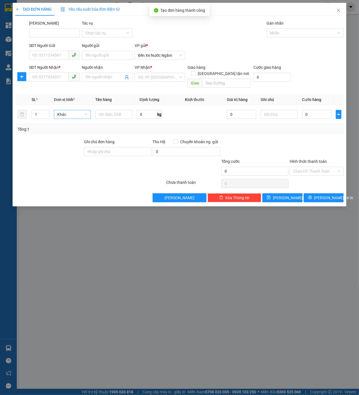
click at [44, 69] on div "SĐT Người Nhận *" at bounding box center [54, 67] width 51 height 6
click at [44, 72] on input "SĐT Người Nhận *" at bounding box center [49, 76] width 40 height 9
click at [52, 75] on input "SĐT Người Nhận *" at bounding box center [49, 76] width 40 height 9
click at [62, 83] on div "0935100392 0935100392" at bounding box center [54, 87] width 51 height 11
click at [55, 76] on input "0935100392" at bounding box center [49, 76] width 40 height 9
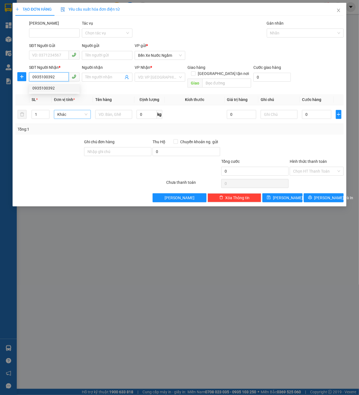
click at [58, 89] on div "0935100392" at bounding box center [54, 88] width 44 height 6
click at [75, 110] on span "Hàng thông thường" at bounding box center [77, 114] width 43 height 8
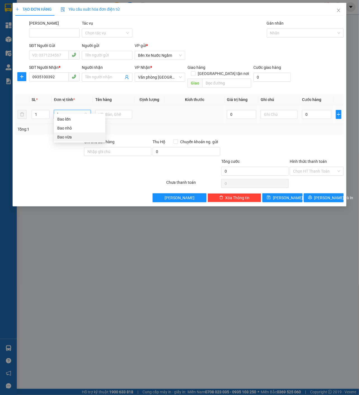
click at [82, 137] on div "Bao vừa" at bounding box center [79, 137] width 45 height 6
click at [111, 110] on input "text" at bounding box center [113, 114] width 37 height 9
click at [317, 110] on input "0" at bounding box center [316, 114] width 29 height 9
click at [304, 36] on div "Nhãn" at bounding box center [305, 33] width 77 height 9
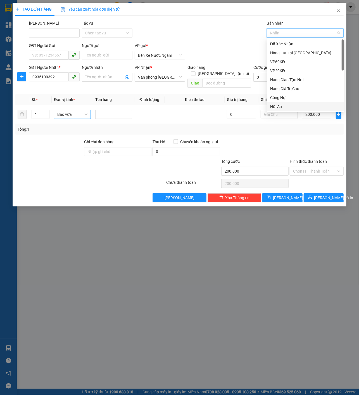
paste input "Nơ 21"
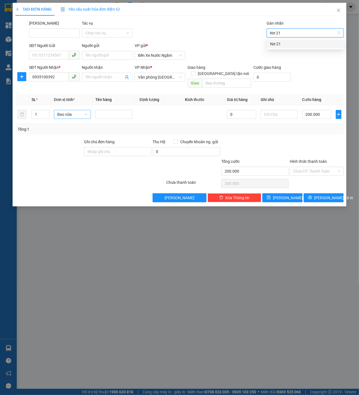
drag, startPoint x: 299, startPoint y: 38, endPoint x: 296, endPoint y: 40, distance: 3.1
click at [296, 40] on div "Nơ 21" at bounding box center [305, 43] width 77 height 9
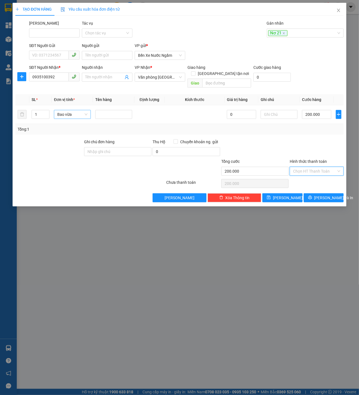
click at [317, 167] on input "Hình thức thanh toán" at bounding box center [314, 171] width 43 height 8
click at [306, 177] on div "Tại văn phòng" at bounding box center [317, 176] width 47 height 6
click at [294, 185] on div "Transit Pickup Surcharge Ids Transit Deliver Surcharge Ids Transit Deliver Surc…" at bounding box center [179, 111] width 329 height 182
click at [286, 195] on span "[PERSON_NAME]" at bounding box center [288, 198] width 30 height 6
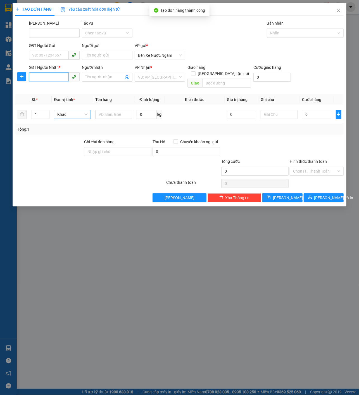
click at [55, 72] on input "SĐT Người Nhận *" at bounding box center [49, 76] width 40 height 9
click at [56, 91] on div "0934939818" at bounding box center [54, 88] width 44 height 6
click at [74, 110] on span "Hàng thông thường" at bounding box center [77, 114] width 43 height 8
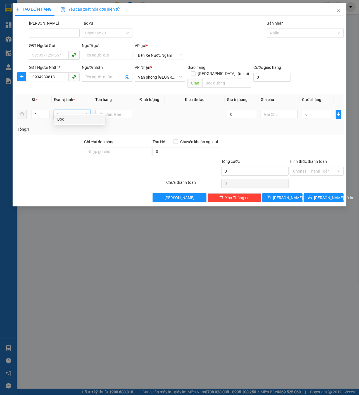
click at [82, 118] on div "Bọc" at bounding box center [79, 119] width 45 height 6
click at [114, 111] on input "text" at bounding box center [113, 114] width 37 height 9
click at [75, 110] on span "Bọc" at bounding box center [72, 114] width 30 height 8
click at [77, 117] on div "Cuộn" at bounding box center [72, 119] width 30 height 6
click at [317, 112] on input "0" at bounding box center [316, 114] width 29 height 9
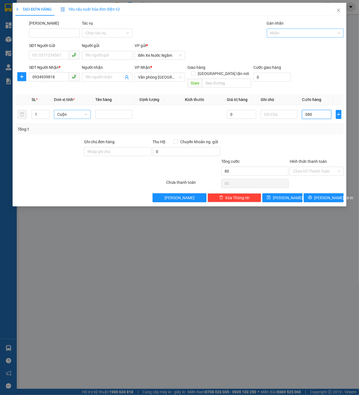
click at [311, 35] on div at bounding box center [302, 33] width 69 height 7
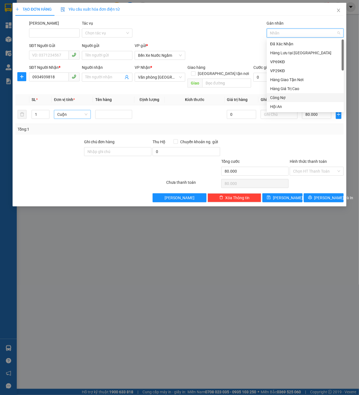
paste input "Nơ 21"
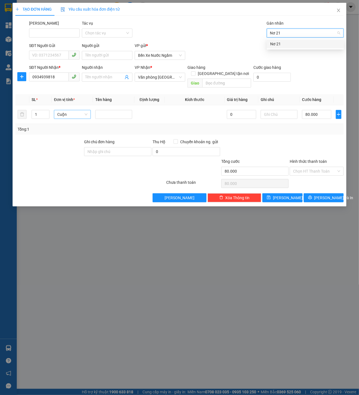
click at [294, 44] on div "Nơ 21" at bounding box center [305, 44] width 70 height 6
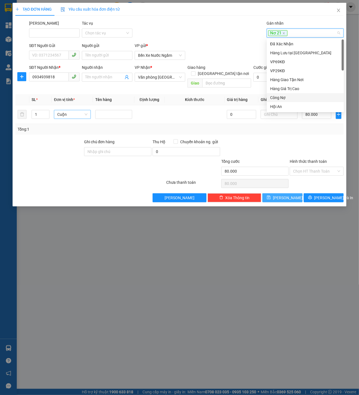
click at [285, 195] on span "[PERSON_NAME]" at bounding box center [288, 198] width 30 height 6
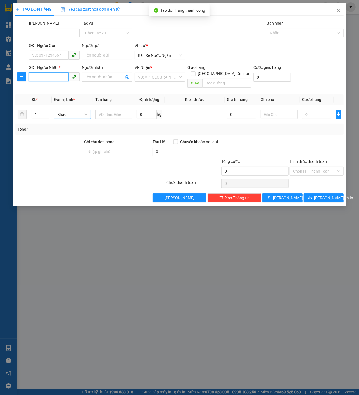
click at [58, 76] on input "SĐT Người Nhận *" at bounding box center [49, 76] width 40 height 9
click at [58, 88] on div "0935100392" at bounding box center [54, 88] width 44 height 6
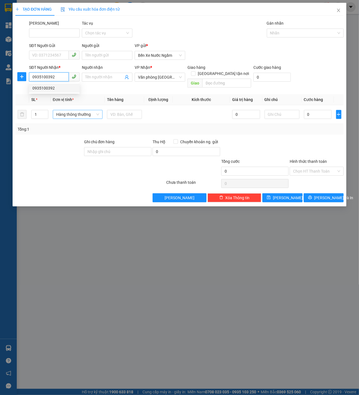
click at [74, 110] on span "Hàng thông thường" at bounding box center [77, 114] width 43 height 8
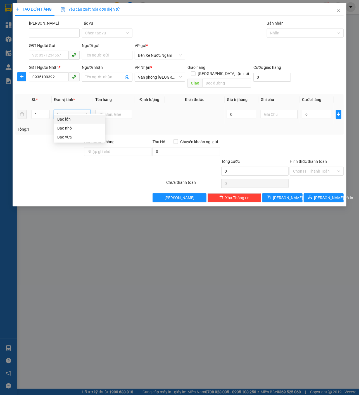
click at [74, 135] on div "Bao vừa" at bounding box center [79, 137] width 45 height 6
click at [113, 112] on input "text" at bounding box center [113, 114] width 37 height 9
click at [314, 110] on input "0" at bounding box center [316, 114] width 29 height 9
click at [303, 33] on div at bounding box center [302, 33] width 69 height 7
paste input "Nơ 21"
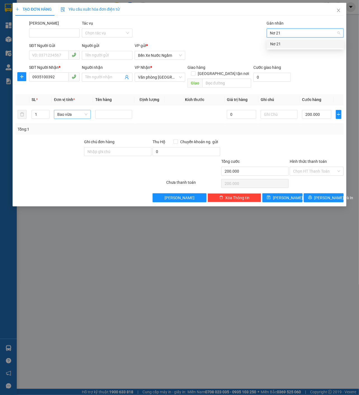
click at [291, 41] on div "Nơ 21" at bounding box center [305, 44] width 70 height 6
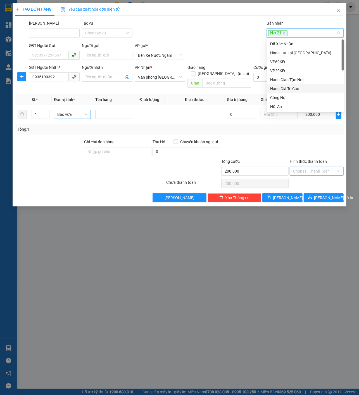
click at [314, 167] on input "Hình thức thanh toán" at bounding box center [314, 171] width 43 height 8
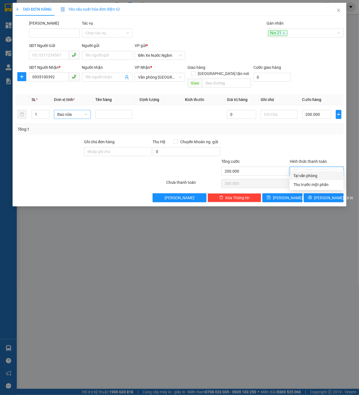
click at [305, 174] on div "Tại văn phòng" at bounding box center [317, 176] width 47 height 6
click at [285, 195] on span "[PERSON_NAME]" at bounding box center [288, 198] width 30 height 6
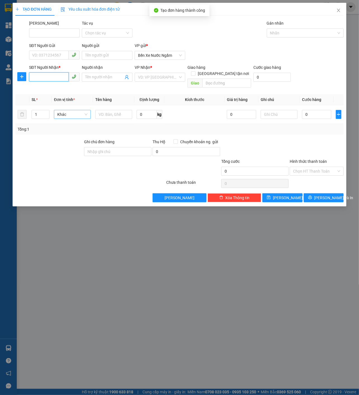
click at [63, 78] on input "SĐT Người Nhận *" at bounding box center [49, 76] width 40 height 9
click at [57, 91] on div "0935583808" at bounding box center [54, 88] width 51 height 9
click at [87, 110] on span "Hàng thông thường" at bounding box center [77, 114] width 43 height 8
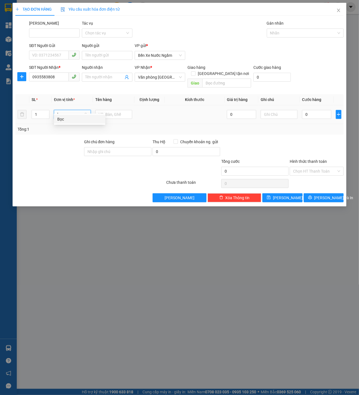
click at [86, 116] on div "Bọc" at bounding box center [79, 119] width 45 height 6
click at [117, 110] on input "text" at bounding box center [113, 114] width 37 height 9
click at [316, 110] on input "0" at bounding box center [316, 114] width 29 height 9
click at [315, 31] on div at bounding box center [302, 33] width 69 height 7
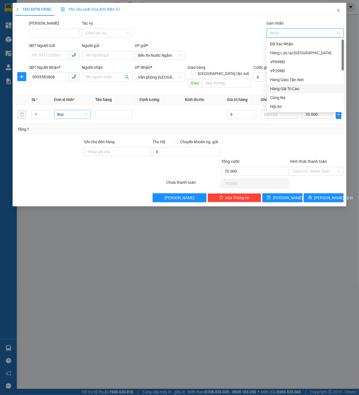
paste input "Nơ 21"
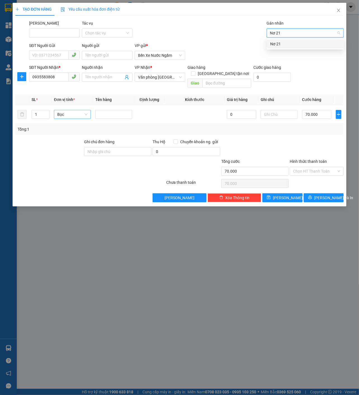
click at [303, 40] on div "Nơ 21" at bounding box center [305, 43] width 77 height 9
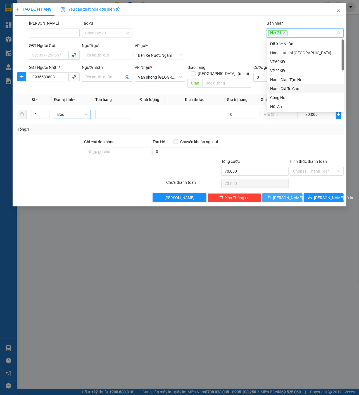
click at [287, 195] on span "[PERSON_NAME]" at bounding box center [288, 198] width 30 height 6
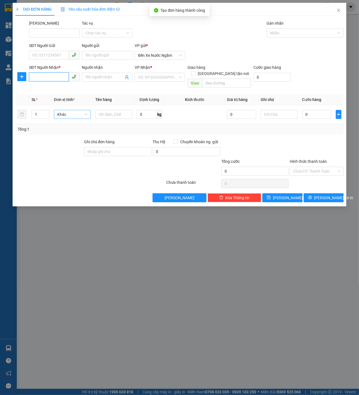
click at [54, 74] on input "SĐT Người Nhận *" at bounding box center [49, 76] width 40 height 9
click at [60, 87] on div "0905271569" at bounding box center [54, 88] width 44 height 6
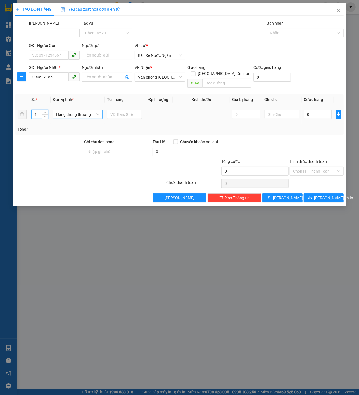
click at [37, 110] on input "1" at bounding box center [40, 114] width 16 height 8
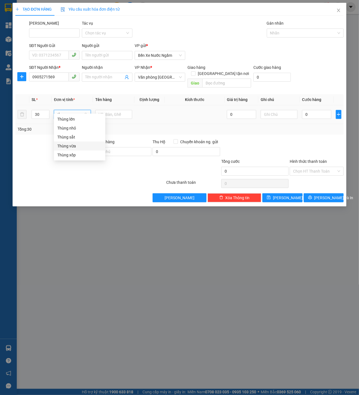
click at [88, 148] on div "Thùng vừa" at bounding box center [79, 146] width 45 height 6
click at [112, 113] on div at bounding box center [113, 114] width 37 height 11
click at [120, 110] on input "text" at bounding box center [113, 114] width 37 height 9
click at [321, 110] on input "0" at bounding box center [316, 114] width 29 height 9
click at [284, 38] on div "Gán nhãn Nhãn" at bounding box center [305, 30] width 77 height 20
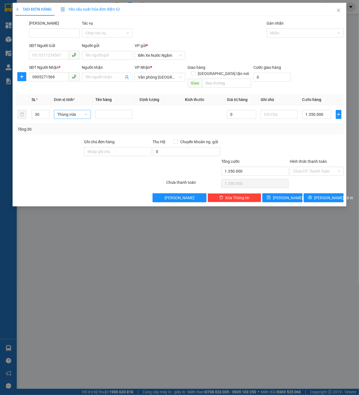
click at [284, 38] on div "Gán nhãn Nhãn" at bounding box center [305, 30] width 77 height 20
click at [294, 31] on div at bounding box center [302, 33] width 69 height 7
paste input "Nơ 21"
click at [287, 40] on div "Nơ 21" at bounding box center [305, 43] width 77 height 9
click at [275, 195] on button "[PERSON_NAME]" at bounding box center [283, 197] width 40 height 9
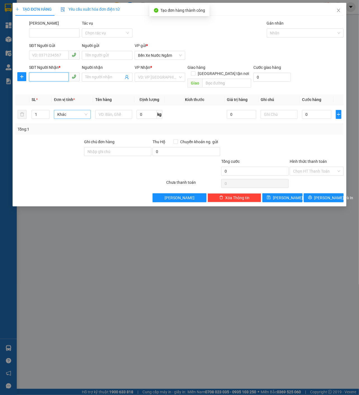
click at [58, 77] on input "SĐT Người Nhận *" at bounding box center [49, 76] width 40 height 9
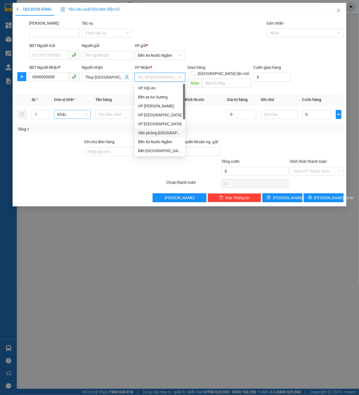
click at [164, 134] on div "Văn phòng [GEOGRAPHIC_DATA]" at bounding box center [160, 133] width 44 height 6
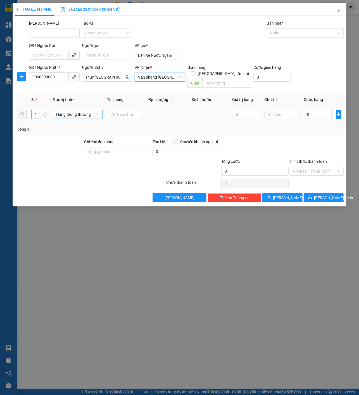
click at [38, 110] on input "1" at bounding box center [40, 114] width 16 height 8
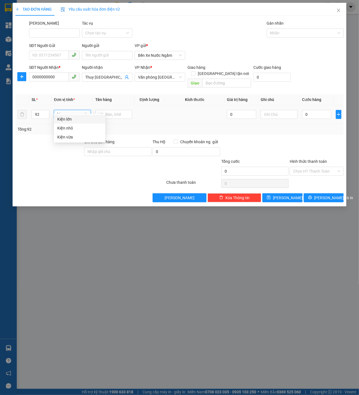
click at [65, 136] on div "Kiện vừa" at bounding box center [79, 137] width 45 height 6
click at [41, 105] on td "92" at bounding box center [40, 114] width 23 height 19
click at [39, 110] on input "92" at bounding box center [41, 114] width 18 height 8
click at [339, 114] on icon "plus" at bounding box center [338, 114] width 3 height 0
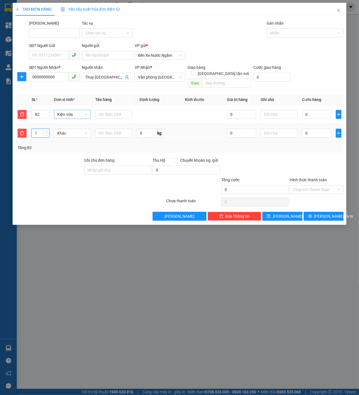
click at [35, 129] on input "1" at bounding box center [41, 133] width 18 height 8
click at [340, 131] on icon "plus" at bounding box center [339, 133] width 4 height 4
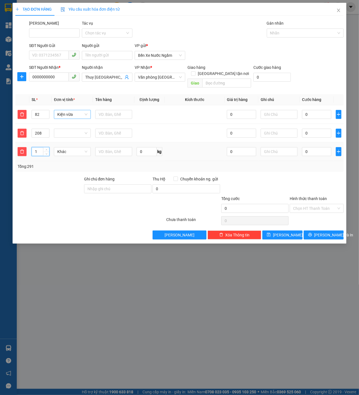
click at [39, 147] on input "1" at bounding box center [41, 151] width 18 height 8
click at [270, 43] on div "SĐT Người Gửi VD: 0371234567 Người gửi Tên người gửi VP gửi * Bến Xe Nước Ngầm" at bounding box center [186, 53] width 317 height 20
click at [280, 36] on div "Nhãn" at bounding box center [305, 33] width 77 height 9
paste input "Nơ 21"
click at [276, 49] on div "SĐT Người Gửi VD: 0371234567 Người gửi Tên người gửi VP gửi * Bến Xe Nước Ngầm" at bounding box center [186, 53] width 317 height 20
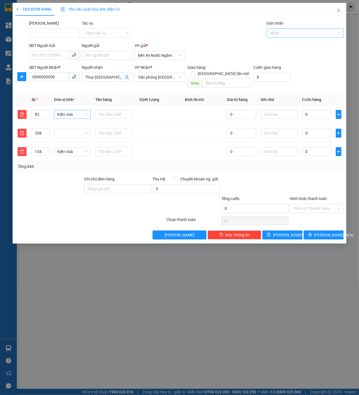
click at [290, 37] on div "Nhãn" at bounding box center [305, 33] width 77 height 9
paste input "Nơ 21"
click at [282, 46] on div "Nơ 21" at bounding box center [305, 44] width 70 height 6
click at [284, 221] on div "Transit Pickup Surcharge Ids Transit Deliver Surcharge Ids Transit Deliver Surc…" at bounding box center [179, 129] width 329 height 219
click at [284, 230] on button "[PERSON_NAME]" at bounding box center [283, 234] width 40 height 9
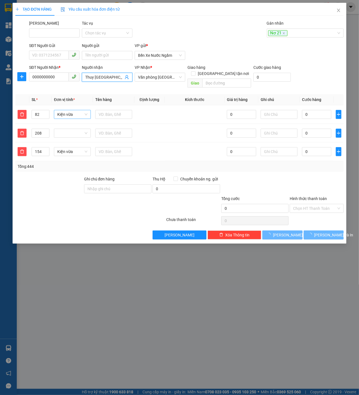
click at [102, 75] on input "Thuy [GEOGRAPHIC_DATA]" at bounding box center [104, 77] width 38 height 6
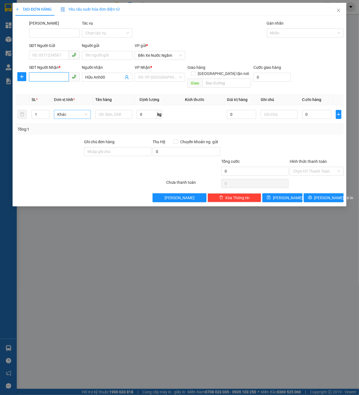
click at [52, 79] on input "SĐT Người Nhận *" at bounding box center [49, 76] width 40 height 9
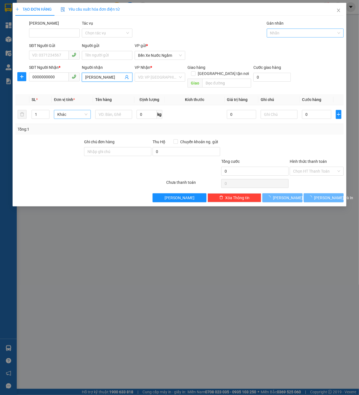
click at [308, 33] on div at bounding box center [302, 33] width 69 height 7
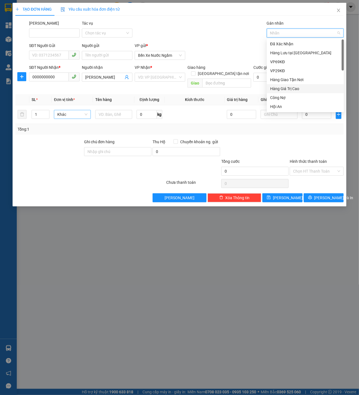
click at [298, 84] on div "Hàng Giá Trị Cao" at bounding box center [305, 88] width 77 height 9
click at [291, 91] on div "Hàng Giá Trị Cao" at bounding box center [303, 89] width 67 height 6
paste input "Nơ 21"
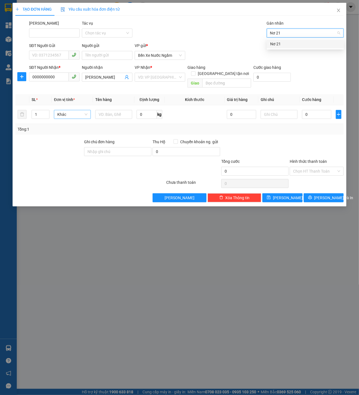
click at [298, 42] on div "Nơ 21" at bounding box center [305, 44] width 70 height 6
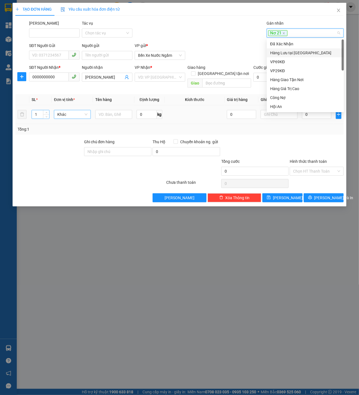
click at [40, 110] on input "1" at bounding box center [41, 114] width 18 height 8
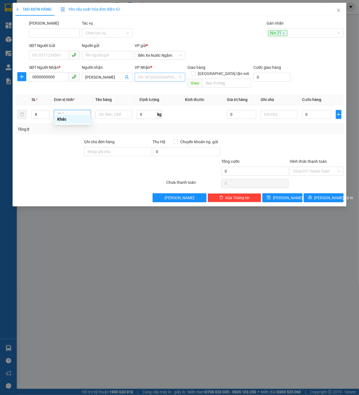
click at [173, 75] on input "search" at bounding box center [158, 77] width 40 height 8
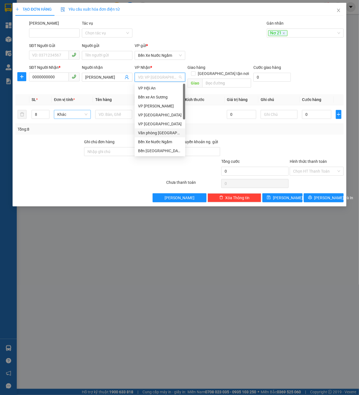
click at [163, 129] on div "Văn phòng [GEOGRAPHIC_DATA]" at bounding box center [160, 132] width 51 height 9
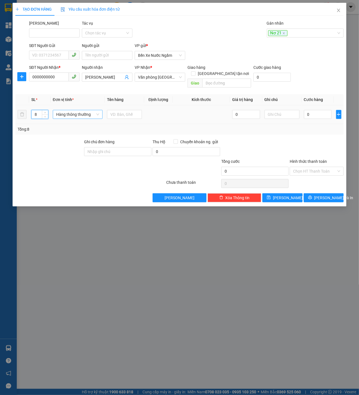
click at [40, 110] on input "8" at bounding box center [40, 114] width 16 height 8
click at [88, 110] on span "Hàng thông thường" at bounding box center [77, 114] width 43 height 8
click at [106, 112] on td at bounding box center [124, 114] width 39 height 19
click at [90, 112] on span "Hàng thông thường" at bounding box center [77, 114] width 43 height 8
click at [77, 122] on div "Cuộn" at bounding box center [79, 119] width 45 height 6
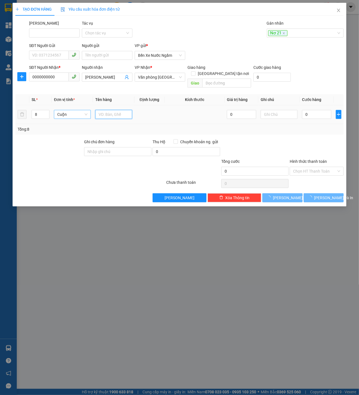
click at [107, 111] on input "text" at bounding box center [113, 114] width 37 height 9
click at [320, 116] on td "0" at bounding box center [317, 114] width 34 height 19
click at [320, 112] on input "0" at bounding box center [316, 114] width 29 height 9
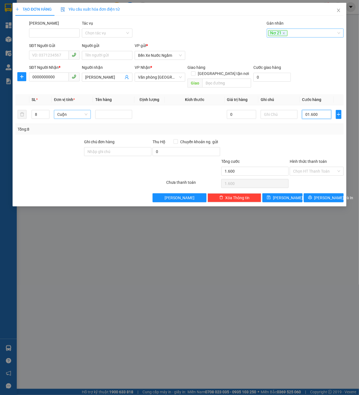
click at [313, 35] on div "Nơ 21" at bounding box center [302, 33] width 69 height 7
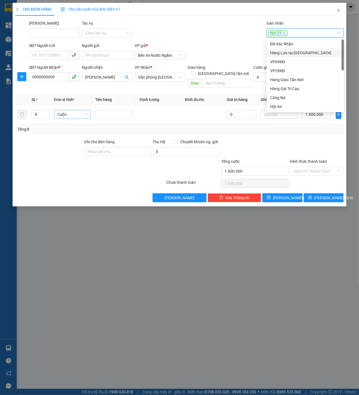
paste input "Nơ 21"
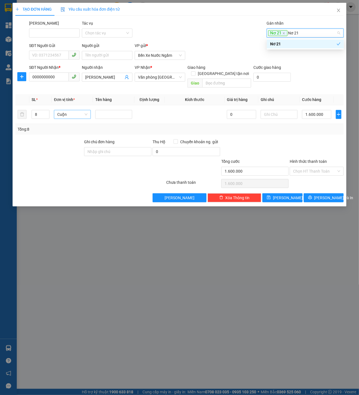
click at [303, 39] on div "Nơ 21" at bounding box center [305, 43] width 77 height 9
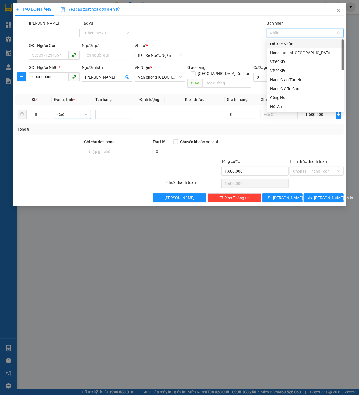
paste input "Nơ 21"
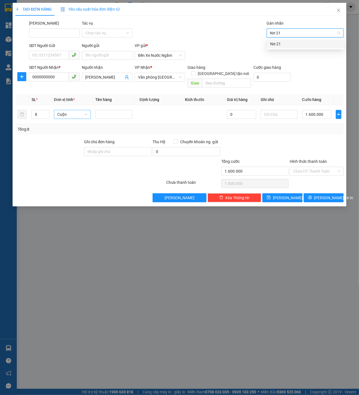
click at [288, 45] on div "Nơ 21" at bounding box center [305, 44] width 70 height 6
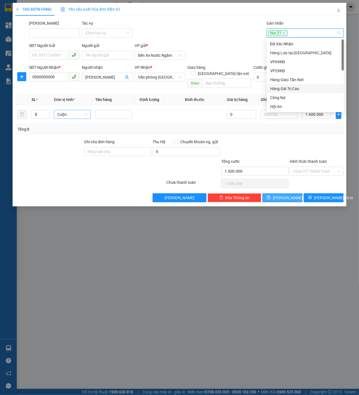
click at [291, 193] on button "[PERSON_NAME]" at bounding box center [283, 197] width 40 height 9
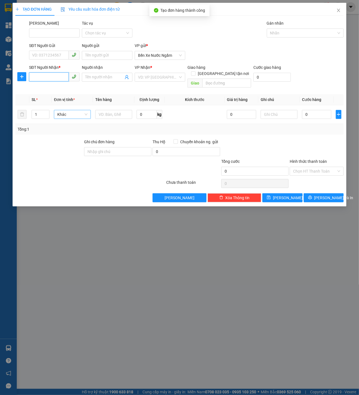
click at [47, 78] on input "SĐT Người Nhận *" at bounding box center [49, 76] width 40 height 9
click at [56, 86] on div "0935817372" at bounding box center [54, 88] width 44 height 6
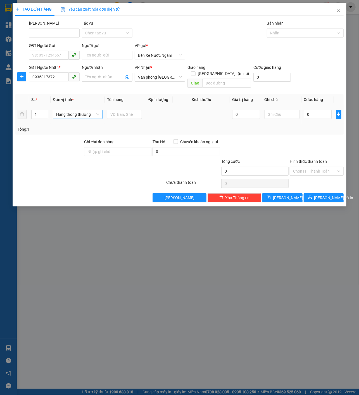
click at [92, 113] on div "Hàng thông thường" at bounding box center [78, 114] width 50 height 11
click at [85, 111] on span "Hàng thông thường" at bounding box center [77, 114] width 43 height 8
click at [79, 118] on div "Kiện lớn" at bounding box center [79, 119] width 45 height 6
click at [112, 110] on input "text" at bounding box center [113, 114] width 37 height 9
click at [297, 28] on div "Gán nhãn Nhãn" at bounding box center [305, 30] width 77 height 20
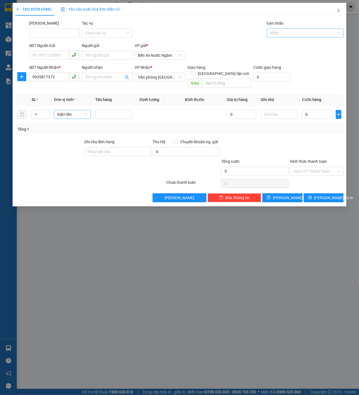
click at [304, 33] on div at bounding box center [302, 33] width 69 height 7
paste input "Nơ 21"
click at [290, 42] on div "Nơ 21" at bounding box center [305, 44] width 70 height 6
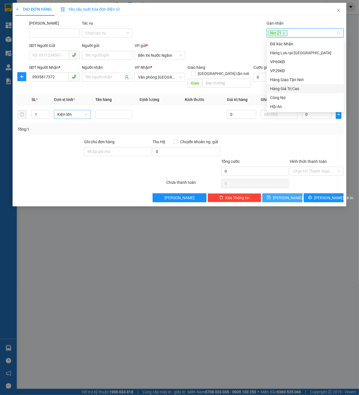
click at [285, 195] on span "[PERSON_NAME]" at bounding box center [288, 198] width 30 height 6
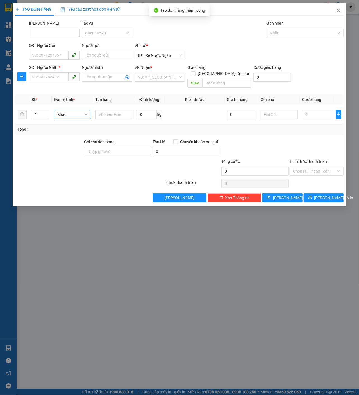
click at [341, 10] on icon "close" at bounding box center [339, 10] width 4 height 4
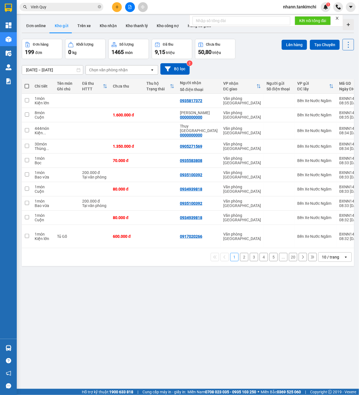
click at [338, 260] on div "10 / trang" at bounding box center [330, 257] width 17 height 6
click at [331, 324] on div "100 / trang" at bounding box center [335, 327] width 34 height 10
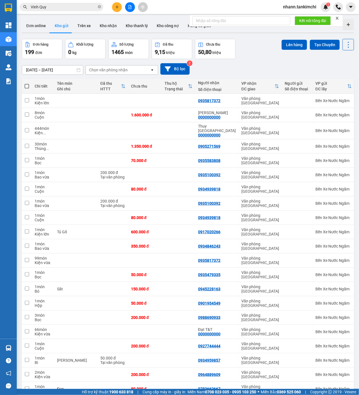
click at [28, 86] on span at bounding box center [27, 86] width 4 height 4
click at [27, 83] on input "checkbox" at bounding box center [27, 83] width 0 height 0
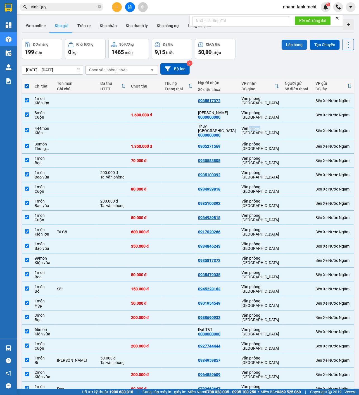
click at [298, 47] on button "Lên hàng" at bounding box center [294, 45] width 25 height 10
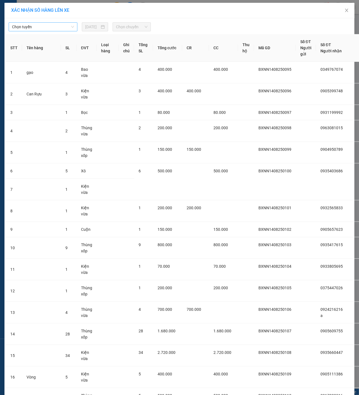
click at [55, 26] on span "Chọn tuyến" at bounding box center [43, 27] width 62 height 8
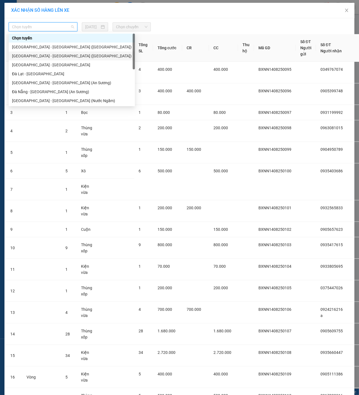
click at [54, 58] on div "[GEOGRAPHIC_DATA] - [GEOGRAPHIC_DATA] ([GEOGRAPHIC_DATA])" at bounding box center [72, 56] width 120 height 6
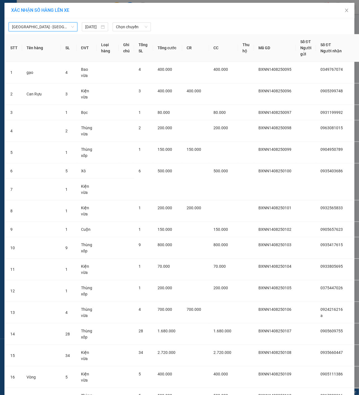
click at [136, 28] on span "Chọn chuyến" at bounding box center [132, 27] width 32 height 8
click at [126, 44] on div "07:00" at bounding box center [138, 47] width 44 height 6
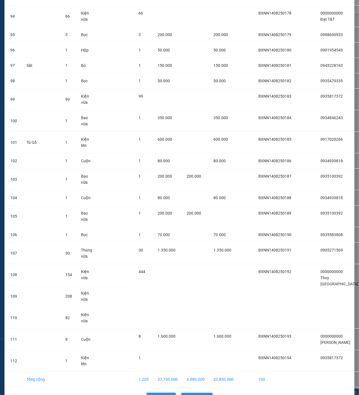
scroll to position [2013, 0]
click at [199, 394] on span "Lên hàng" at bounding box center [200, 397] width 16 height 6
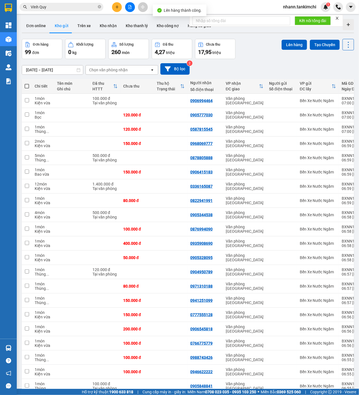
click at [27, 88] on span at bounding box center [27, 86] width 4 height 4
click at [27, 83] on input "checkbox" at bounding box center [27, 83] width 0 height 0
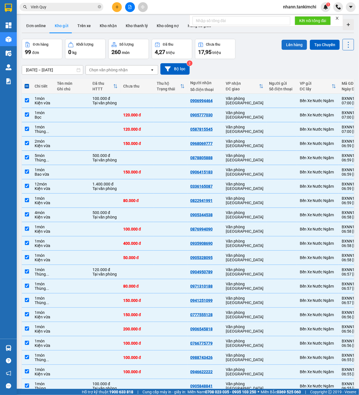
click at [297, 45] on button "Lên hàng" at bounding box center [294, 45] width 25 height 10
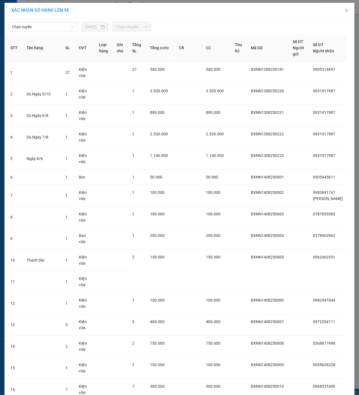
drag, startPoint x: 63, startPoint y: 28, endPoint x: 63, endPoint y: 32, distance: 3.6
click at [63, 28] on span "Chọn tuyến" at bounding box center [43, 27] width 62 height 8
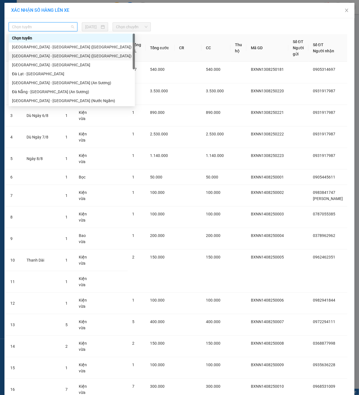
click at [51, 55] on div "[GEOGRAPHIC_DATA] - [GEOGRAPHIC_DATA] ([GEOGRAPHIC_DATA])" at bounding box center [72, 56] width 120 height 6
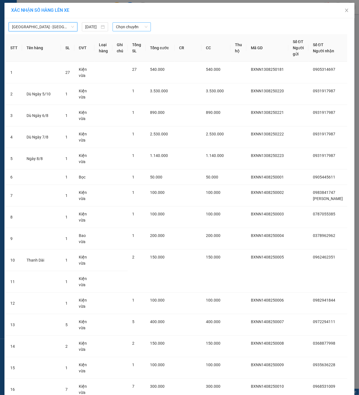
click at [136, 31] on input "search" at bounding box center [130, 27] width 28 height 8
drag, startPoint x: 129, startPoint y: 45, endPoint x: 140, endPoint y: 55, distance: 14.4
click at [129, 45] on div "07:00" at bounding box center [138, 47] width 44 height 6
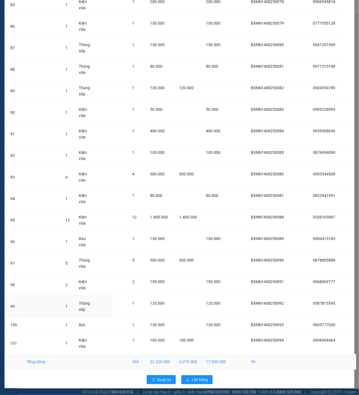
scroll to position [1827, 0]
click at [195, 379] on span "Lên hàng" at bounding box center [200, 379] width 16 height 6
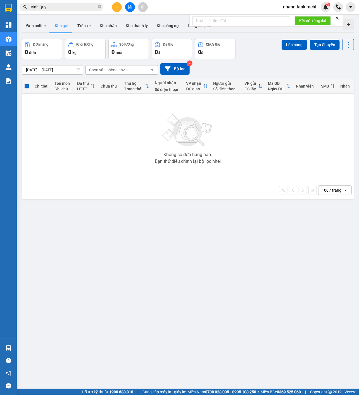
click at [306, 11] on div "nhann.tankimchi 1" at bounding box center [305, 7] width 52 height 10
click at [310, 8] on span "nhann.tankimchi" at bounding box center [300, 6] width 42 height 7
click at [303, 18] on span "Đăng xuất" at bounding box center [301, 17] width 32 height 6
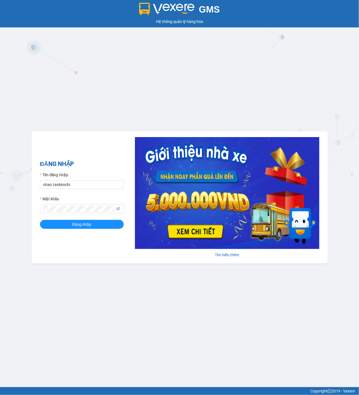
type input "nhan.tankimchi"
click at [82, 229] on button "Đăng nhập" at bounding box center [82, 224] width 84 height 9
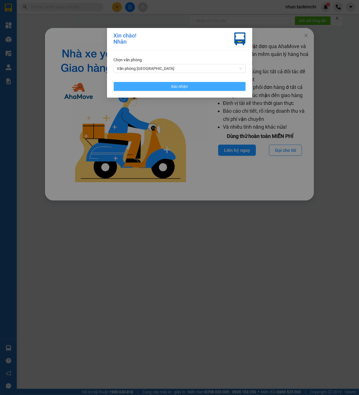
click at [204, 83] on button "Xác nhận" at bounding box center [180, 86] width 132 height 9
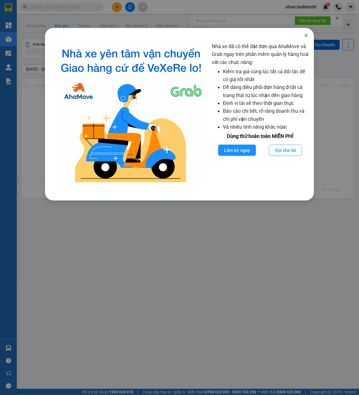
click at [301, 37] on span "Close" at bounding box center [307, 36] width 16 height 16
click at [309, 39] on span "Close" at bounding box center [307, 36] width 16 height 16
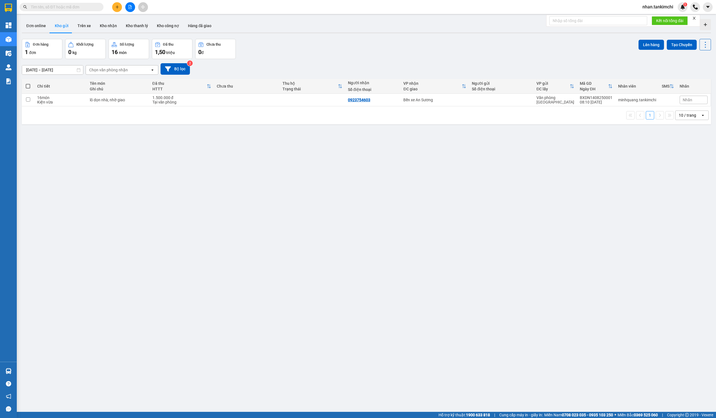
click at [100, 17] on div "ver 1.8.138 Đơn online Kho gửi Trên xe Kho nhận Kho thanh lý Kho công nợ Hàng đ…" at bounding box center [366, 226] width 693 height 418
click at [108, 23] on button "Kho nhận" at bounding box center [108, 25] width 26 height 13
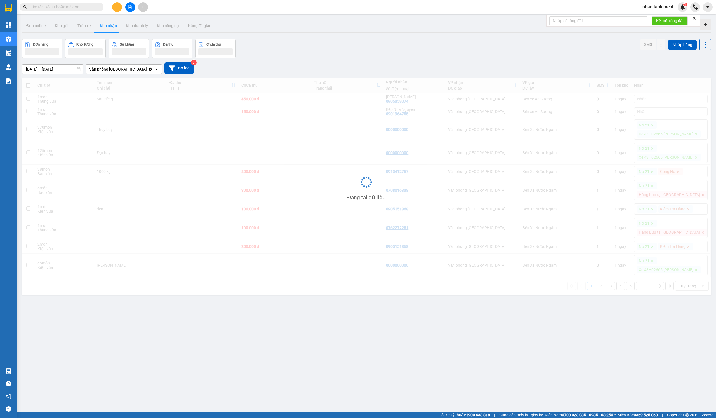
click at [130, 3] on button at bounding box center [130, 7] width 10 height 10
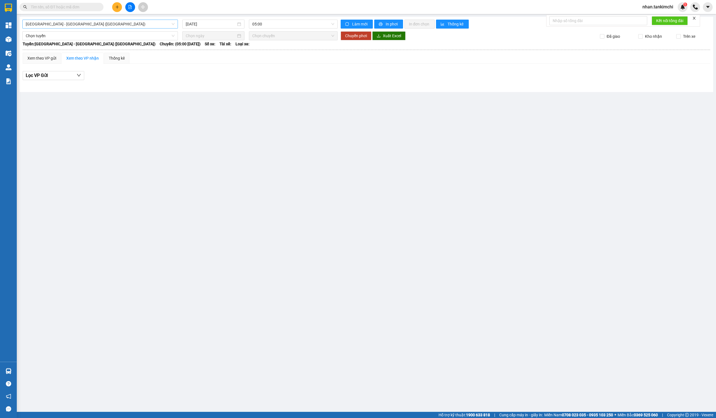
click at [100, 22] on span "[GEOGRAPHIC_DATA] - [GEOGRAPHIC_DATA] ([GEOGRAPHIC_DATA])" at bounding box center [100, 24] width 149 height 8
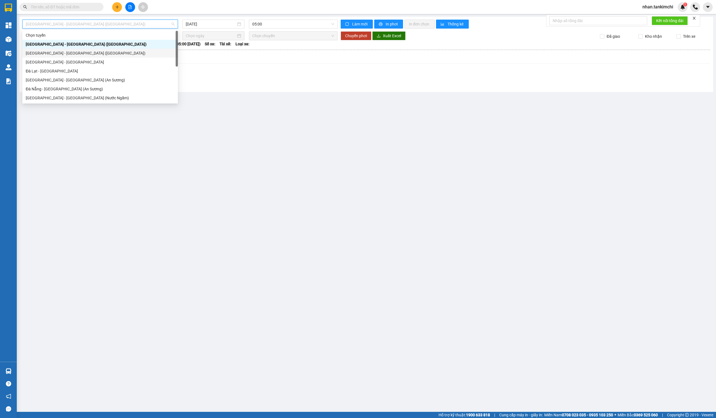
click at [82, 54] on div "[GEOGRAPHIC_DATA] - [GEOGRAPHIC_DATA] ([GEOGRAPHIC_DATA])" at bounding box center [100, 53] width 149 height 6
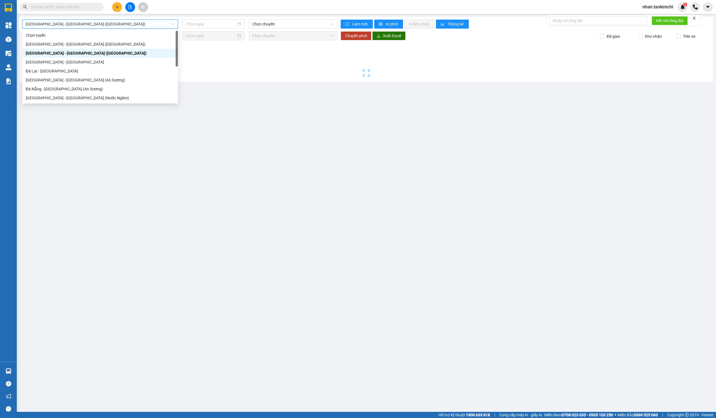
type input "[DATE]"
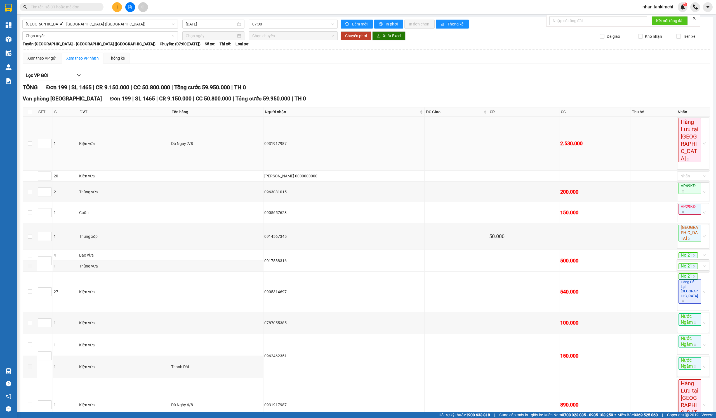
click at [29, 117] on td at bounding box center [30, 144] width 14 height 54
click at [29, 115] on th at bounding box center [30, 111] width 14 height 9
click at [31, 112] on input "checkbox" at bounding box center [30, 112] width 4 height 4
checkbox input "true"
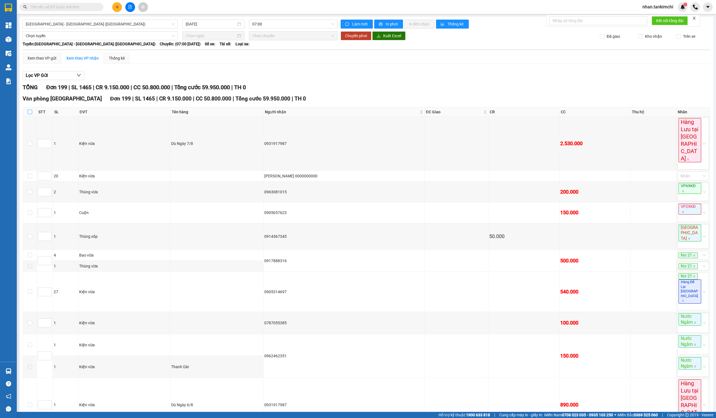
checkbox input "true"
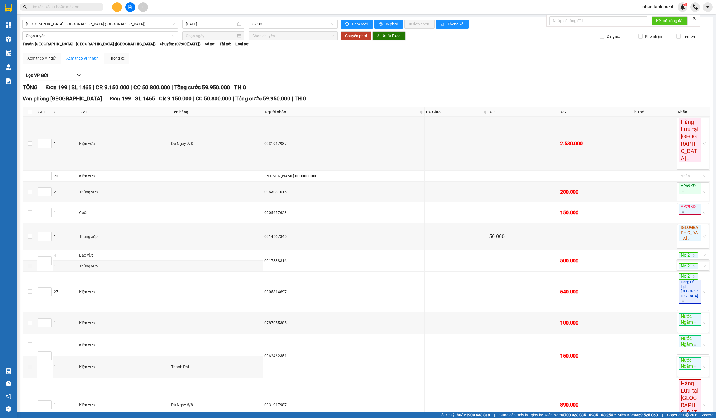
checkbox input "true"
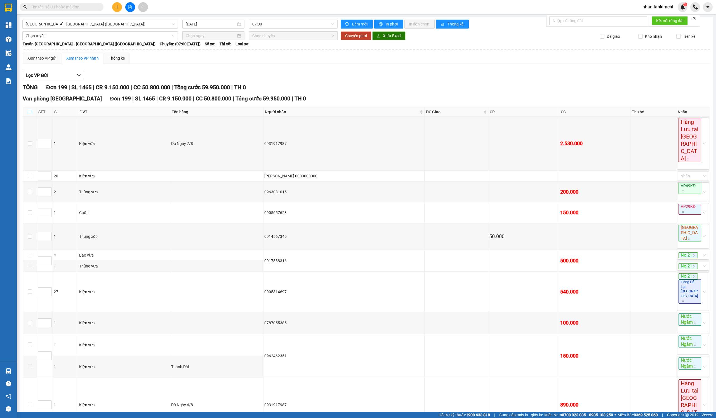
checkbox input "true"
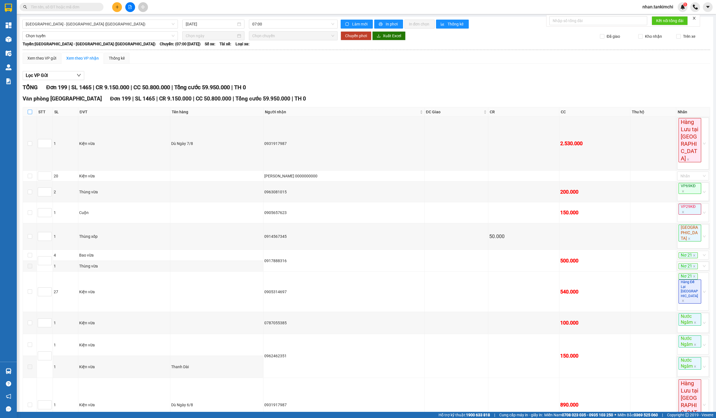
checkbox input "true"
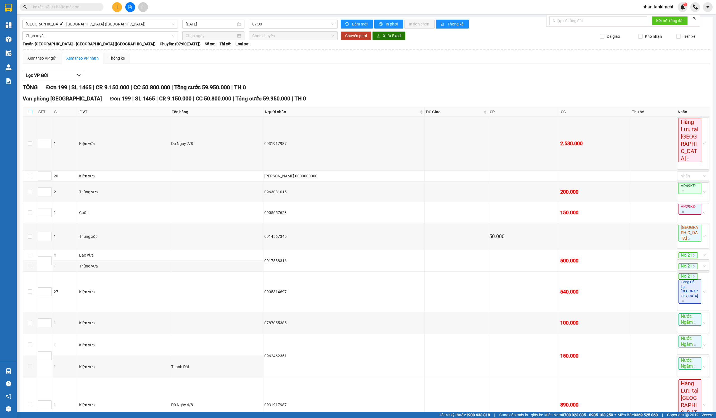
checkbox input "true"
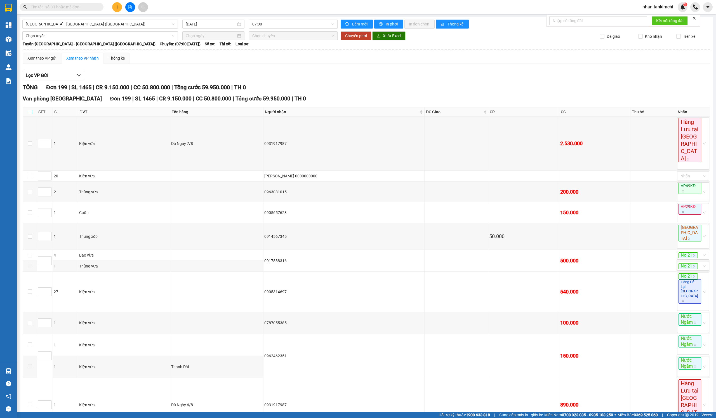
checkbox input "true"
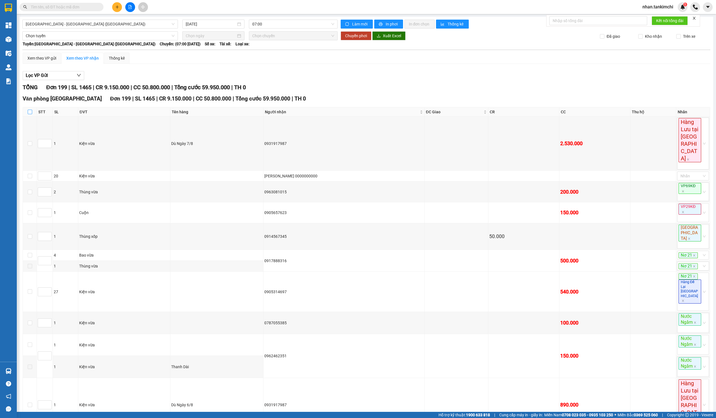
checkbox input "true"
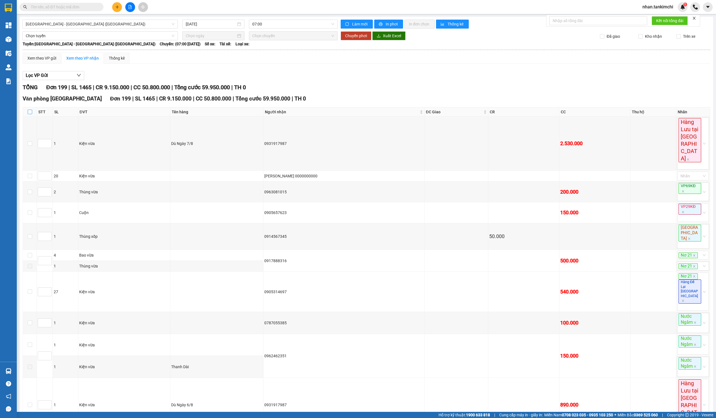
checkbox input "true"
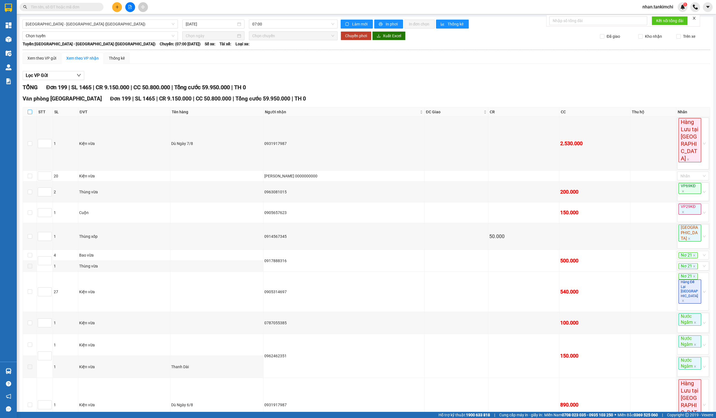
checkbox input "true"
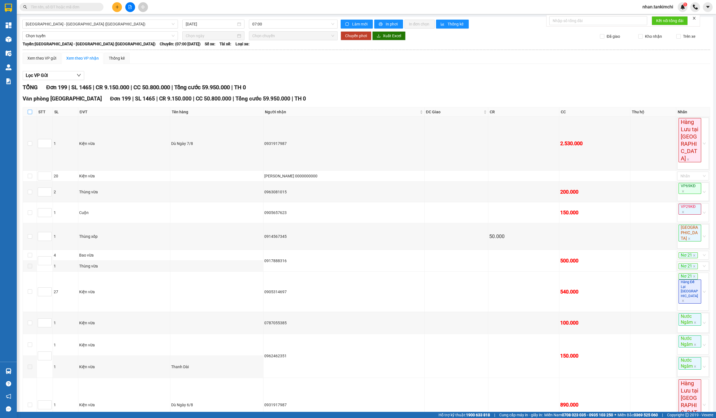
checkbox input "true"
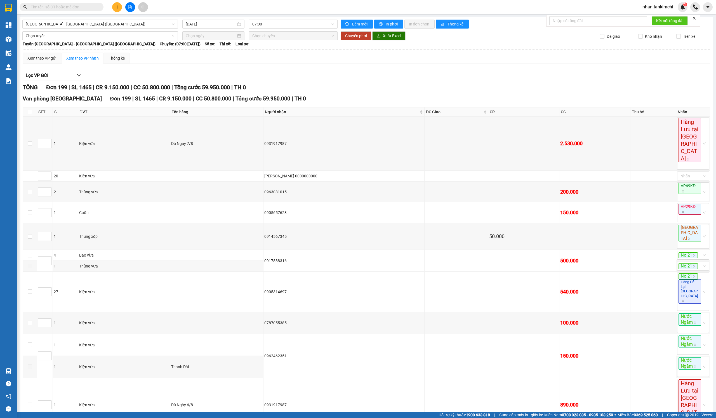
checkbox input "true"
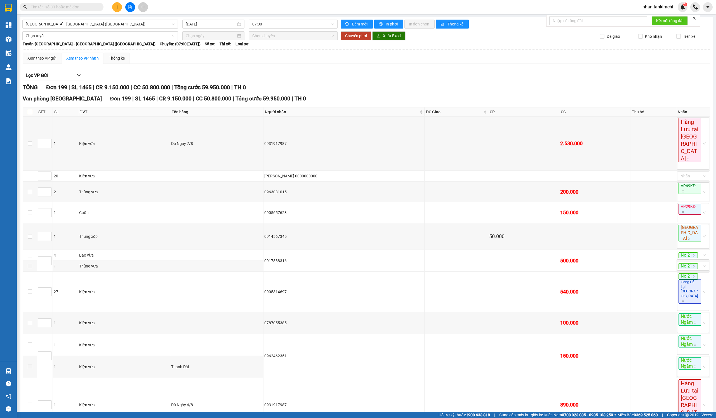
checkbox input "true"
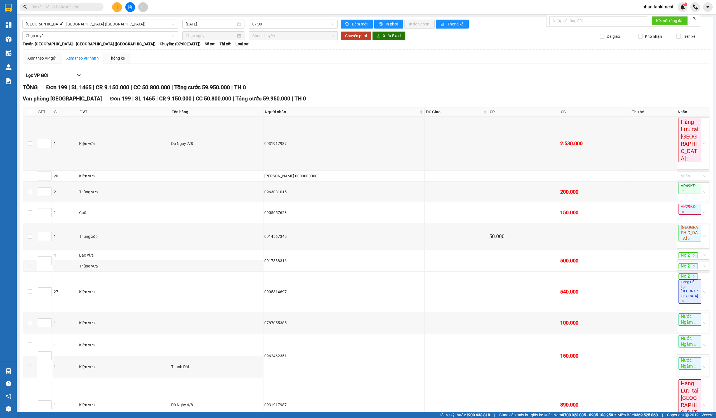
checkbox input "true"
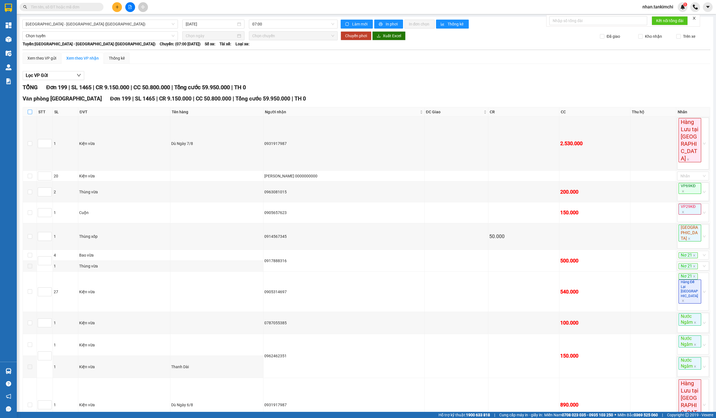
checkbox input "true"
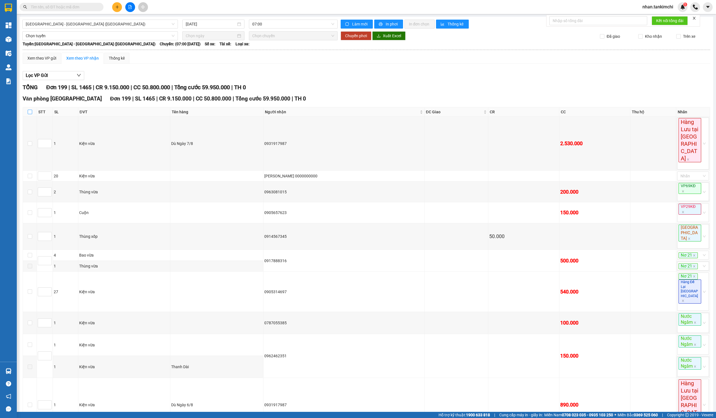
checkbox input "true"
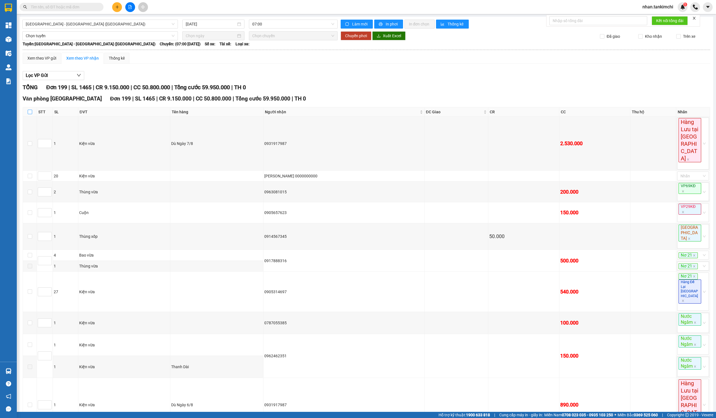
checkbox input "true"
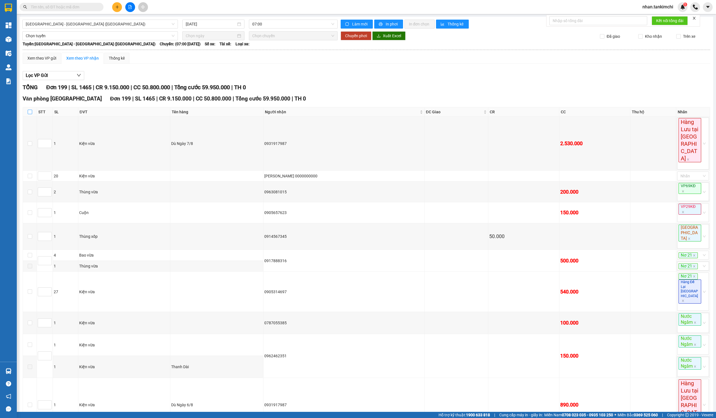
checkbox input "true"
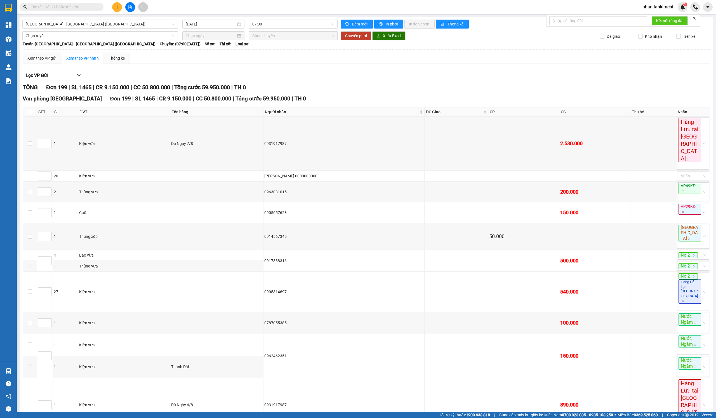
checkbox input "true"
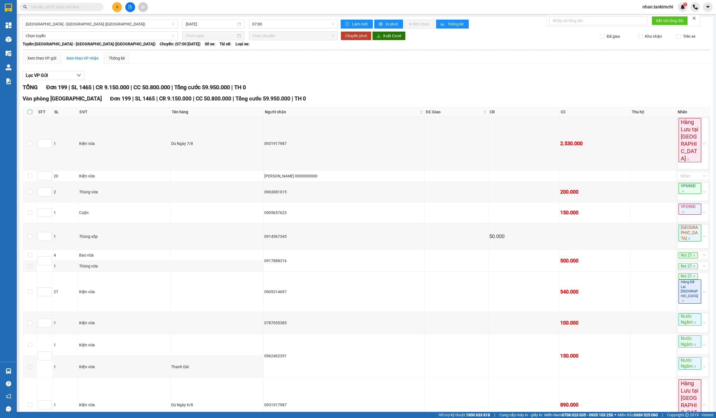
checkbox input "true"
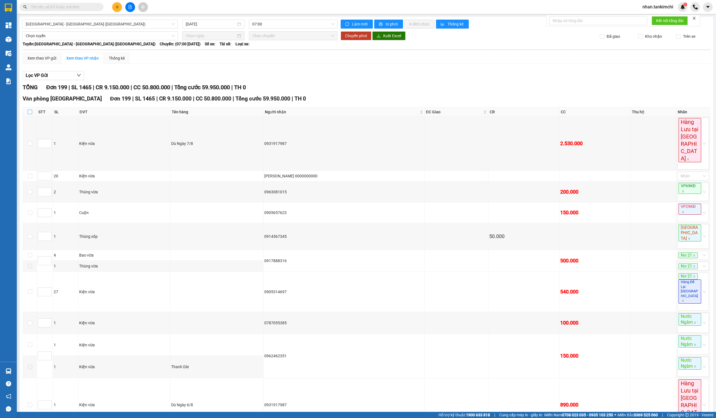
checkbox input "true"
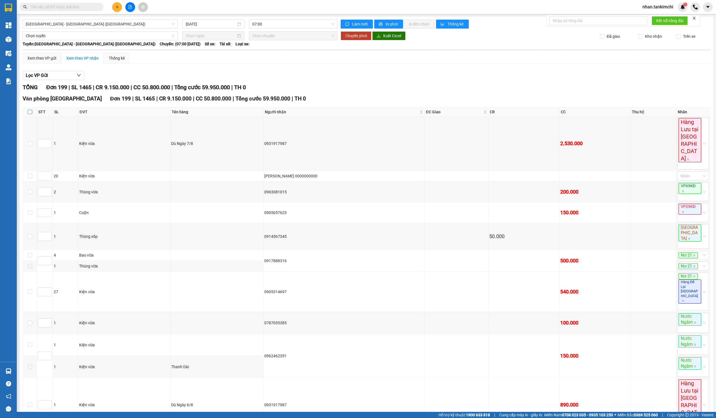
checkbox input "true"
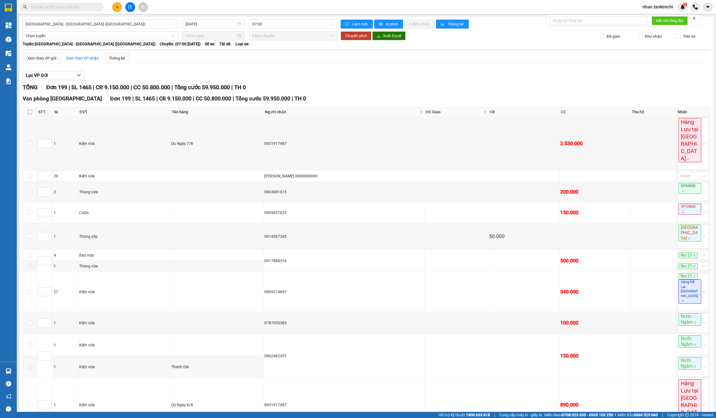
checkbox input "true"
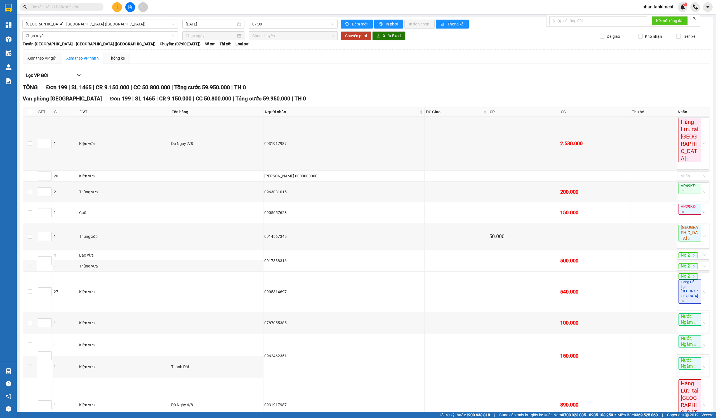
checkbox input "true"
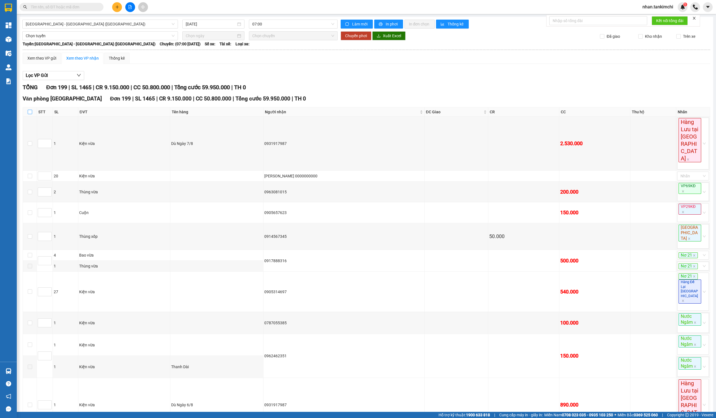
checkbox input "true"
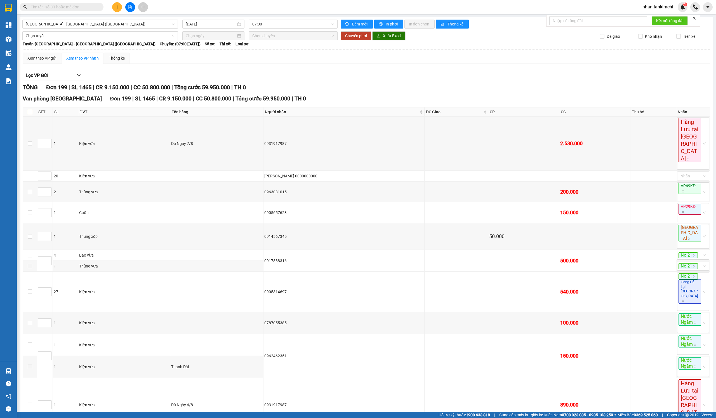
checkbox input "true"
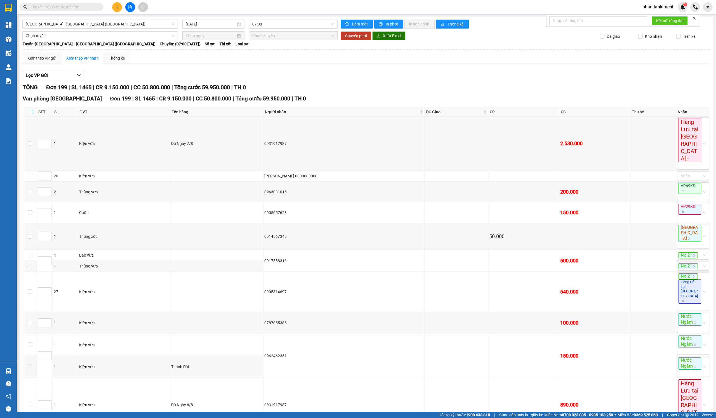
checkbox input "true"
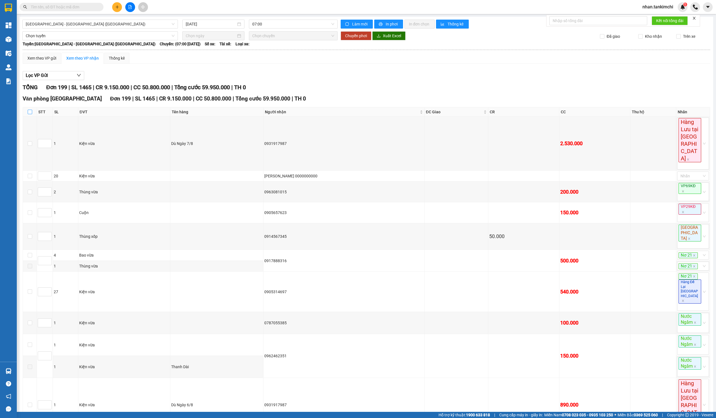
checkbox input "true"
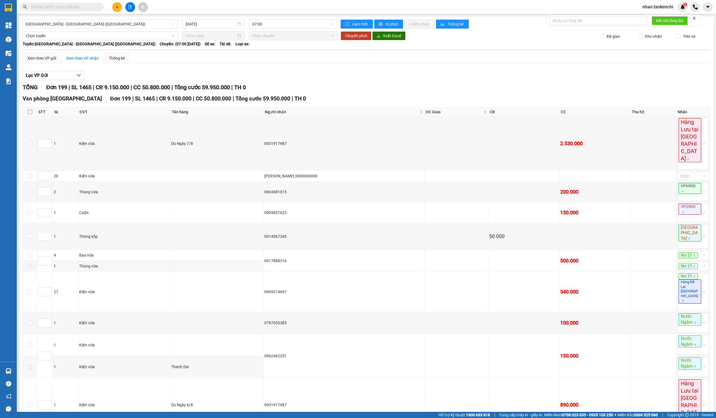
checkbox input "true"
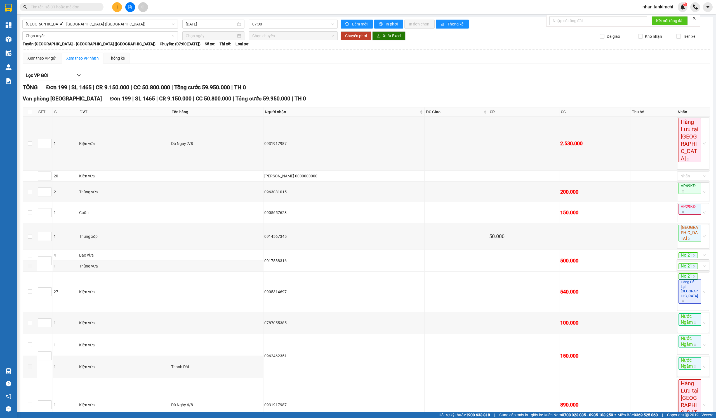
checkbox input "true"
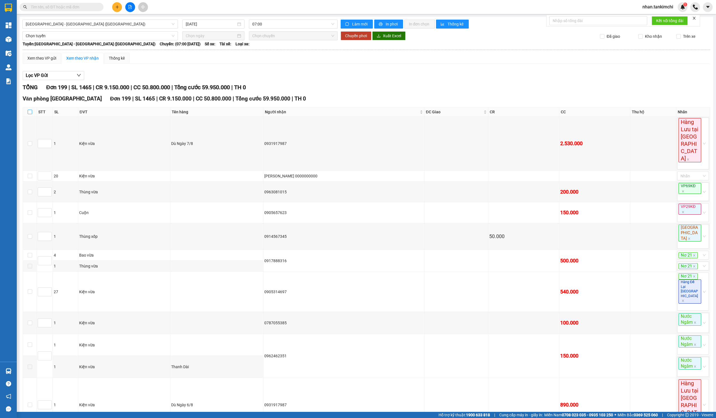
checkbox input "true"
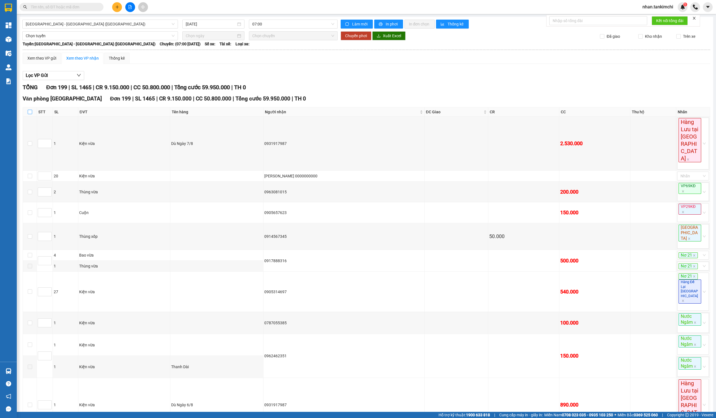
checkbox input "true"
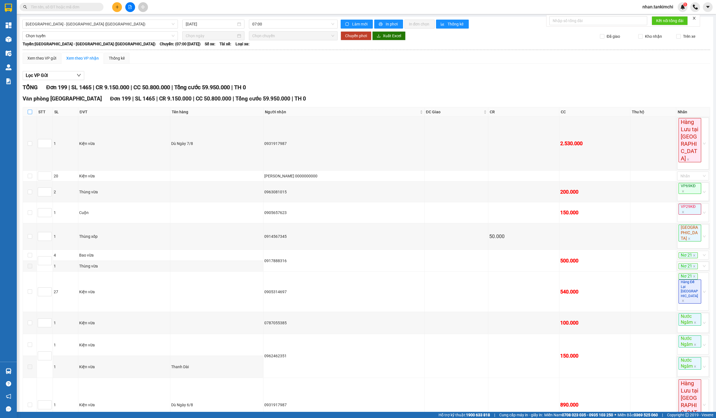
checkbox input "true"
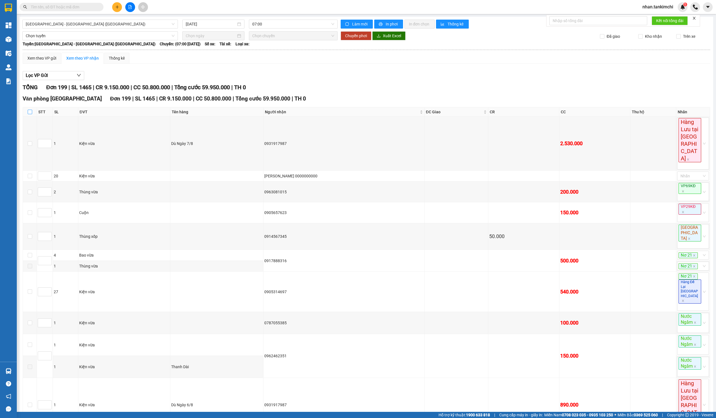
checkbox input "true"
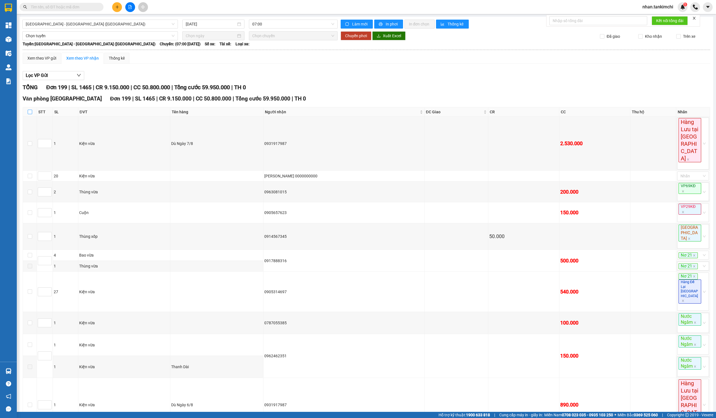
checkbox input "true"
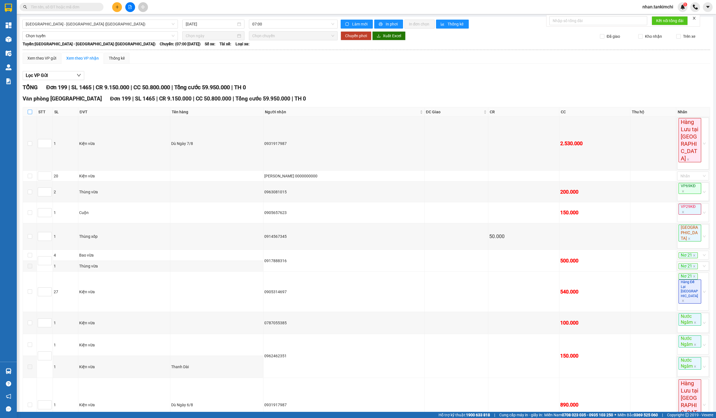
checkbox input "true"
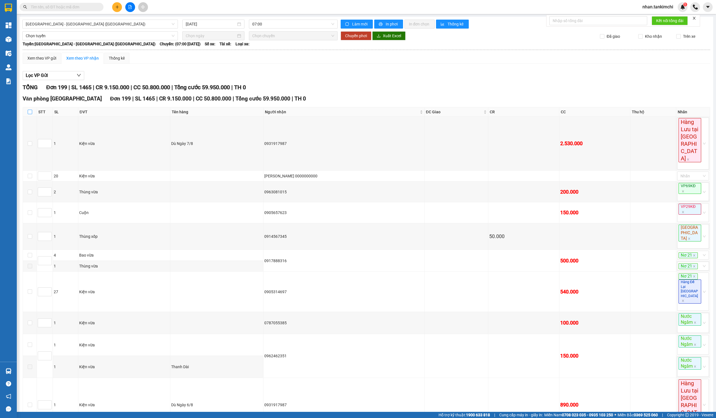
checkbox input "true"
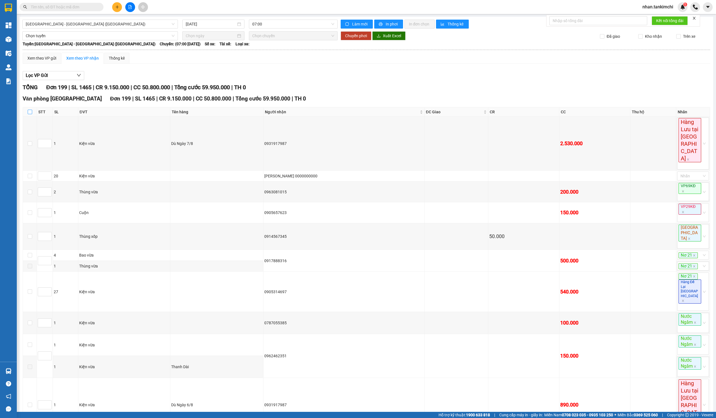
checkbox input "true"
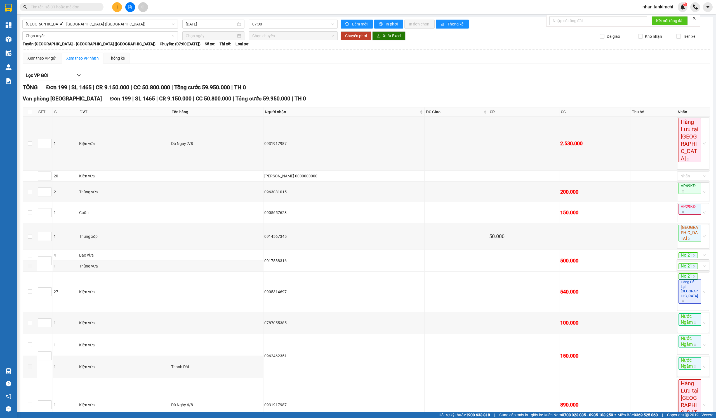
checkbox input "true"
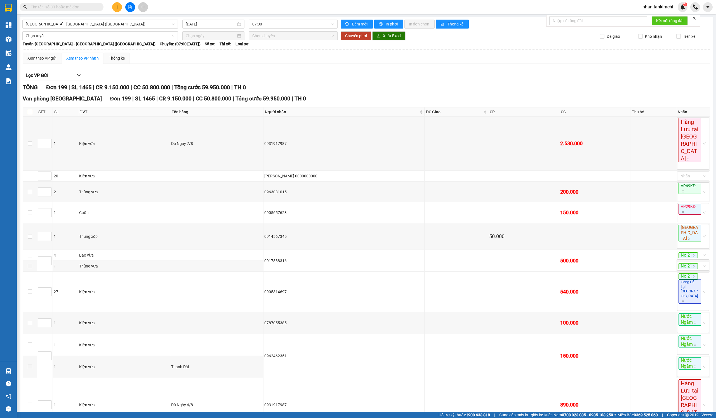
checkbox input "true"
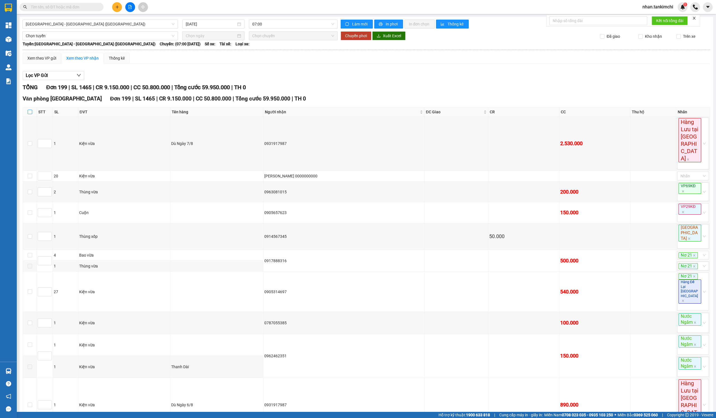
checkbox input "true"
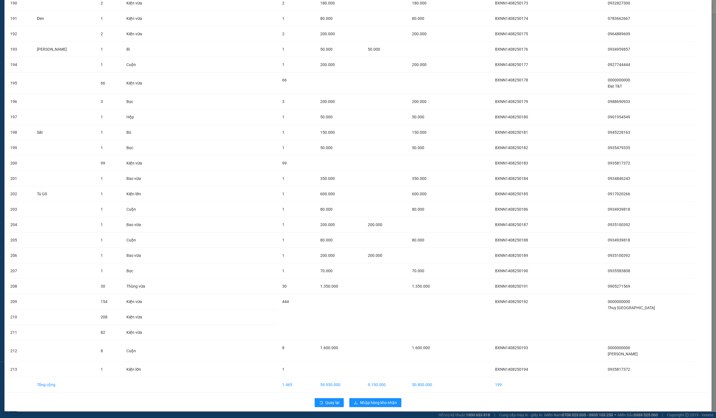
scroll to position [2985, 0]
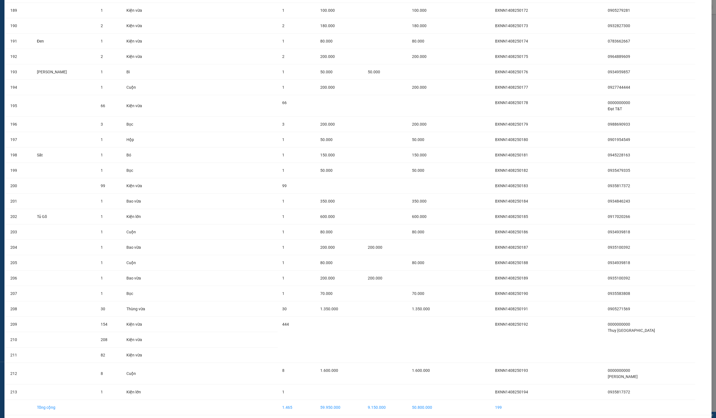
click at [359, 395] on span "Nhập hàng kho nhận" at bounding box center [378, 425] width 37 height 6
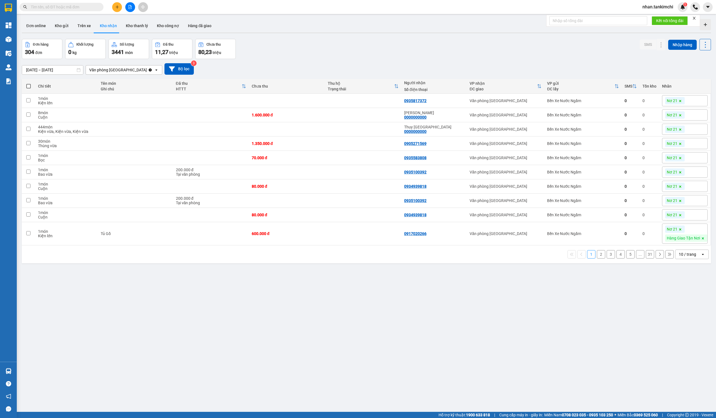
click at [91, 10] on input "text" at bounding box center [64, 7] width 66 height 6
paste input "0973332986"
